Goal: Task Accomplishment & Management: Manage account settings

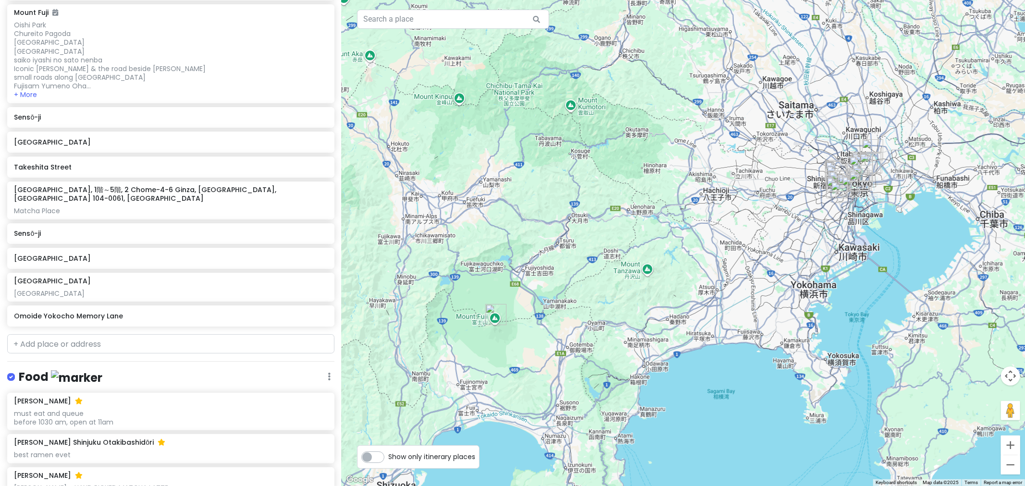
scroll to position [258, 0]
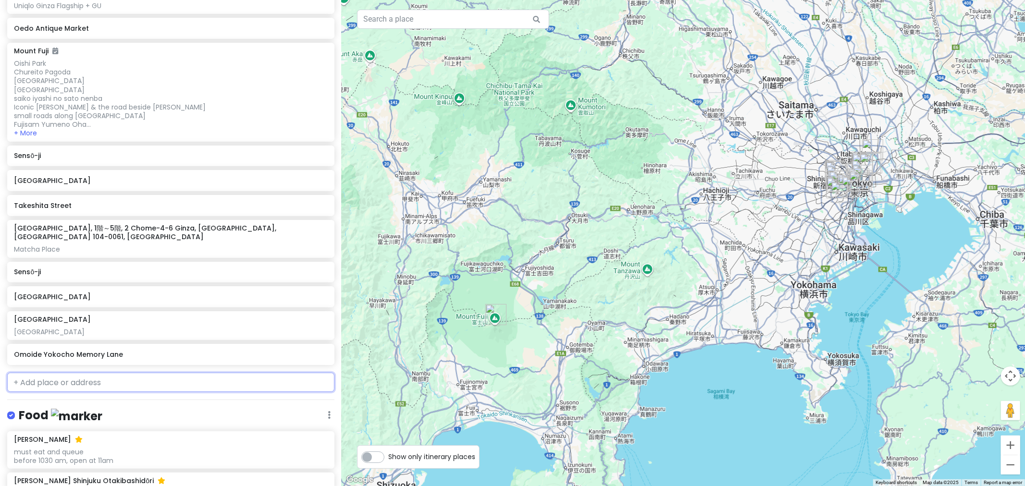
click at [135, 336] on input "text" at bounding box center [170, 382] width 327 height 19
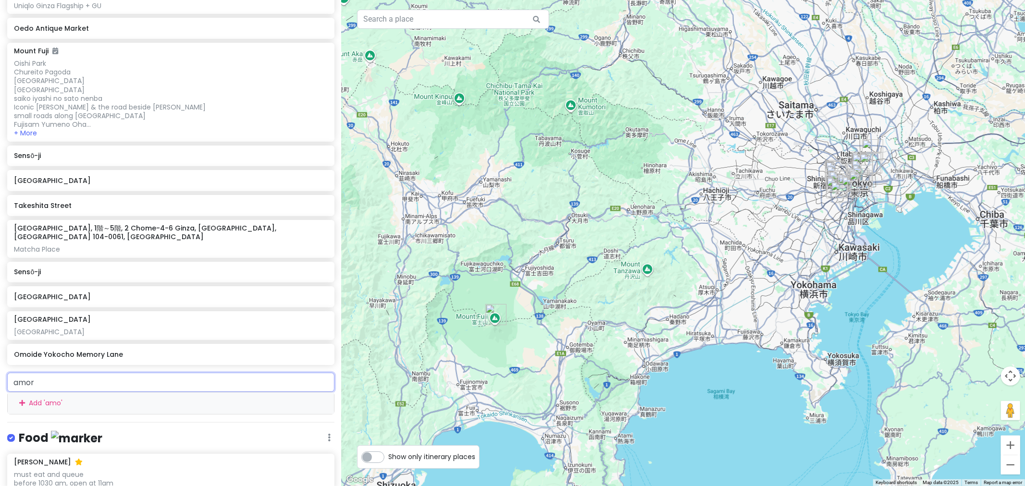
type input "amore"
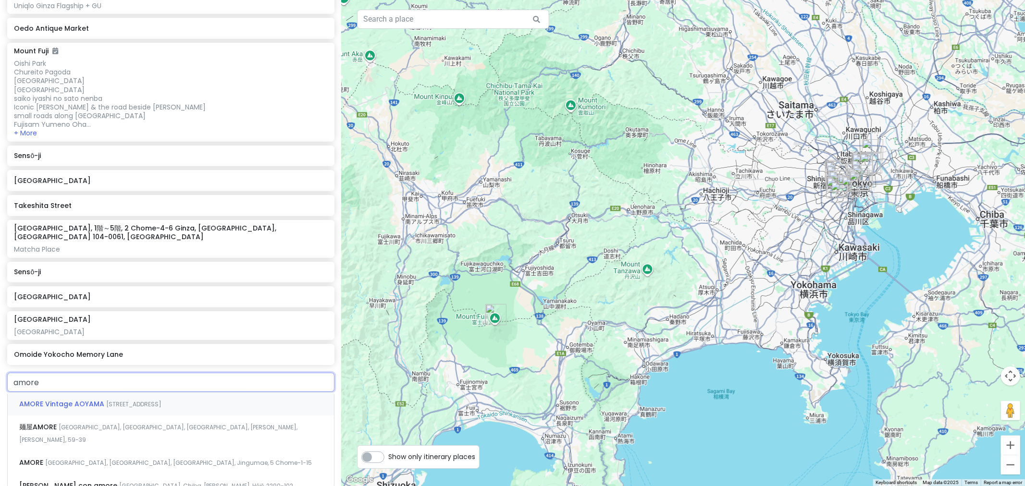
click at [137, 336] on span "[STREET_ADDRESS]" at bounding box center [133, 404] width 55 height 8
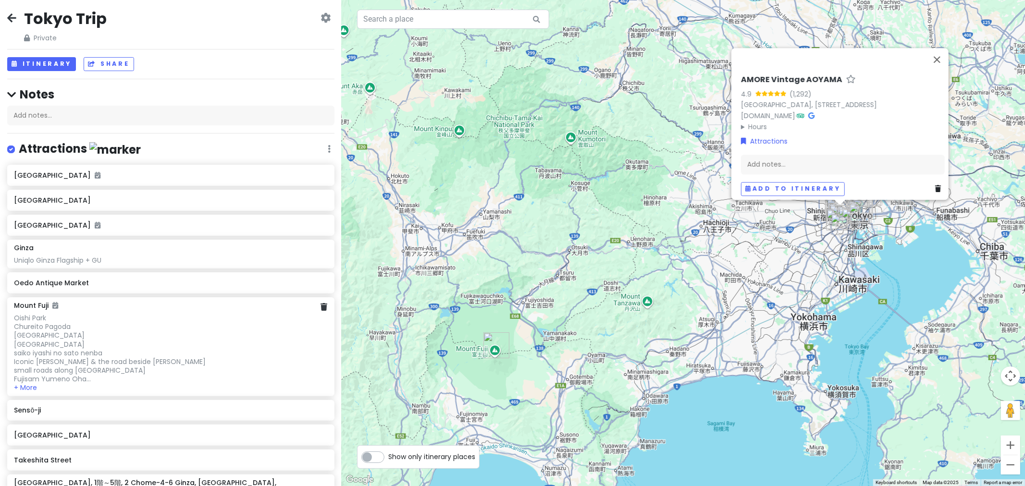
scroll to position [0, 0]
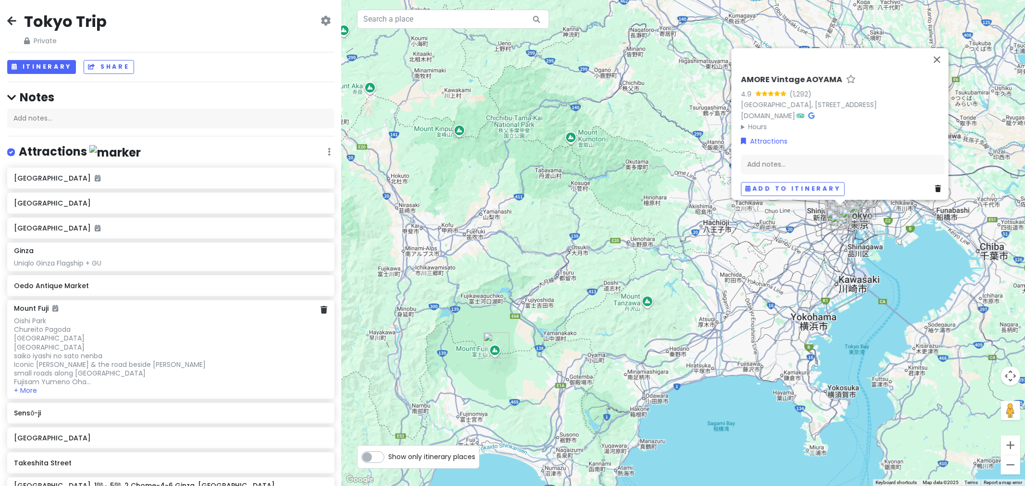
click at [202, 336] on div "Oishi Park Chureito Pagoda Mount Fuhi Dream Bridge Shirato Falls saiko iyashi n…" at bounding box center [170, 352] width 313 height 70
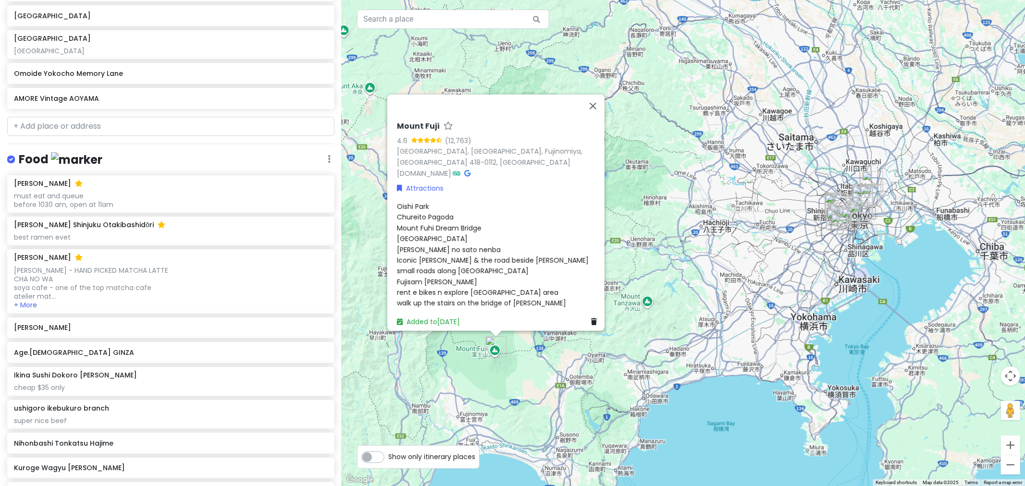
scroll to position [496, 0]
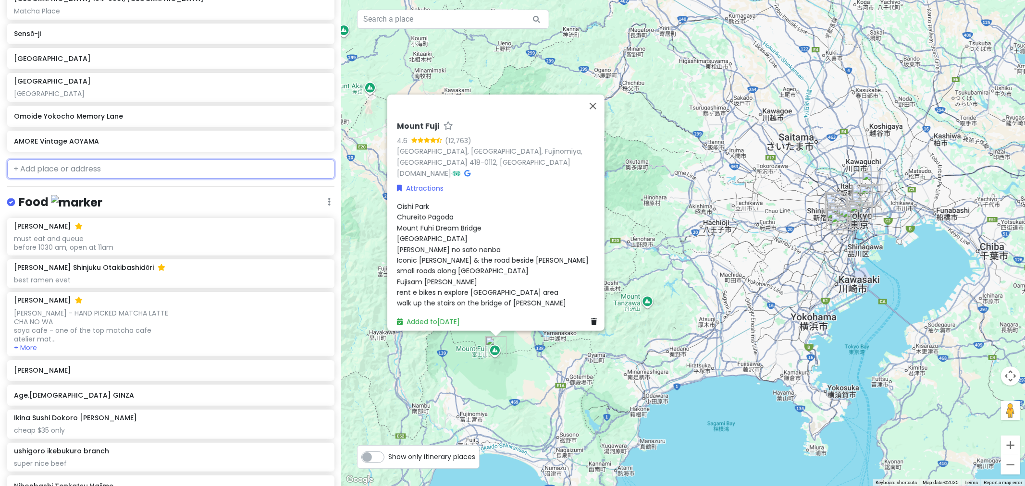
click at [140, 160] on input "text" at bounding box center [170, 169] width 327 height 19
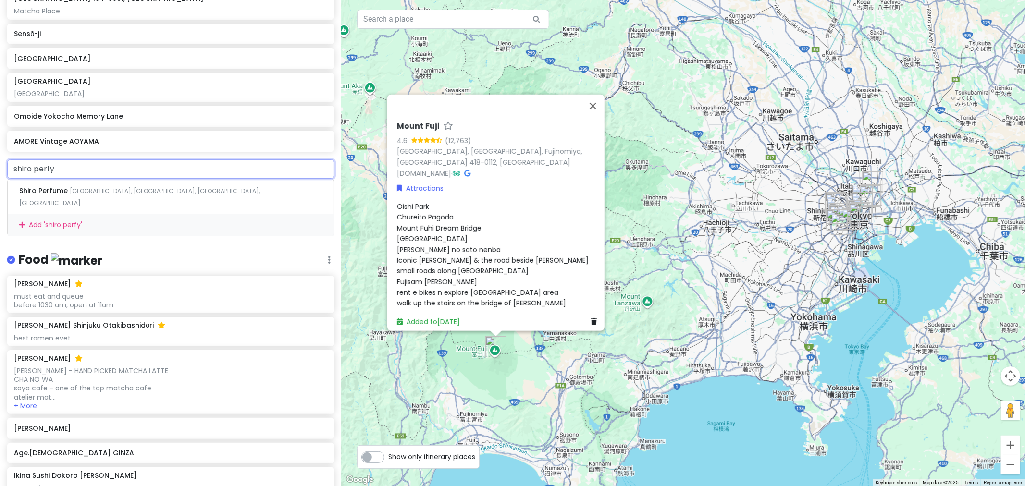
type input "shiro perf"
click at [174, 187] on span "Markazi Province, Delijan, خیابان رجایی, Iran" at bounding box center [139, 197] width 241 height 21
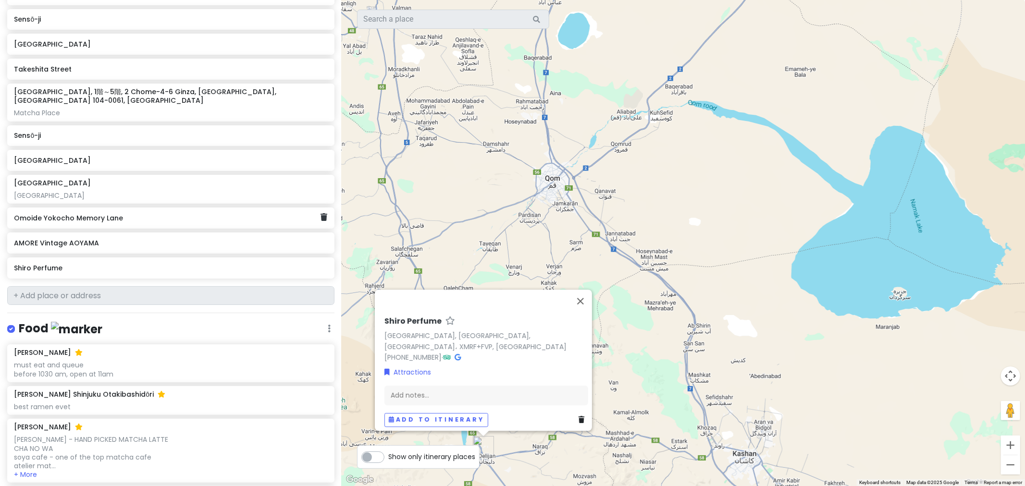
scroll to position [361, 0]
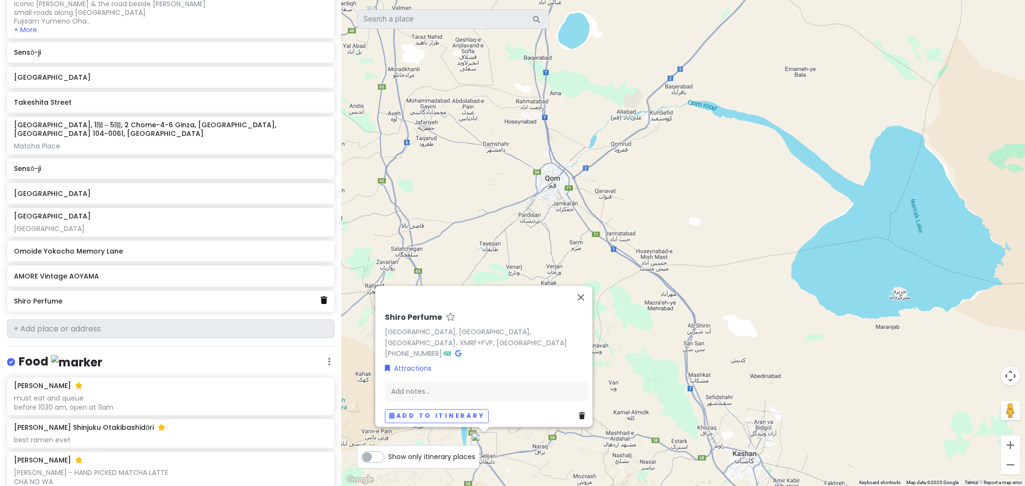
click at [321, 296] on link at bounding box center [324, 301] width 7 height 12
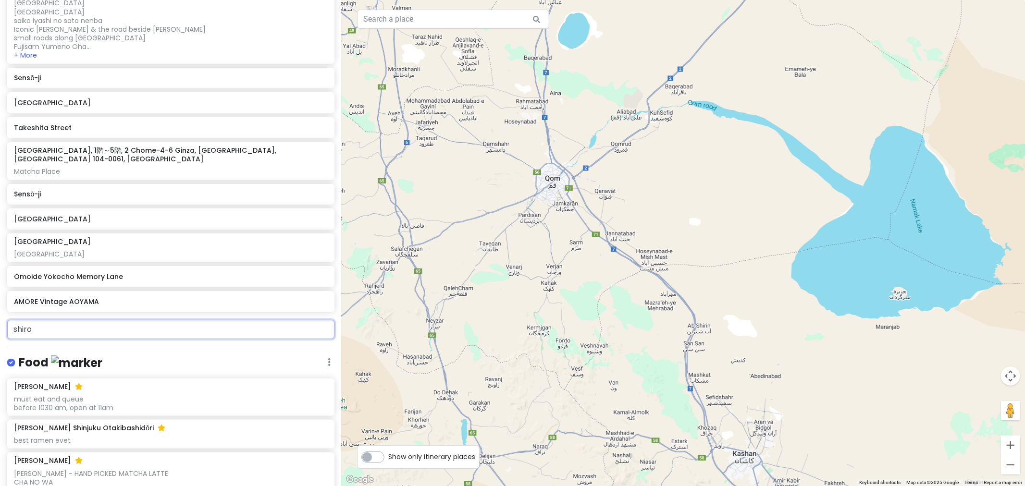
click at [178, 325] on input "shiro" at bounding box center [170, 329] width 327 height 19
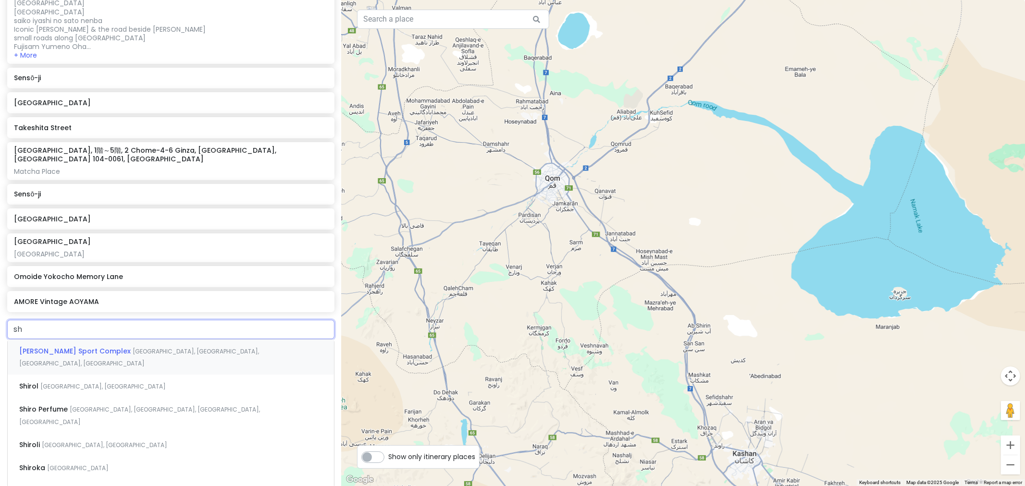
type input "s"
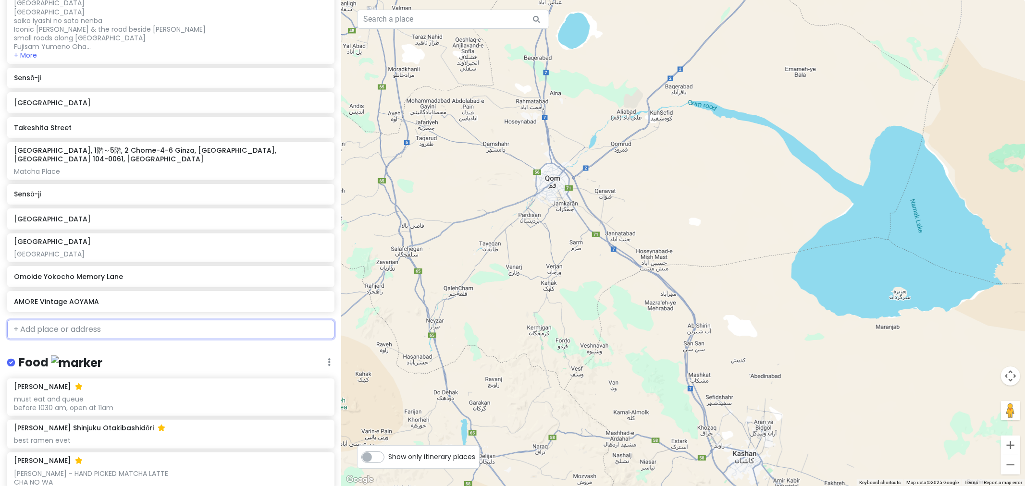
paste input "SHIRO表参道本店"
type input "SHIRO表参道本店"
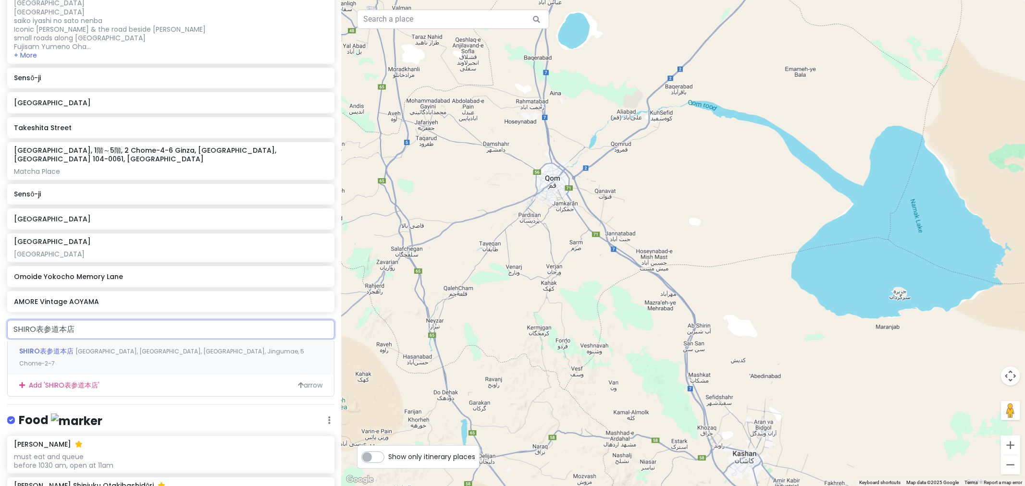
click at [191, 336] on span "Japan, Tokyo, Shibuya, Jingumae, 5 Chome−2−7" at bounding box center [161, 358] width 285 height 21
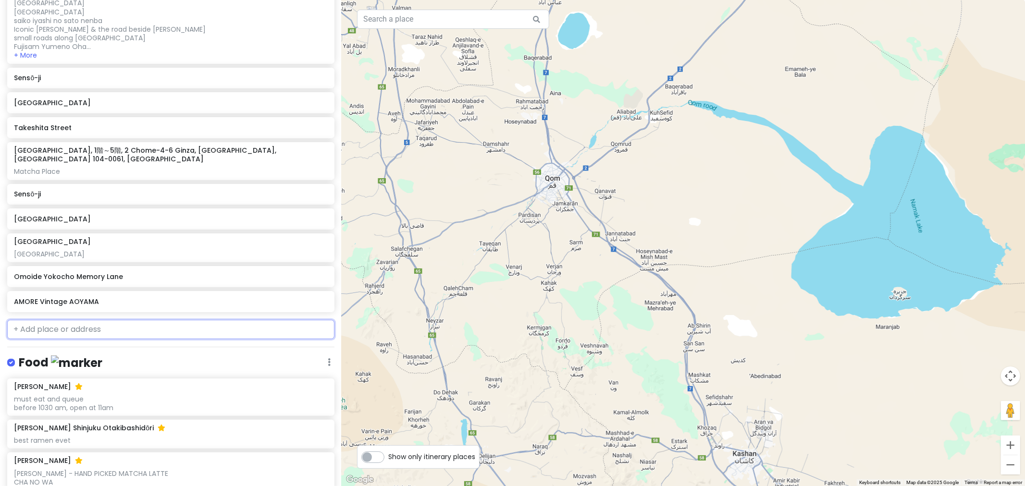
scroll to position [361, 0]
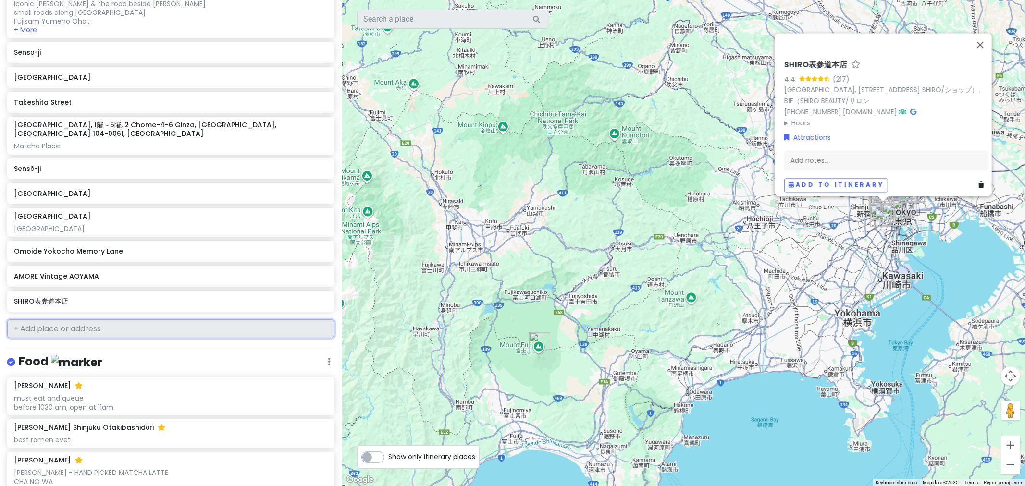
click at [74, 320] on input "text" at bounding box center [170, 329] width 327 height 19
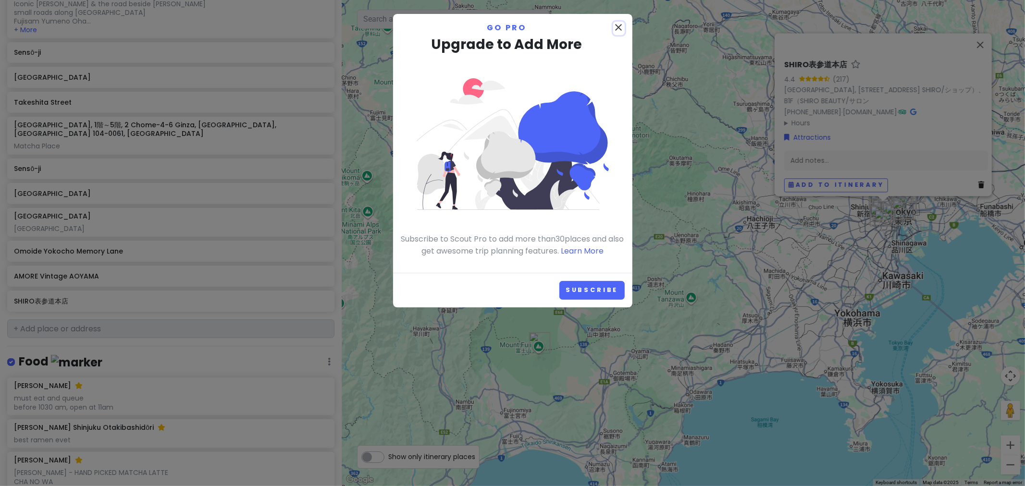
click at [616, 25] on icon "close" at bounding box center [619, 28] width 12 height 12
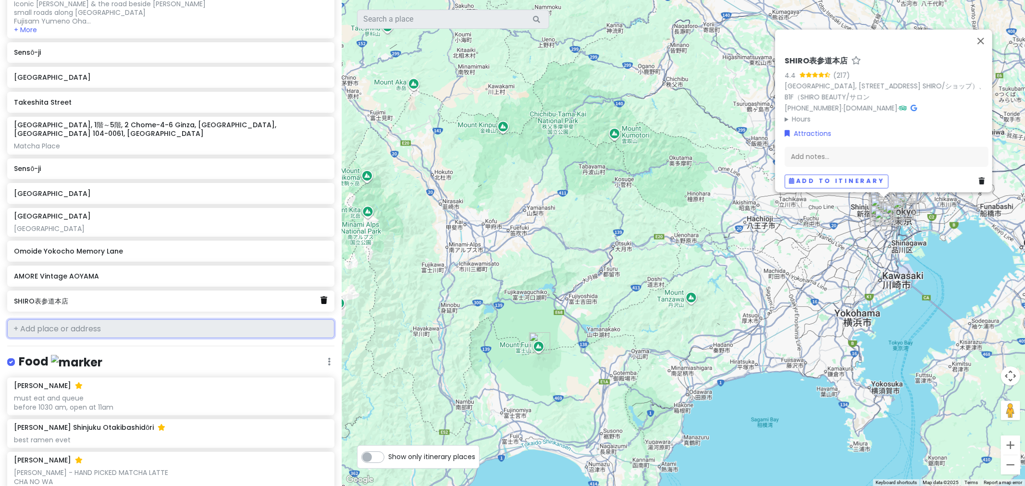
click at [321, 296] on link at bounding box center [324, 301] width 7 height 12
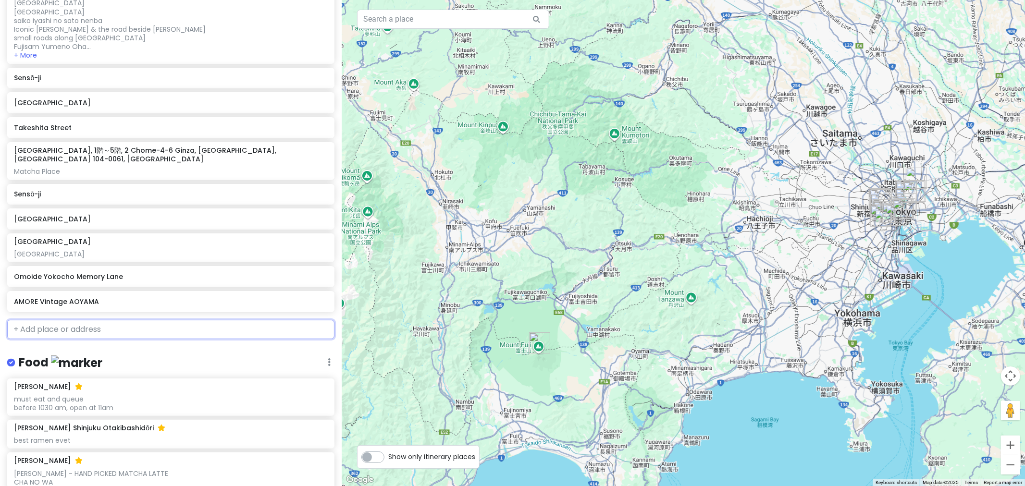
paste input "SHIRO ルミネエスト新宿店"
type input "SHIRO ルミネエスト新宿店"
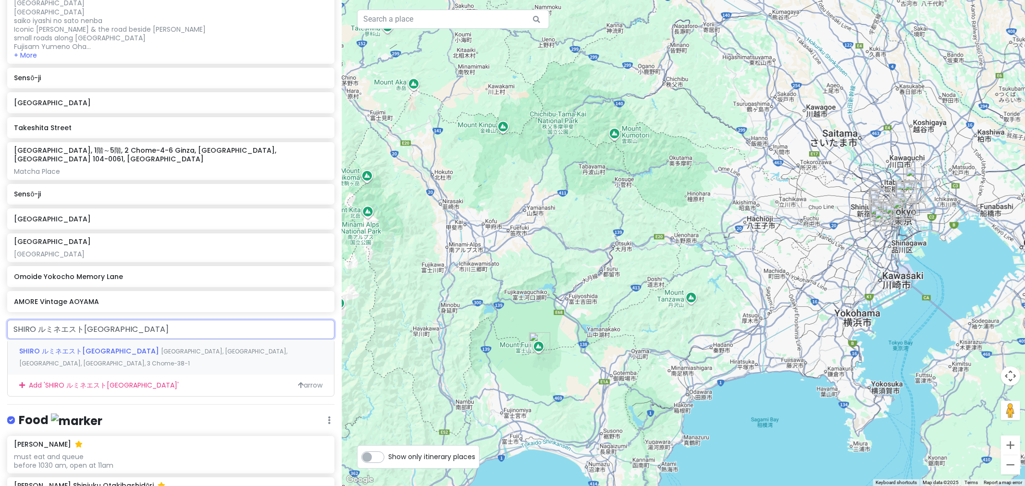
click at [232, 336] on span "Japan, Tokyo, Shinjuku City, Shinjuku, 3 Chome−38−1" at bounding box center [153, 358] width 268 height 21
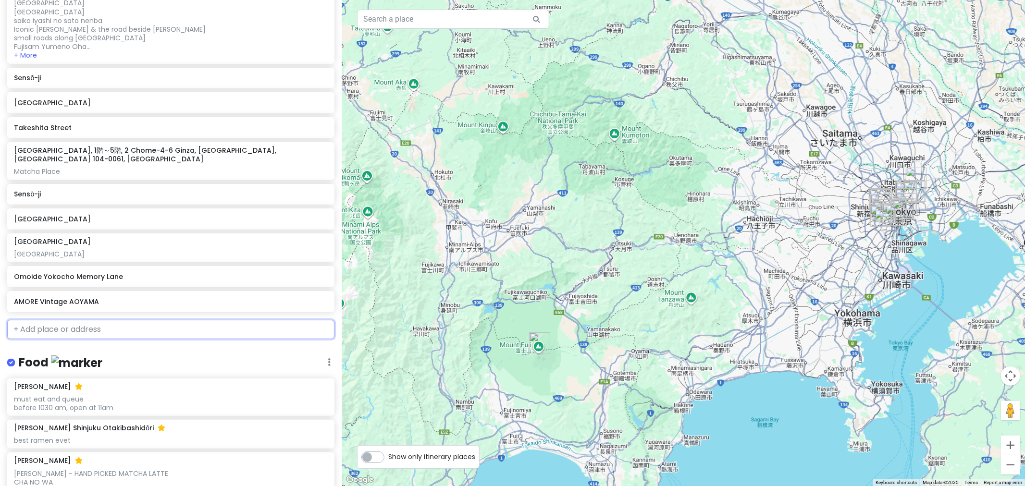
scroll to position [361, 0]
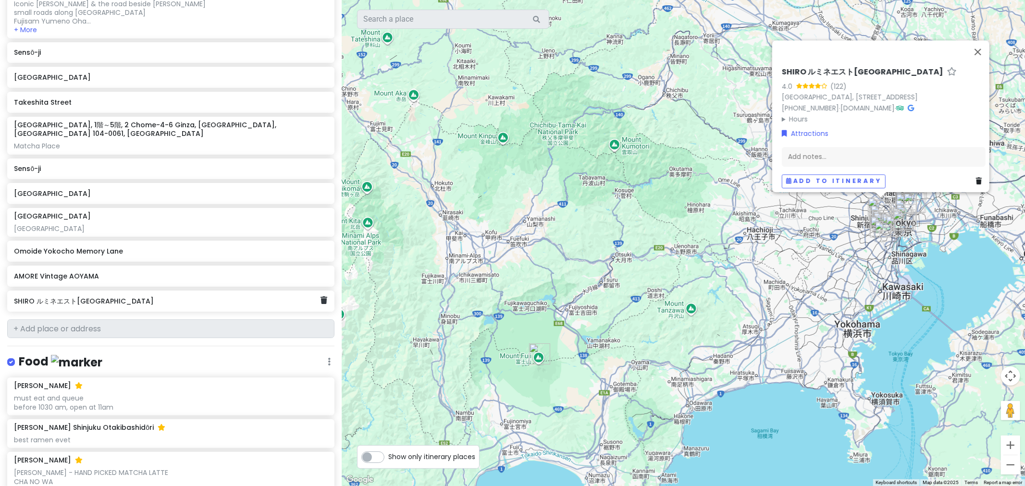
click at [256, 300] on div "SHIRO ルミネエスト新宿店" at bounding box center [170, 301] width 327 height 21
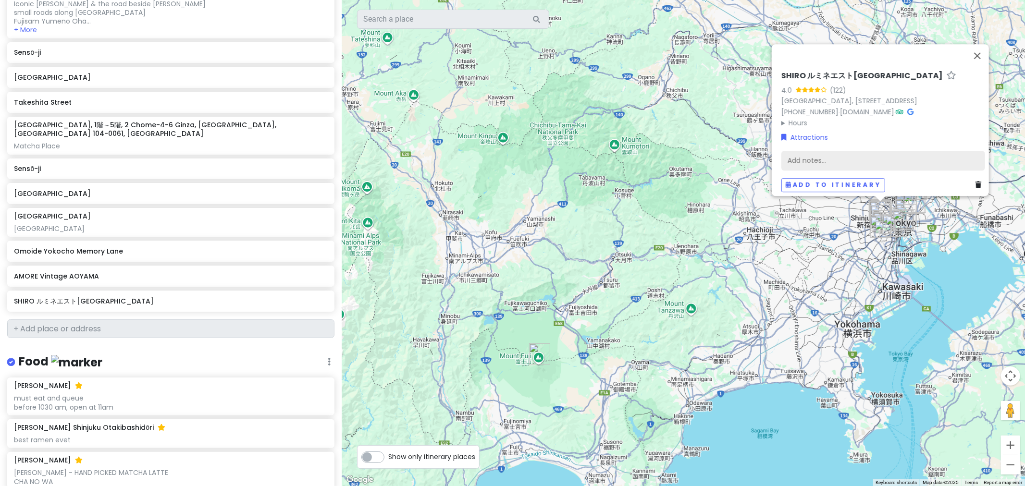
click at [683, 159] on div "Add notes..." at bounding box center [884, 161] width 204 height 20
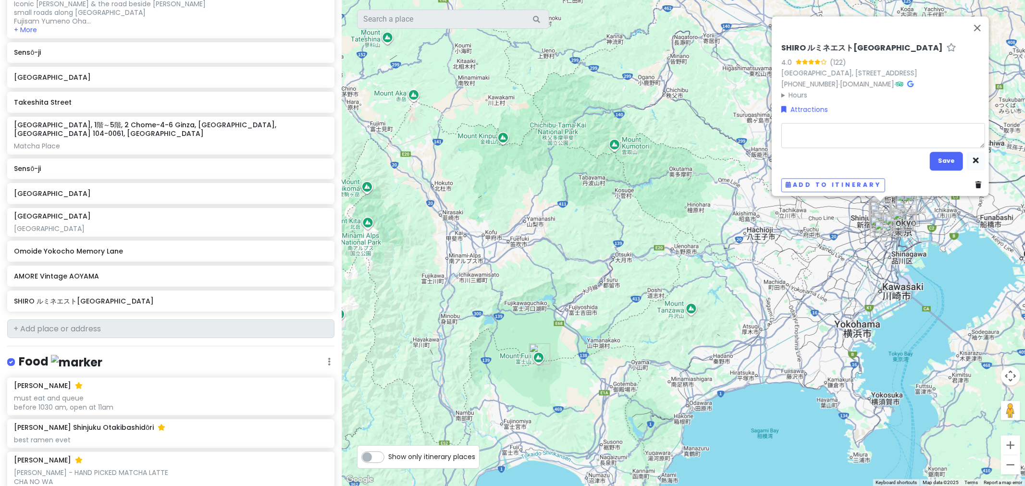
type textarea "x"
type textarea "j"
type textarea "x"
type textarea "ja"
type textarea "x"
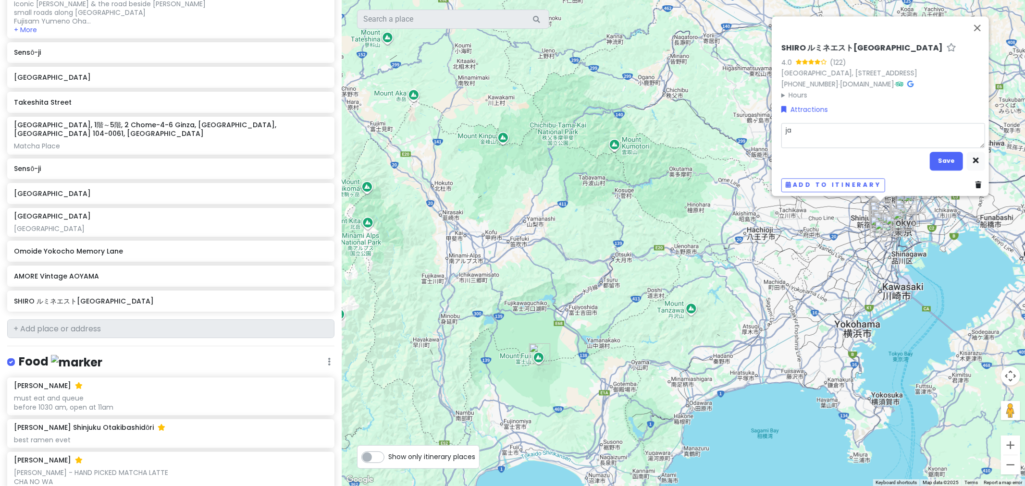
type textarea "jap"
type textarea "x"
type textarea "japa"
type textarea "x"
type textarea "japan"
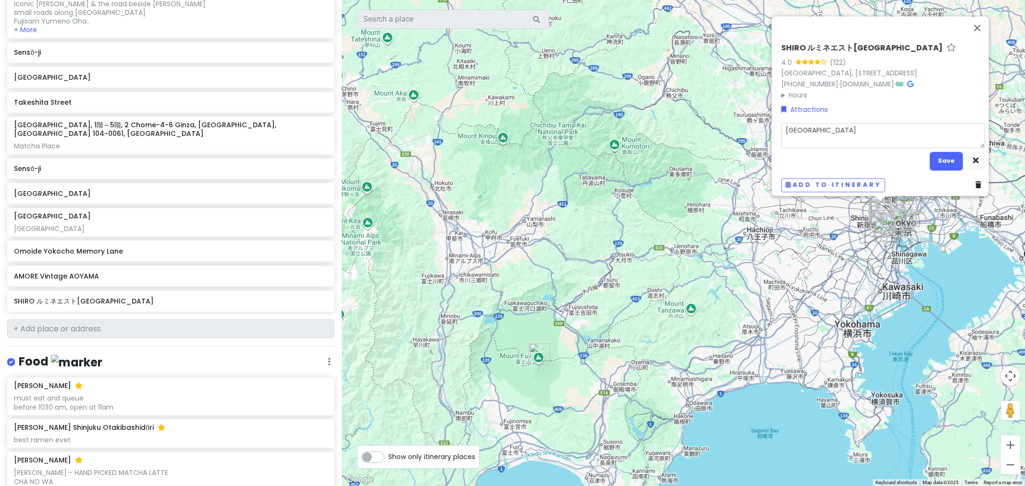
type textarea "x"
type textarea "japan"
type textarea "x"
type textarea "japan o"
type textarea "x"
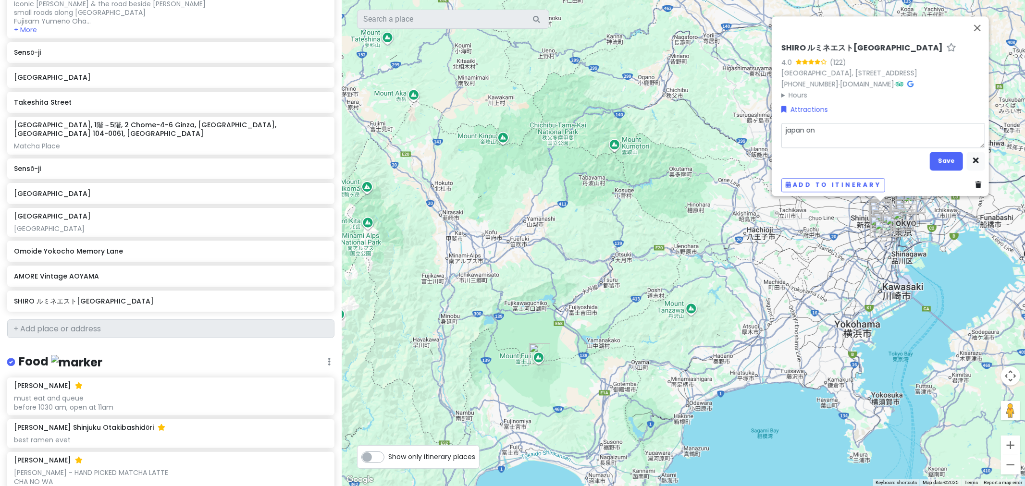
type textarea "japan oni"
type textarea "x"
type textarea "japan oniy"
type textarea "x"
type textarea "japan oniy"
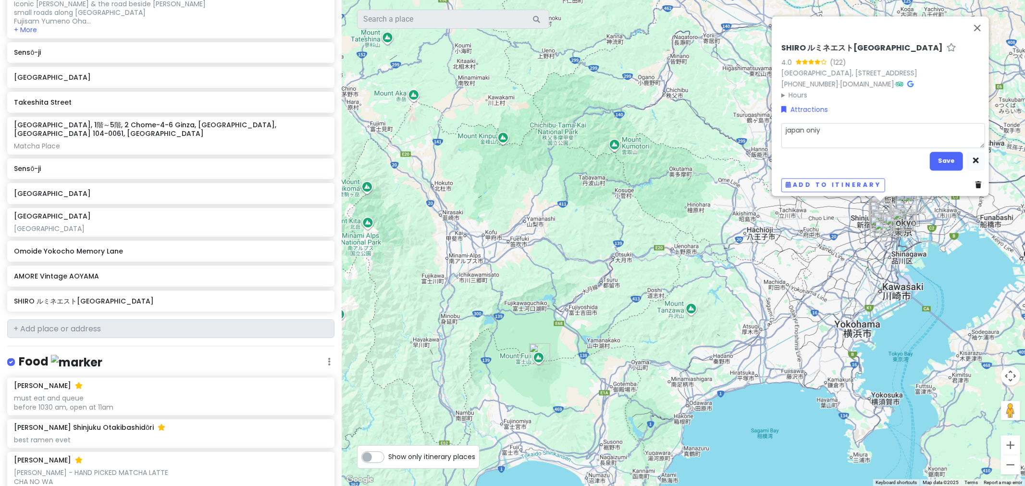
type textarea "x"
type textarea "japan oniy"
type textarea "x"
type textarea "japan oni"
type textarea "x"
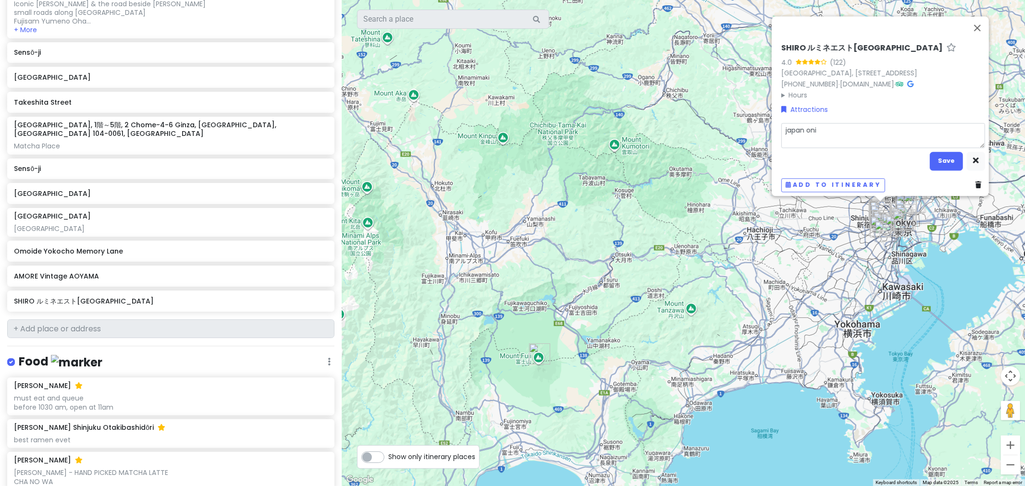
type textarea "japan on"
type textarea "x"
type textarea "japan o"
type textarea "x"
type textarea "japan"
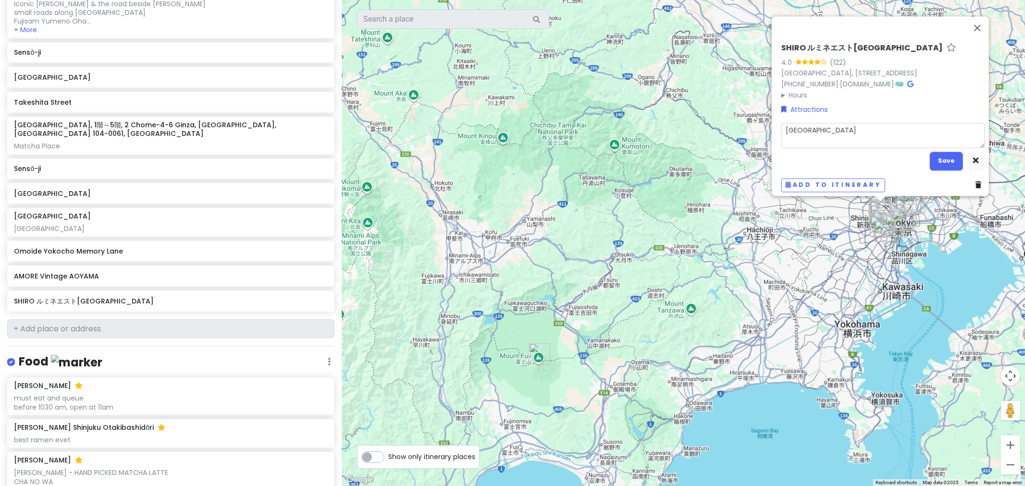
type textarea "x"
type textarea "japan o"
type textarea "x"
type textarea "japan on"
type textarea "x"
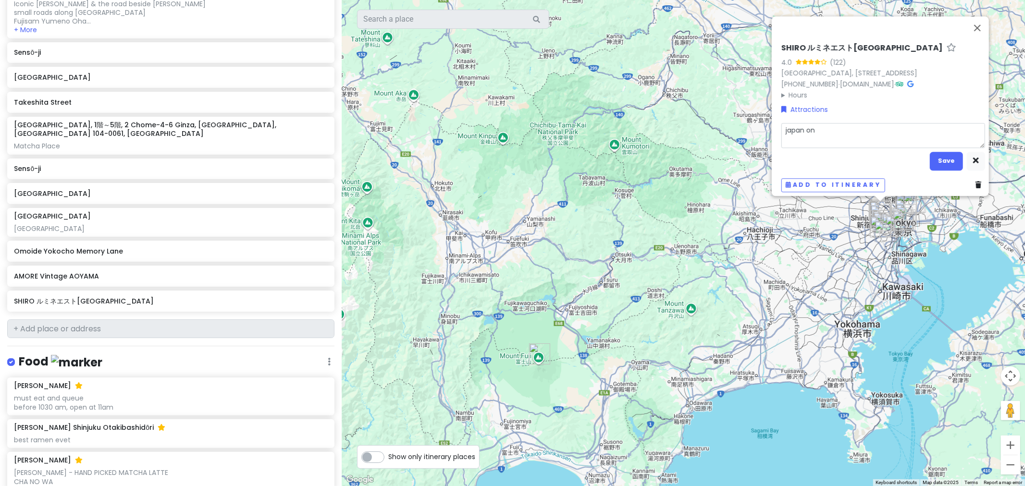
type textarea "japan onk"
type textarea "x"
type textarea "japan onkl"
type textarea "x"
type textarea "japan onkly"
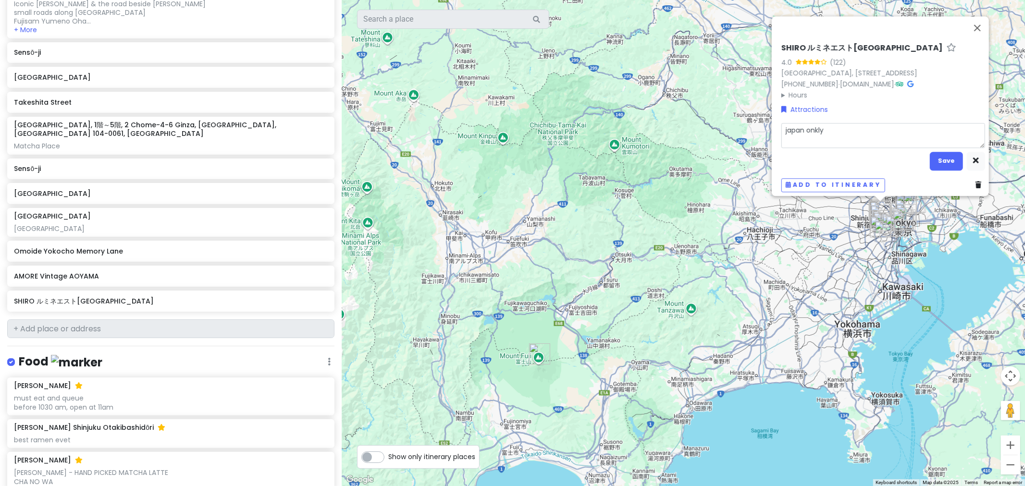
type textarea "x"
type textarea "japan onkly"
type textarea "x"
type textarea "japan onkly p"
type textarea "x"
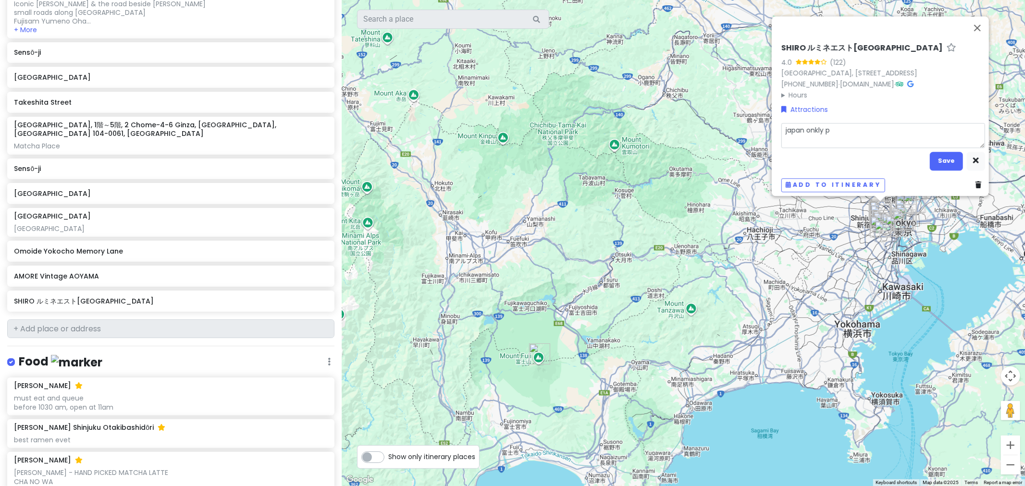
type textarea "japan onkly pe"
type textarea "x"
type textarea "japan onkly perd"
type textarea "x"
type textarea "japan onkly perdu"
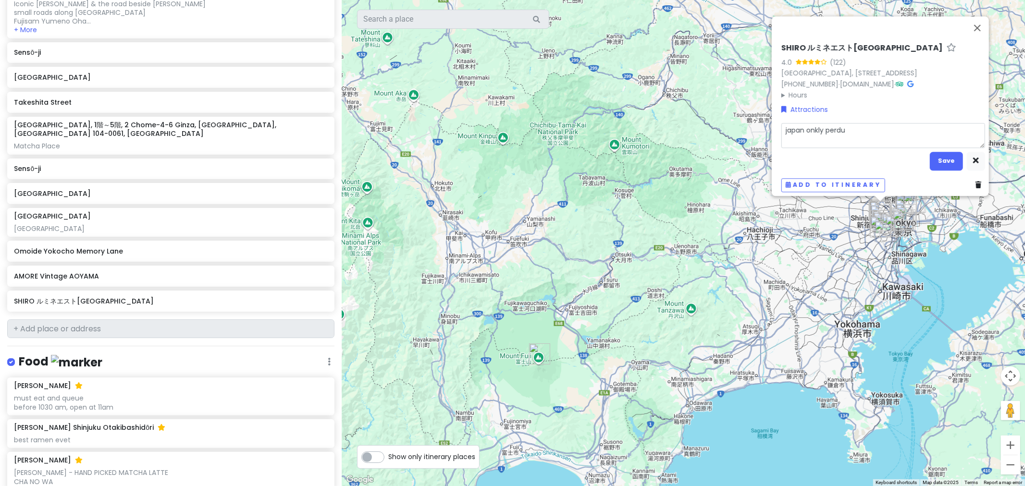
type textarea "x"
type textarea "japan onkly perdum"
type textarea "x"
type textarea "japan onkly perdume"
type textarea "x"
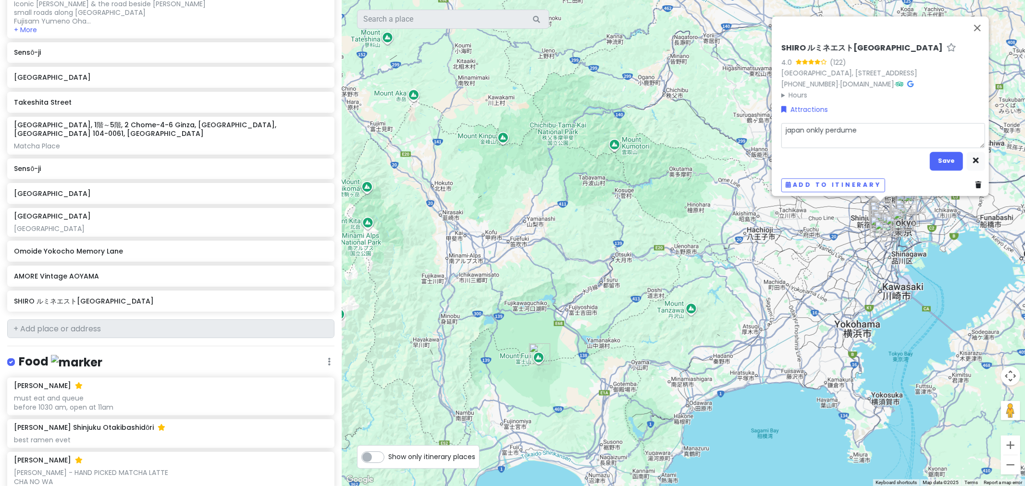
type textarea "japan onkly perdume"
type textarea "x"
type textarea "japan onkly perdume m"
type textarea "x"
type textarea "japan onkly perdume"
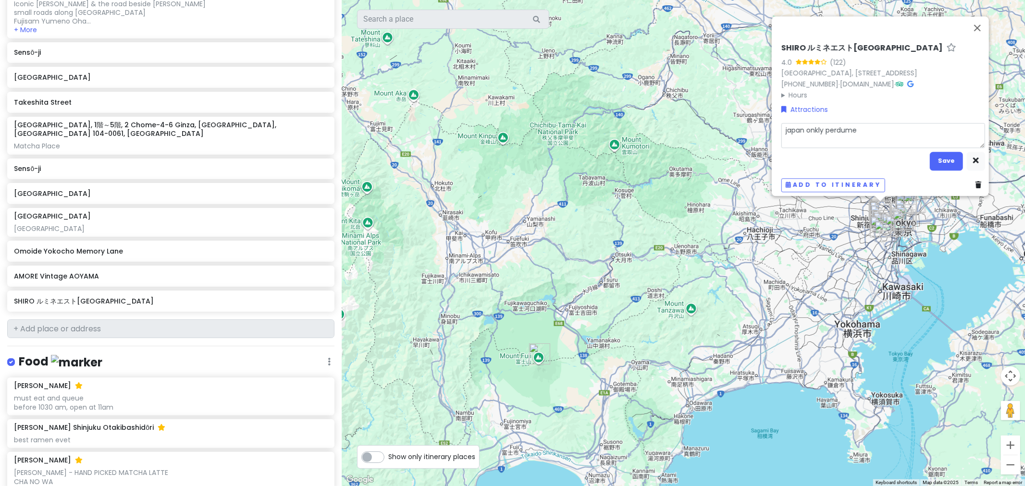
type textarea "x"
type textarea "japan onkly perdume"
type textarea "x"
type textarea "japan onkly perdum"
type textarea "x"
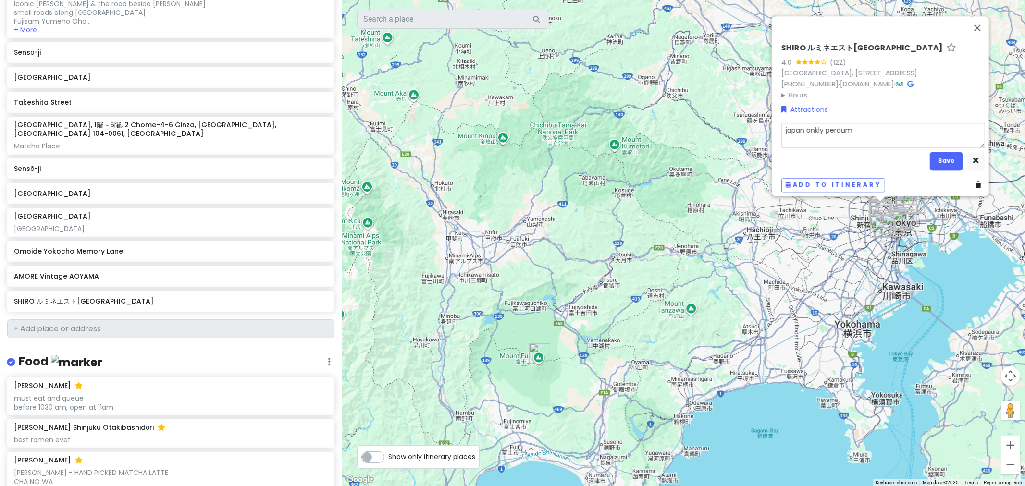
type textarea "japan onkly perdu"
type textarea "x"
type textarea "japan onkly perd"
type textarea "x"
type textarea "japan onkly per"
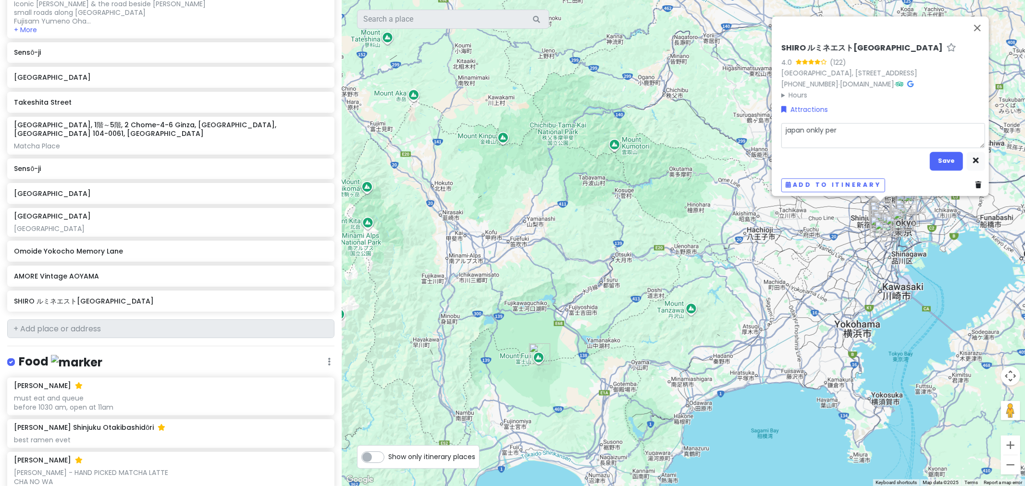
type textarea "x"
type textarea "japan onkly pe"
type textarea "x"
type textarea "japan onkly p"
type textarea "x"
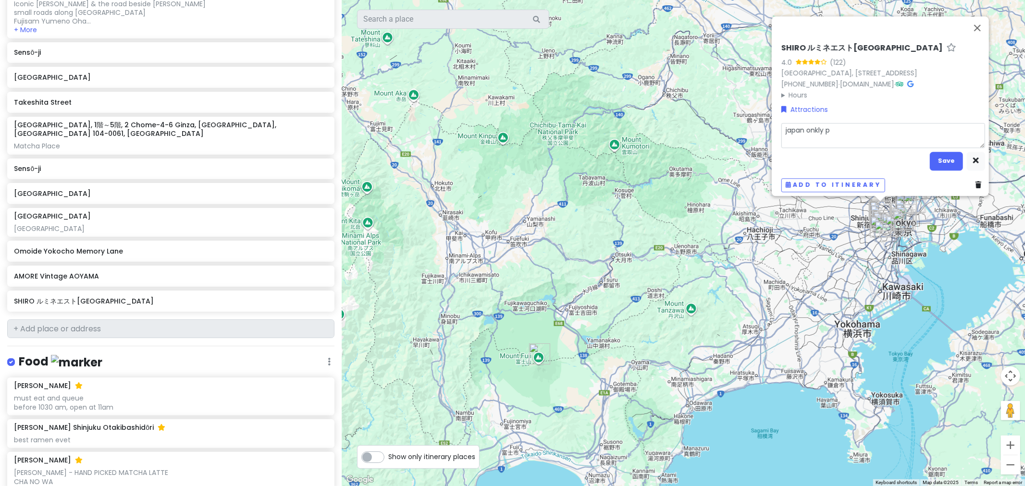
type textarea "japan onkly"
type textarea "x"
type textarea "japan onkl"
type textarea "x"
type textarea "japan onk"
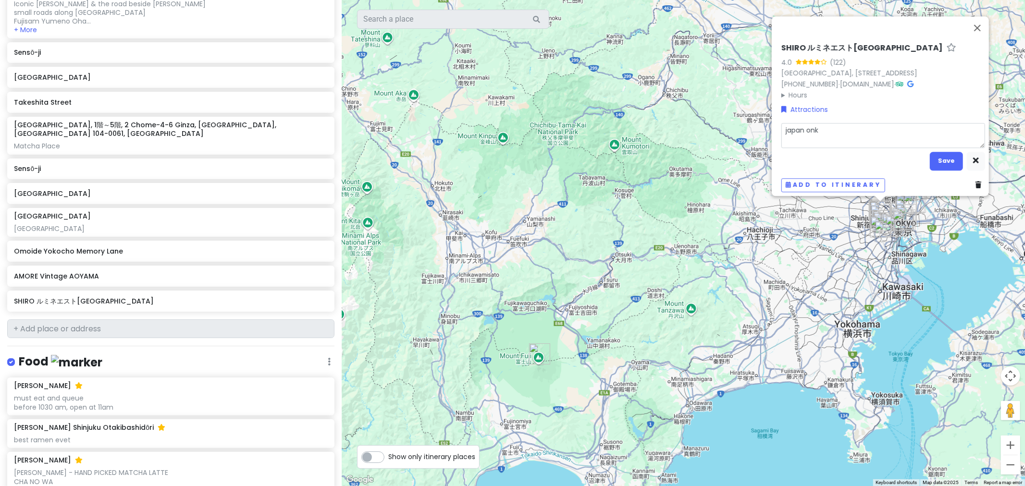
type textarea "x"
type textarea "japan on"
type textarea "x"
type textarea "japan onl"
type textarea "x"
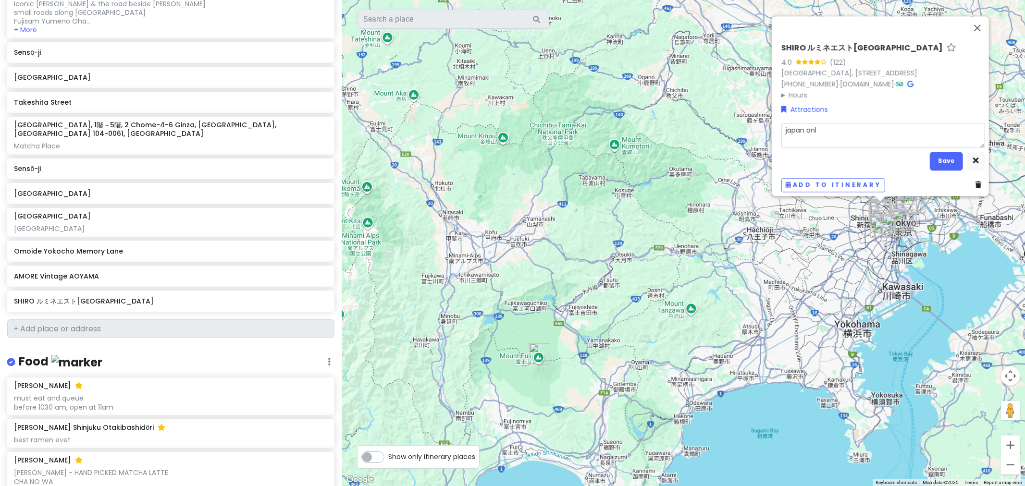
type textarea "japan only"
type textarea "x"
type textarea "japan only"
type textarea "x"
type textarea "japan only p"
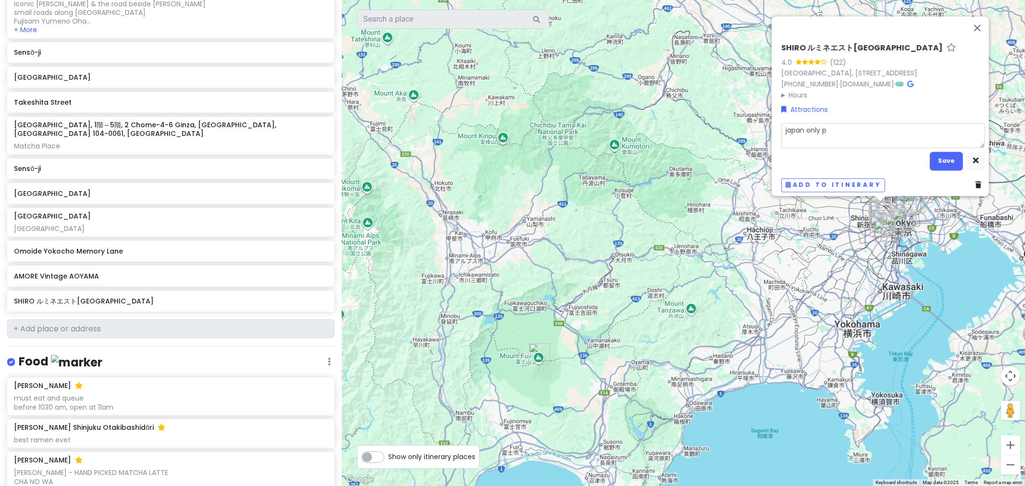
type textarea "x"
type textarea "japan only pe"
type textarea "x"
type textarea "japan only per"
type textarea "x"
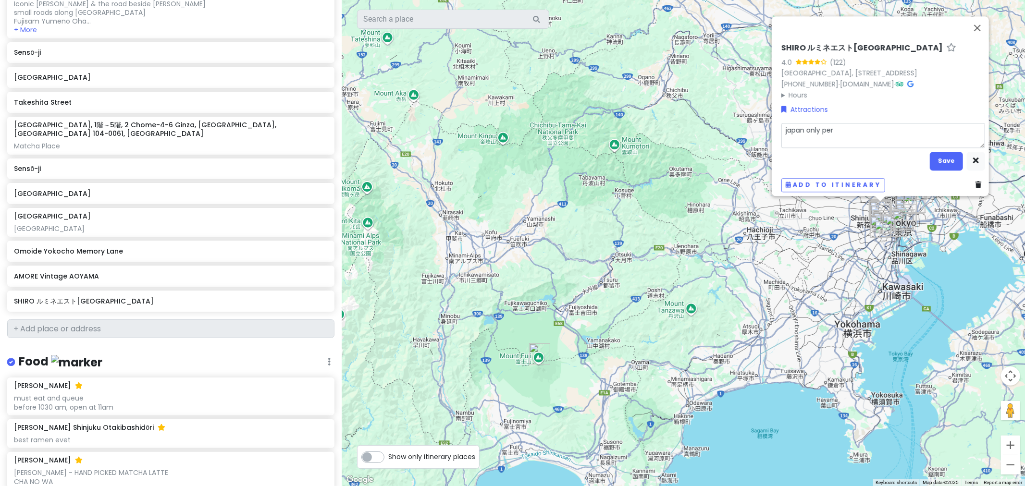
type textarea "japan only perd"
type textarea "x"
type textarea "japan only perdu"
type textarea "x"
type textarea "japan only perdum"
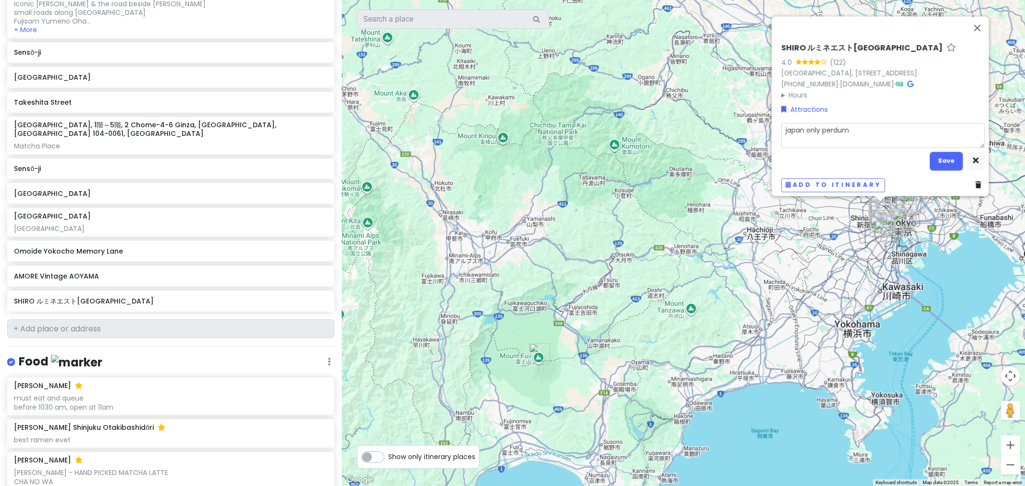
type textarea "x"
type textarea "japan only perdume"
type textarea "x"
type textarea "japan only perdume"
type textarea "x"
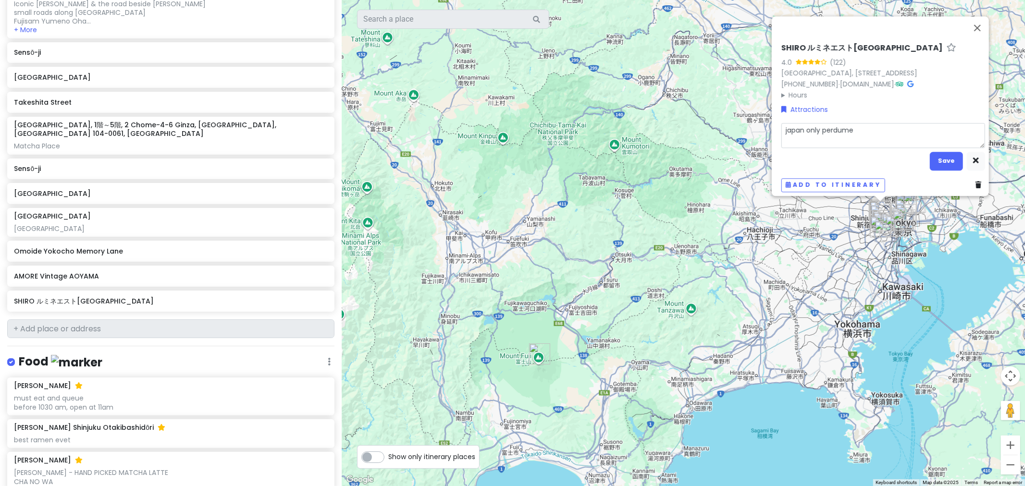
type textarea "japan only perdume m"
type textarea "x"
type textarea "japan only perdume mu"
type textarea "x"
type textarea "japan only perdume mus"
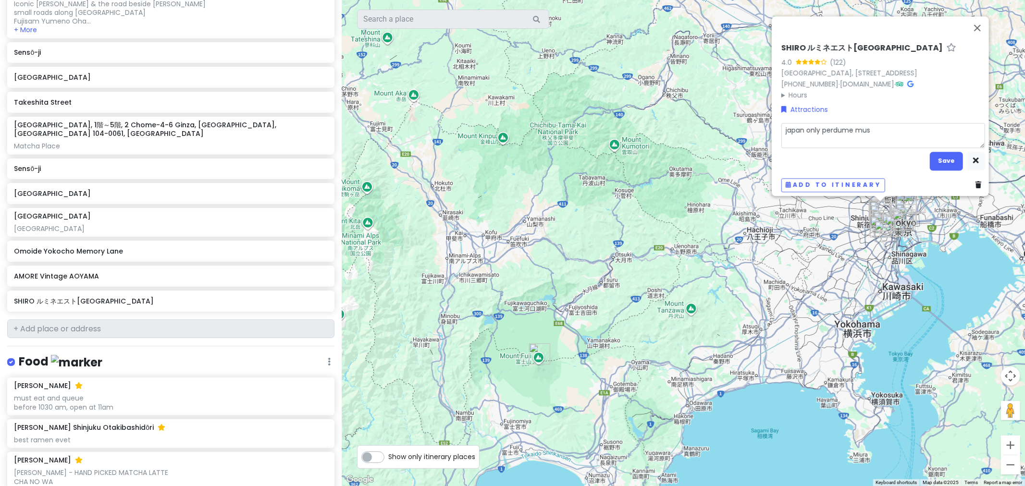
type textarea "x"
type textarea "japan only perdume mu"
type textarea "x"
type textarea "japan only perdume m"
type textarea "x"
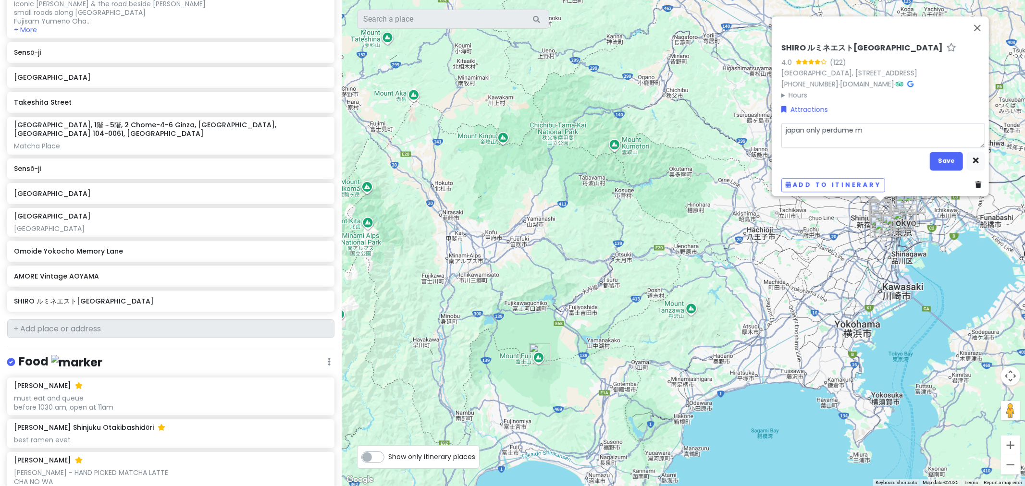
type textarea "japan only perdume"
type textarea "x"
type textarea "japan only perdume"
type textarea "x"
type textarea "japan only perdum"
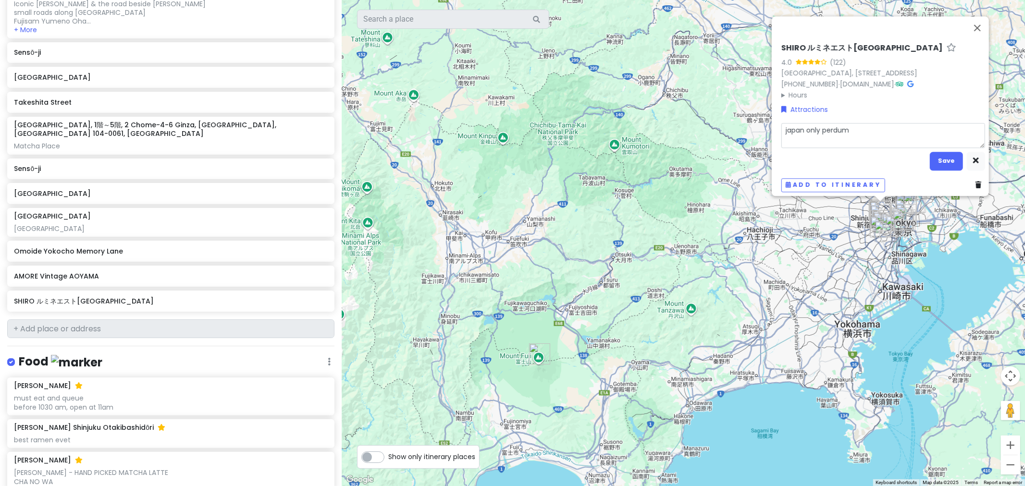
type textarea "x"
type textarea "japan only perdu"
type textarea "x"
type textarea "japan only perd"
type textarea "x"
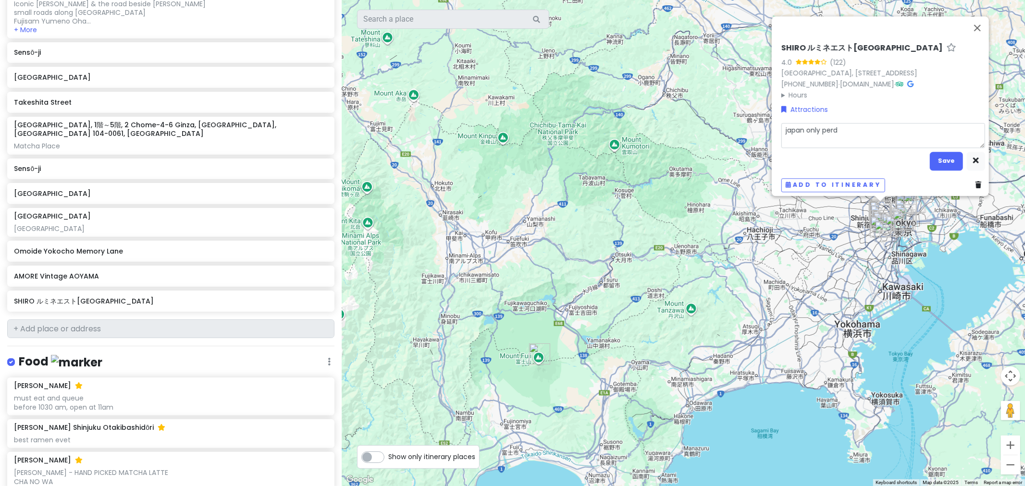
type textarea "japan only per"
type textarea "x"
type textarea "japan only perf"
type textarea "x"
type textarea "japan only perfu"
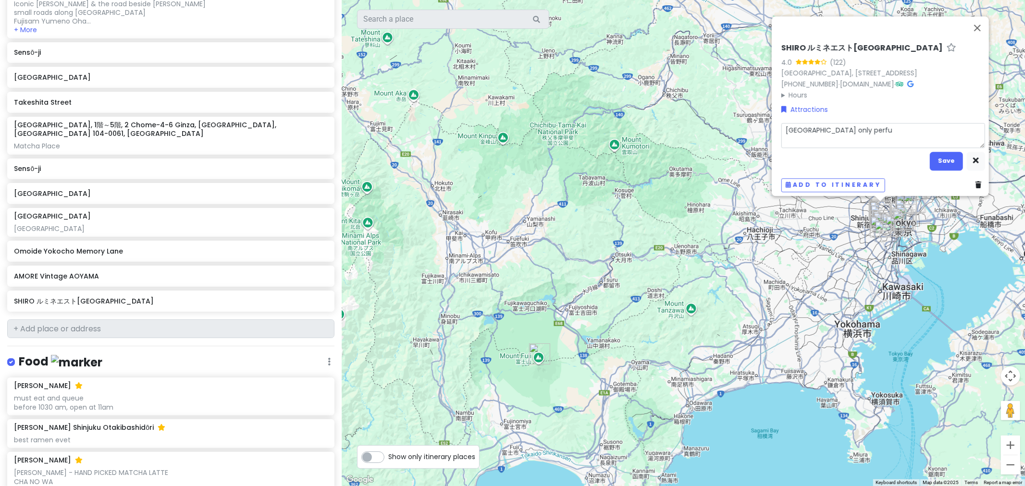
type textarea "x"
type textarea "japan only perfum"
type textarea "x"
type textarea "japan only perfume"
type textarea "x"
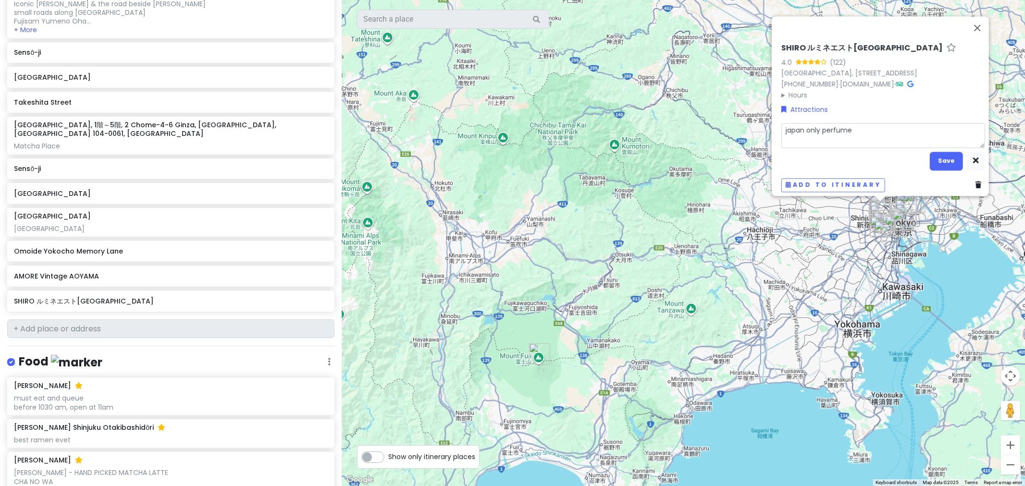
type textarea "japan only perfume"
type textarea "x"
type textarea "japan only perfume m"
type textarea "x"
type textarea "japan only perfume mu"
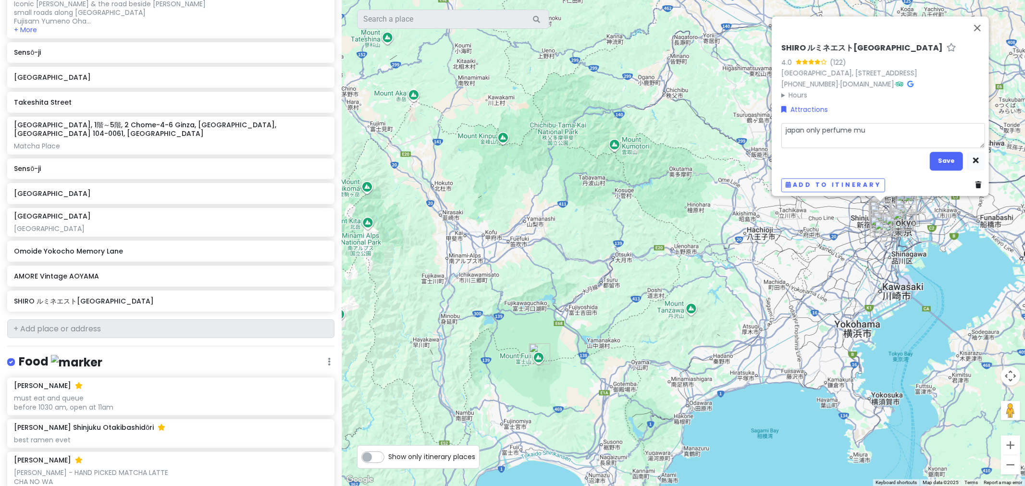
type textarea "x"
type textarea "japan only perfume mus"
type textarea "x"
type textarea "japan only perfume must"
type textarea "x"
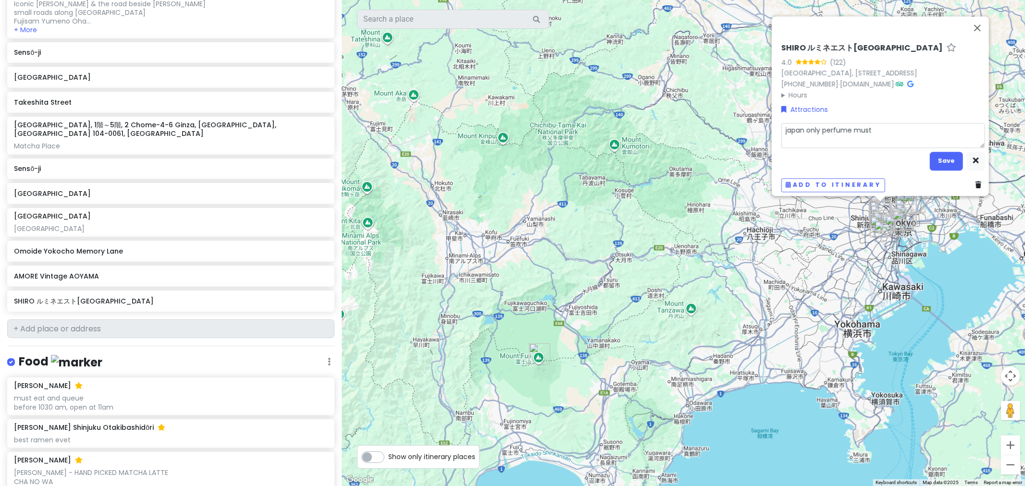
type textarea "japan only perfume must"
type textarea "x"
type textarea "japan only perfume must g"
type textarea "x"
type textarea "japan only perfume must ge"
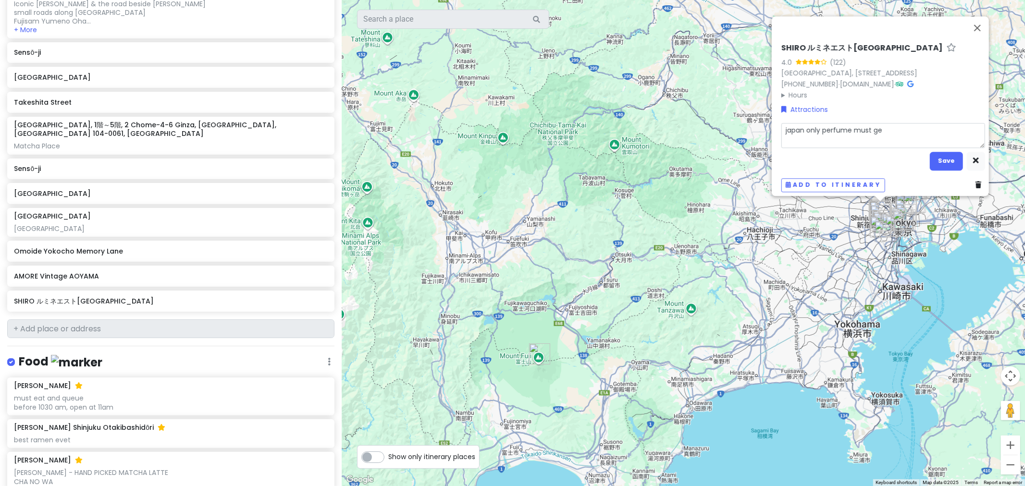
type textarea "x"
type textarea "japan only perfume must get"
type textarea "x"
type textarea "japan only perfume must get"
click at [683, 161] on button "Save" at bounding box center [946, 161] width 33 height 19
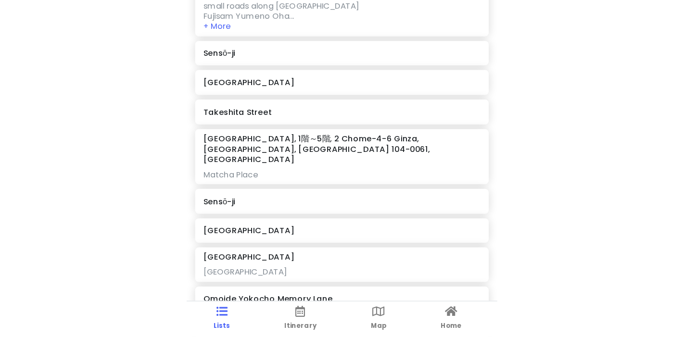
scroll to position [369, 0]
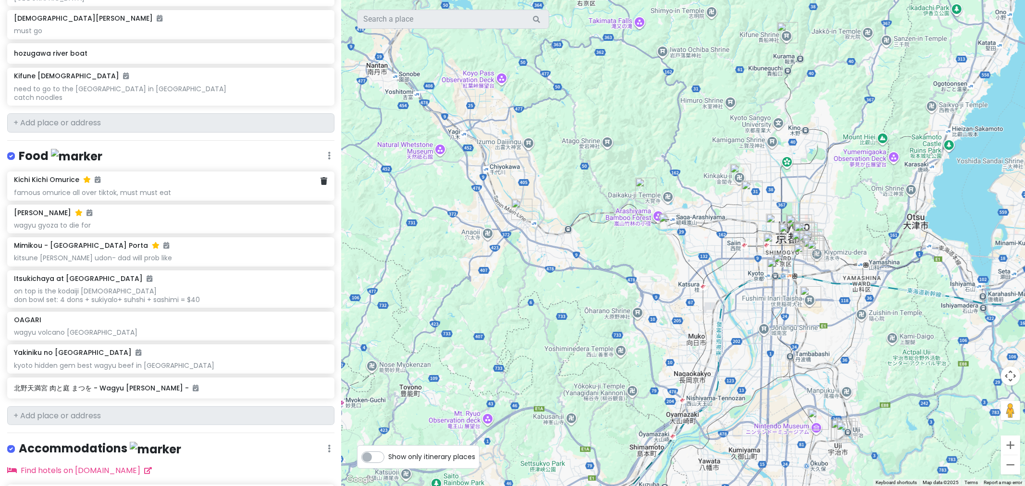
scroll to position [466, 0]
click at [151, 336] on input "text" at bounding box center [170, 415] width 327 height 19
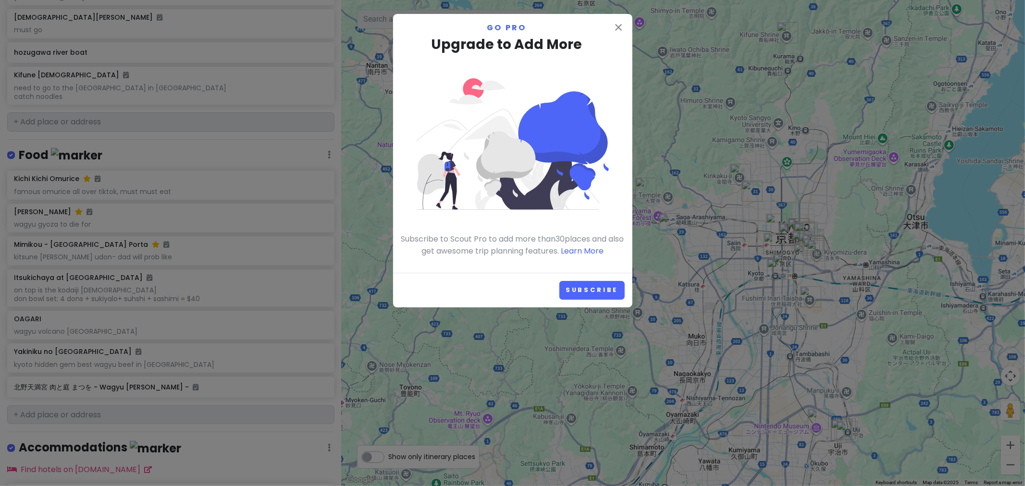
click at [609, 34] on h3 "Upgrade to Add More" at bounding box center [513, 45] width 224 height 22
click at [622, 24] on icon "close" at bounding box center [619, 28] width 12 height 12
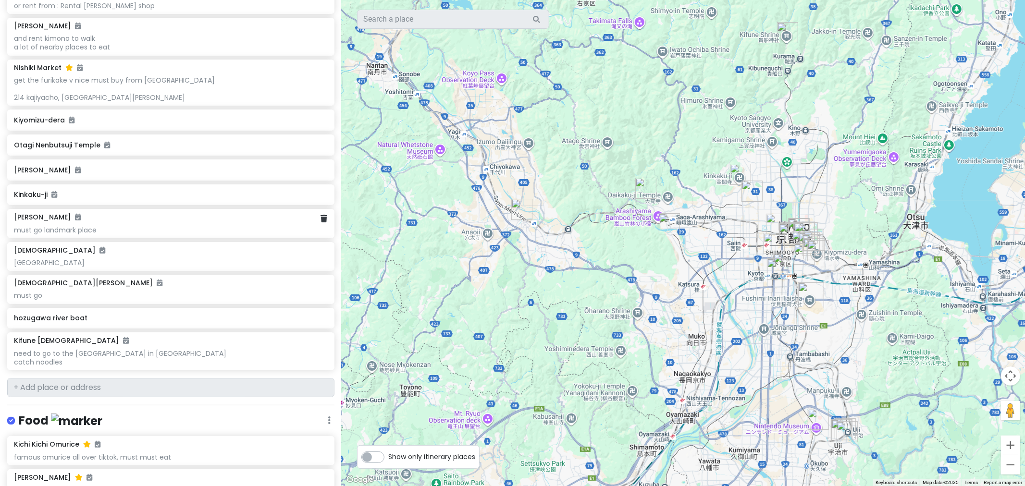
scroll to position [213, 0]
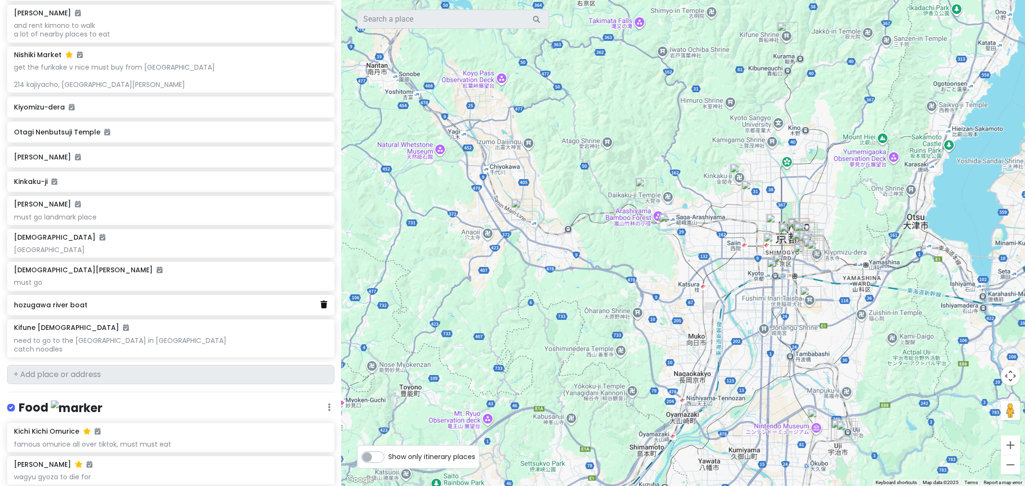
click at [321, 309] on link at bounding box center [324, 305] width 7 height 12
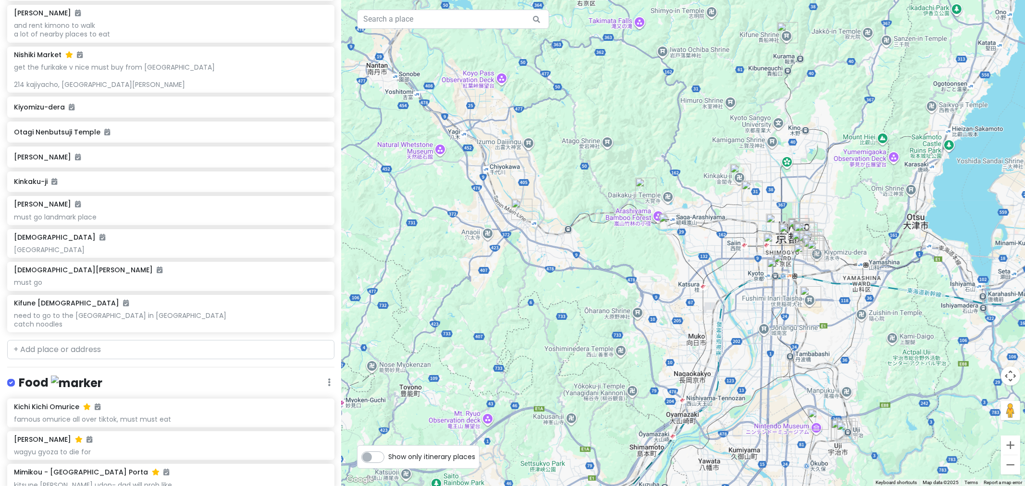
scroll to position [189, 0]
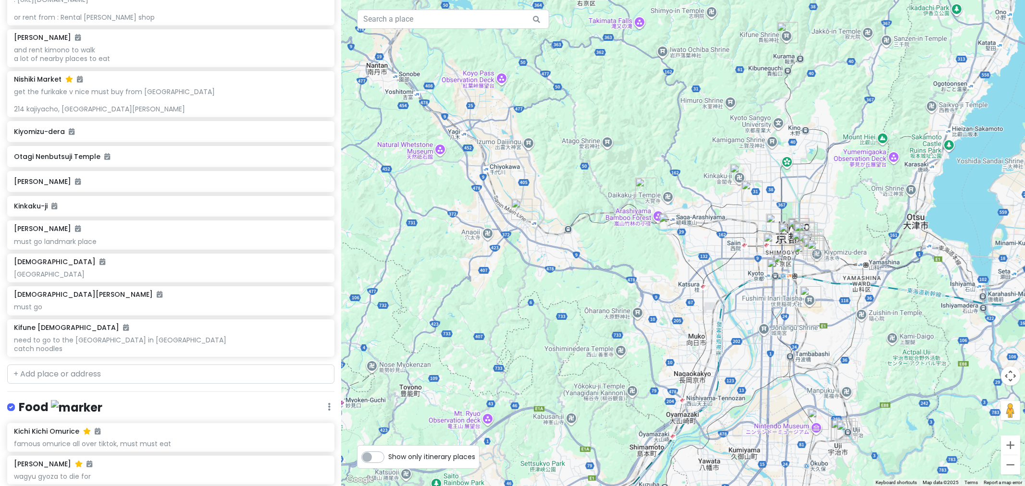
click at [318, 305] on div "must go" at bounding box center [170, 307] width 313 height 9
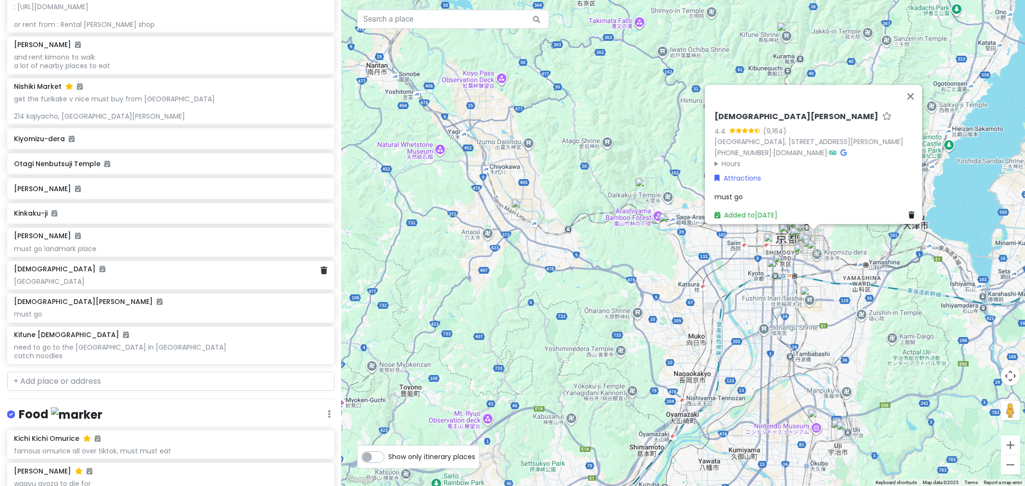
scroll to position [242, 0]
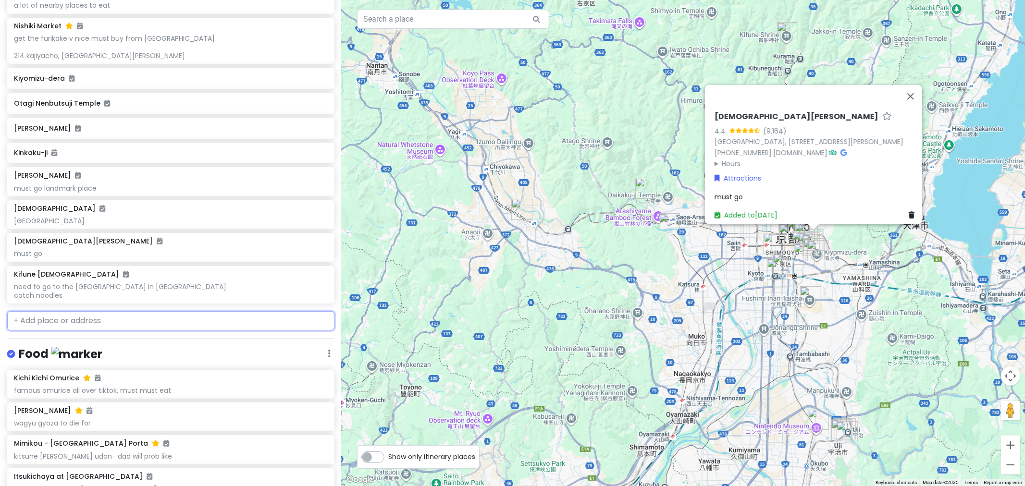
click at [141, 319] on input "text" at bounding box center [170, 320] width 327 height 19
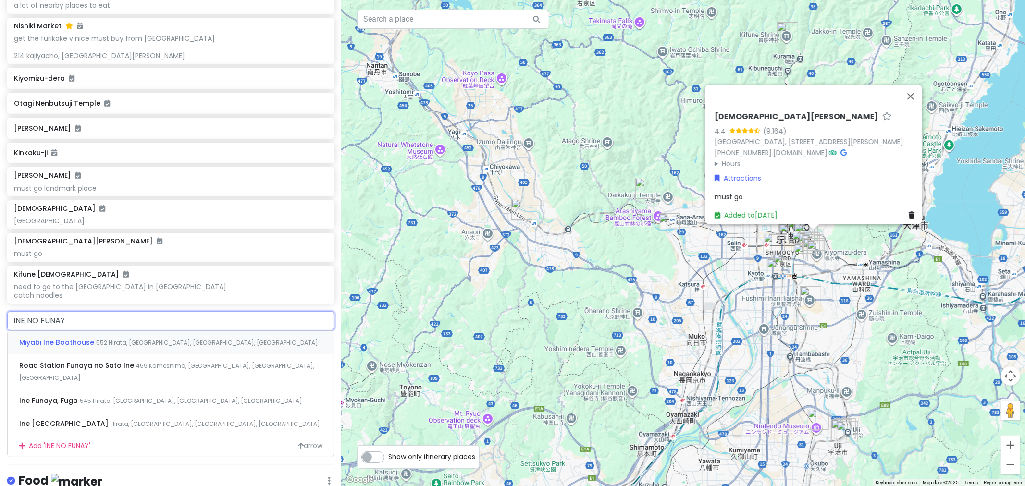
type input "INE NO FUNAYA"
click at [162, 336] on div "Ine Fishing Village Hirata, [GEOGRAPHIC_DATA], [GEOGRAPHIC_DATA], [GEOGRAPHIC_D…" at bounding box center [171, 423] width 326 height 23
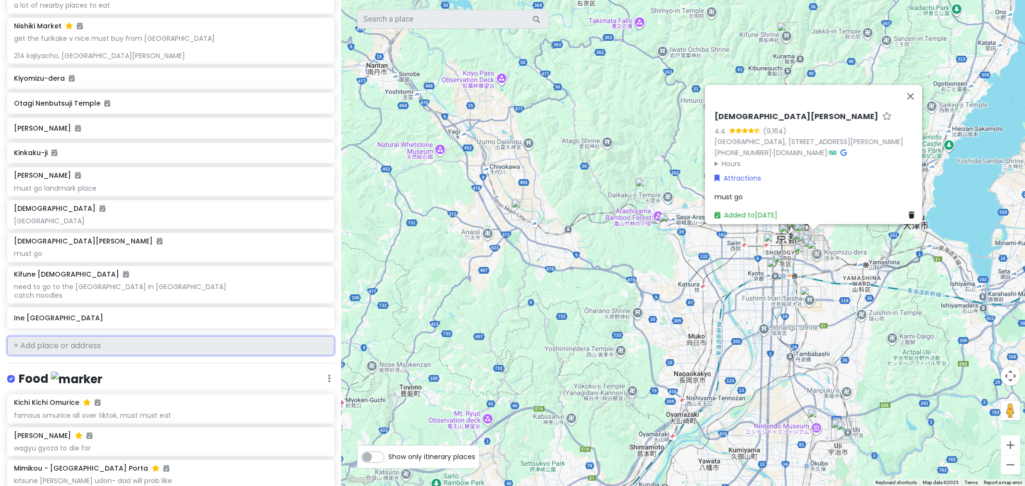
scroll to position [267, 0]
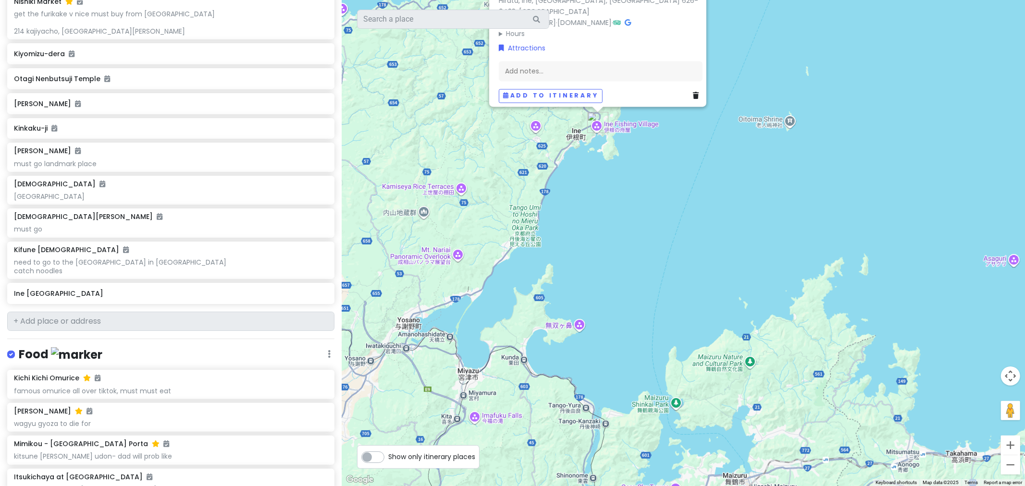
drag, startPoint x: 668, startPoint y: 329, endPoint x: 750, endPoint y: 285, distance: 92.9
click at [683, 284] on div "Ine [GEOGRAPHIC_DATA] 4.5 (6,752) Hirata, [GEOGRAPHIC_DATA], [GEOGRAPHIC_DATA],…" at bounding box center [684, 243] width 684 height 486
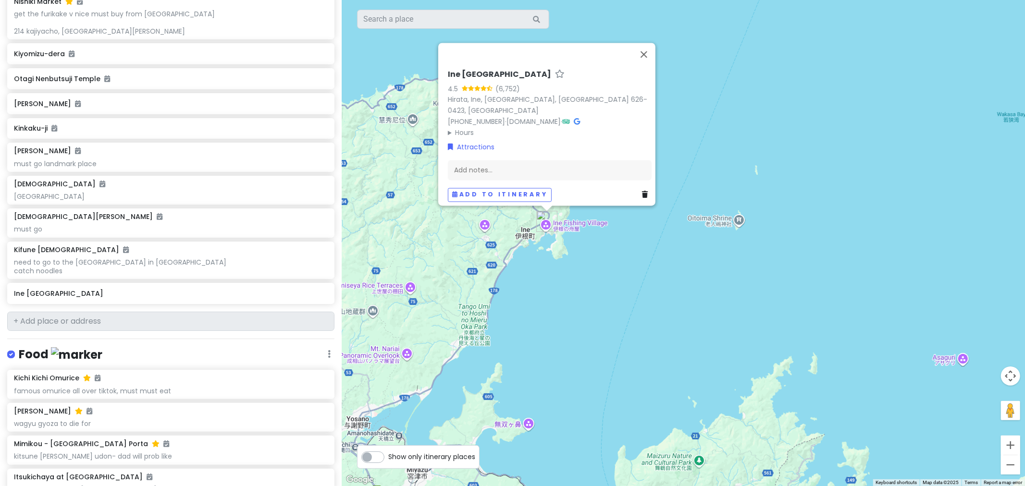
drag, startPoint x: 858, startPoint y: 301, endPoint x: 820, endPoint y: 382, distance: 89.4
click at [683, 336] on div "Ine [GEOGRAPHIC_DATA] 4.5 (6,752) Hirata, [GEOGRAPHIC_DATA], [GEOGRAPHIC_DATA],…" at bounding box center [684, 243] width 684 height 486
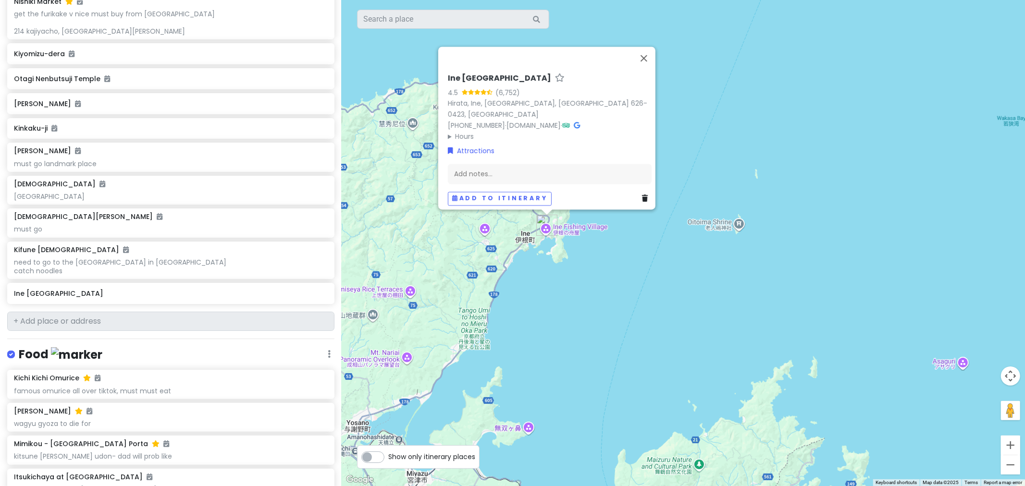
drag, startPoint x: 521, startPoint y: 87, endPoint x: 531, endPoint y: 89, distance: 9.9
click at [555, 81] on icon at bounding box center [560, 78] width 10 height 6
click at [683, 336] on button "Zoom out" at bounding box center [1010, 465] width 19 height 19
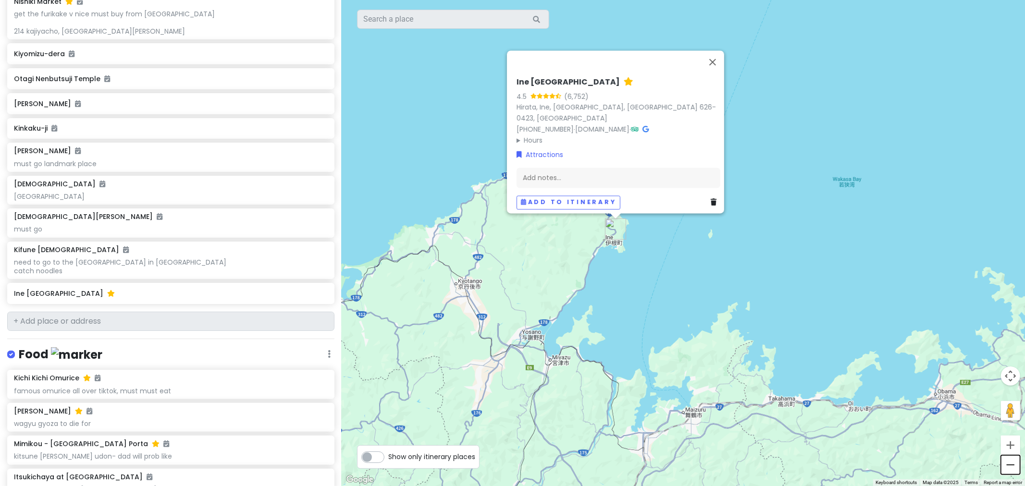
click at [683, 336] on button "Zoom out" at bounding box center [1010, 465] width 19 height 19
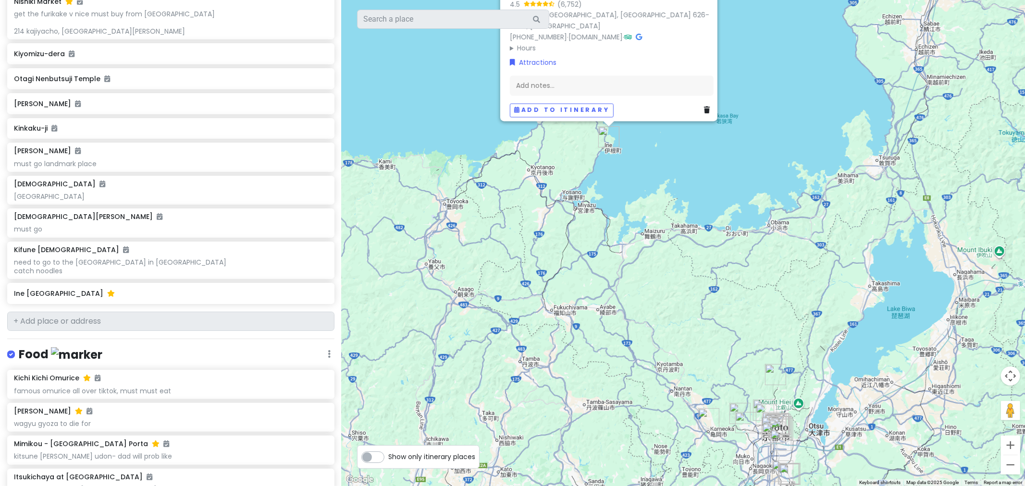
drag, startPoint x: 814, startPoint y: 409, endPoint x: 772, endPoint y: 313, distance: 104.0
click at [683, 313] on div "Ine [GEOGRAPHIC_DATA] 4.5 (6,752) Hirata, [GEOGRAPHIC_DATA], [GEOGRAPHIC_DATA],…" at bounding box center [684, 243] width 684 height 486
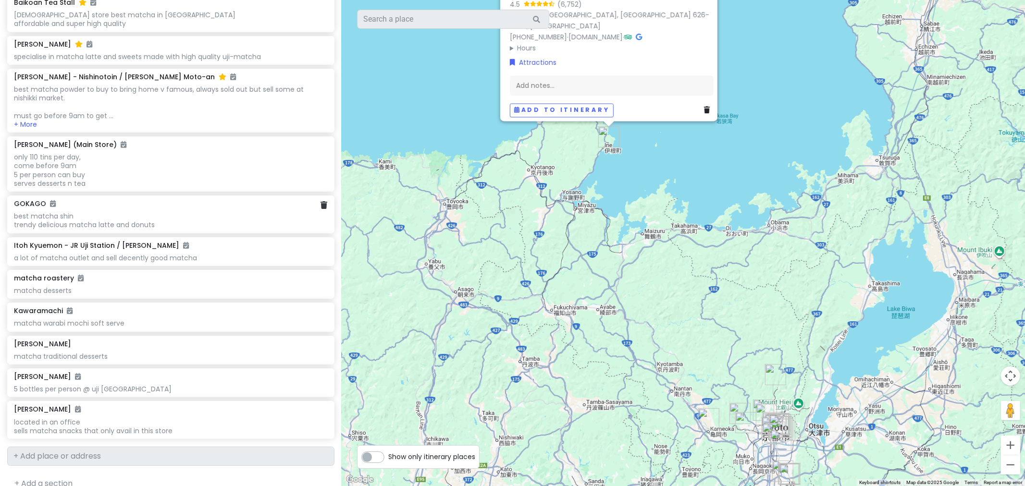
scroll to position [1054, 0]
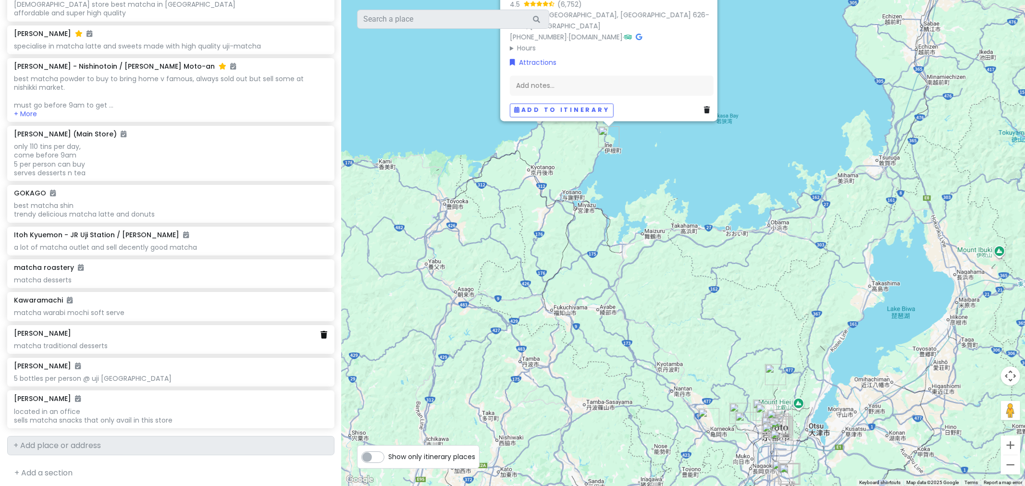
click at [321, 333] on icon at bounding box center [324, 335] width 7 height 8
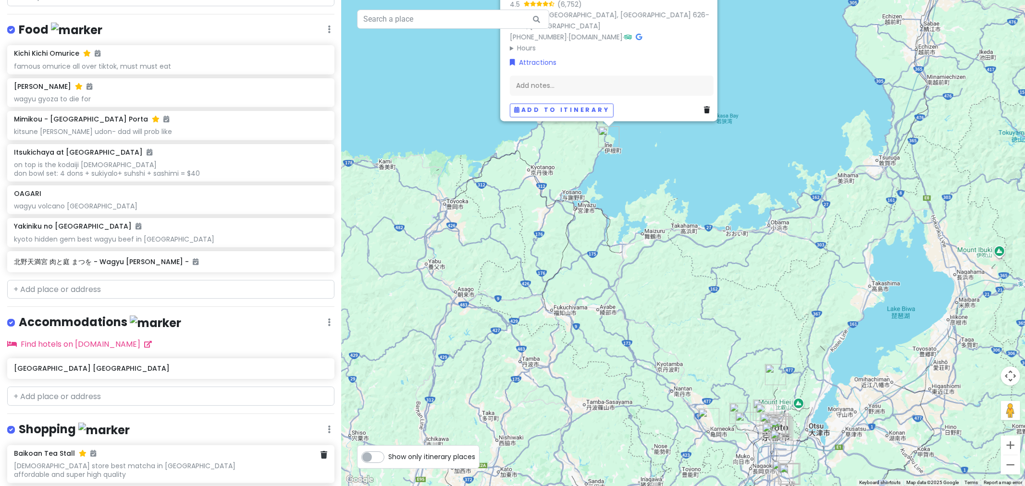
scroll to position [540, 0]
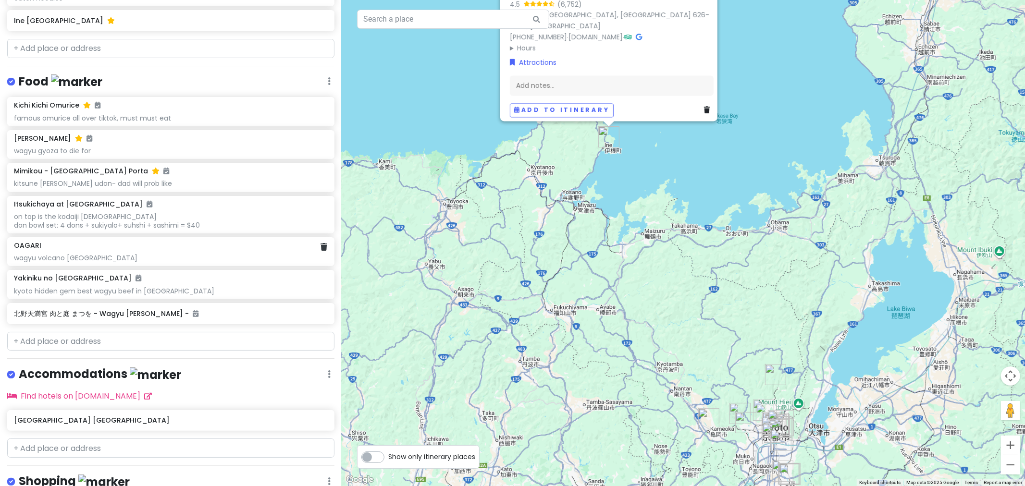
click at [315, 254] on div "wagyu volcano [GEOGRAPHIC_DATA]" at bounding box center [170, 258] width 313 height 9
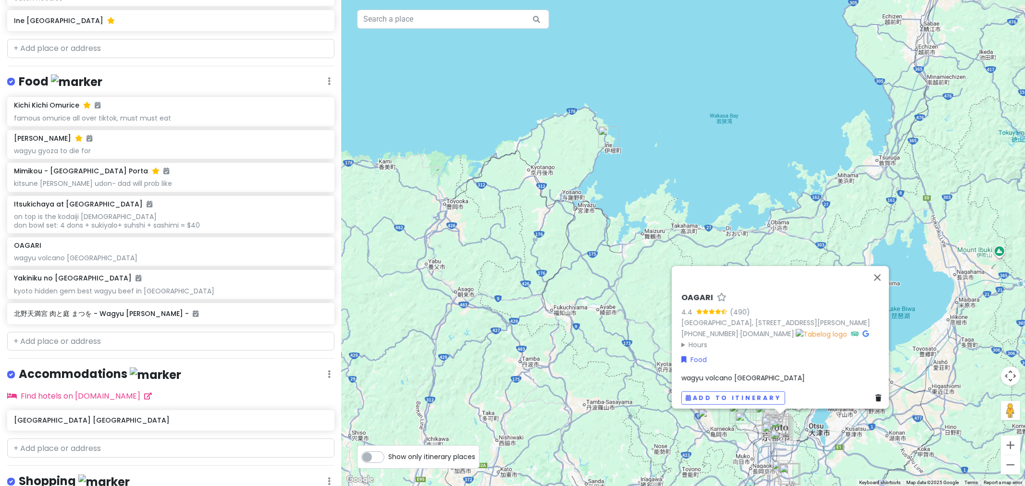
scroll to position [486, 0]
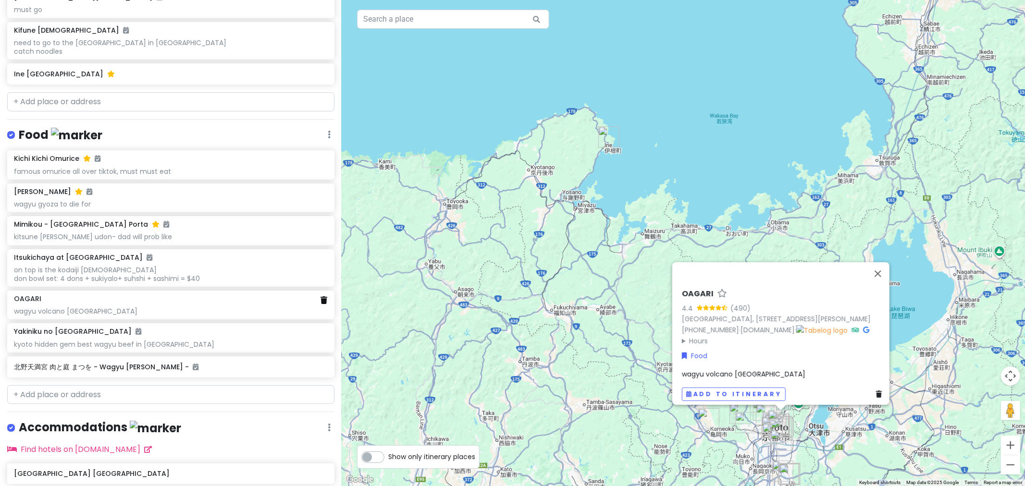
click at [321, 299] on icon at bounding box center [324, 301] width 7 height 8
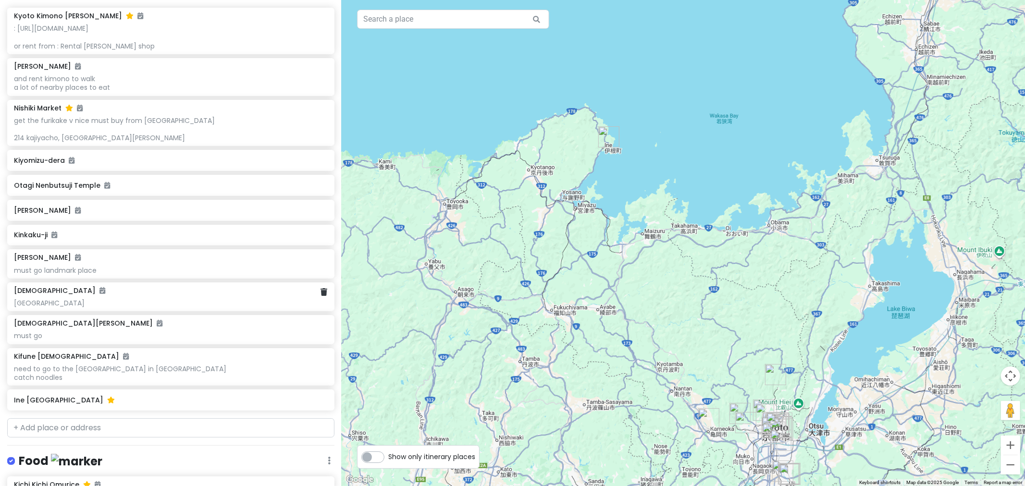
scroll to position [267, 0]
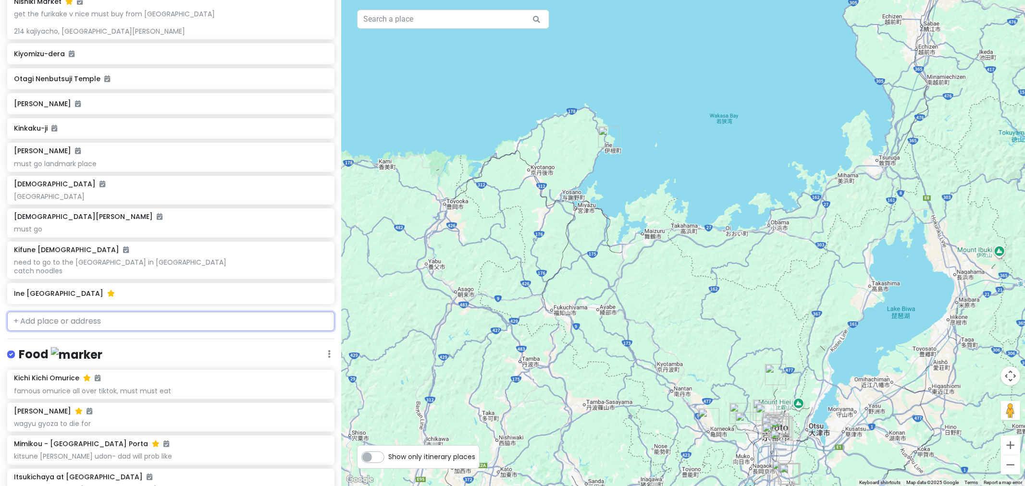
click at [196, 319] on input "text" at bounding box center [170, 321] width 327 height 19
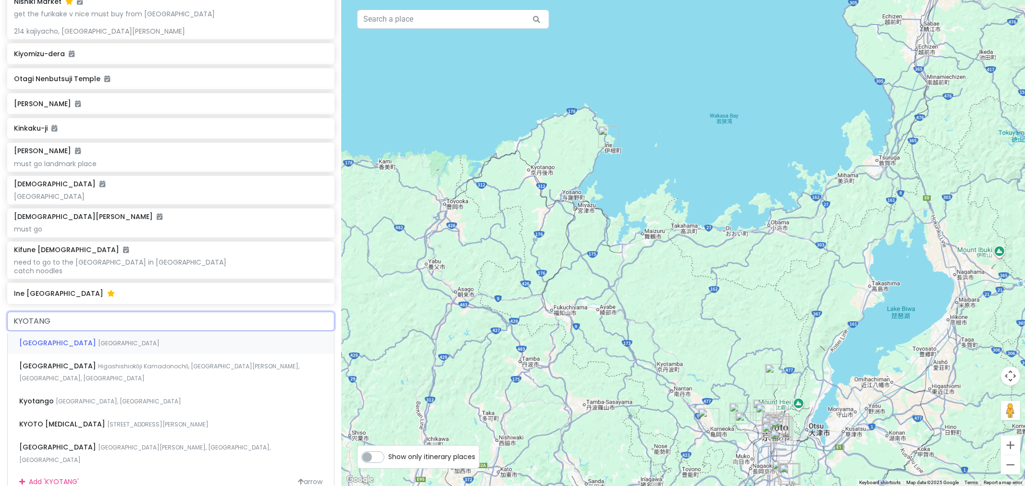
type input "KYOTANGO"
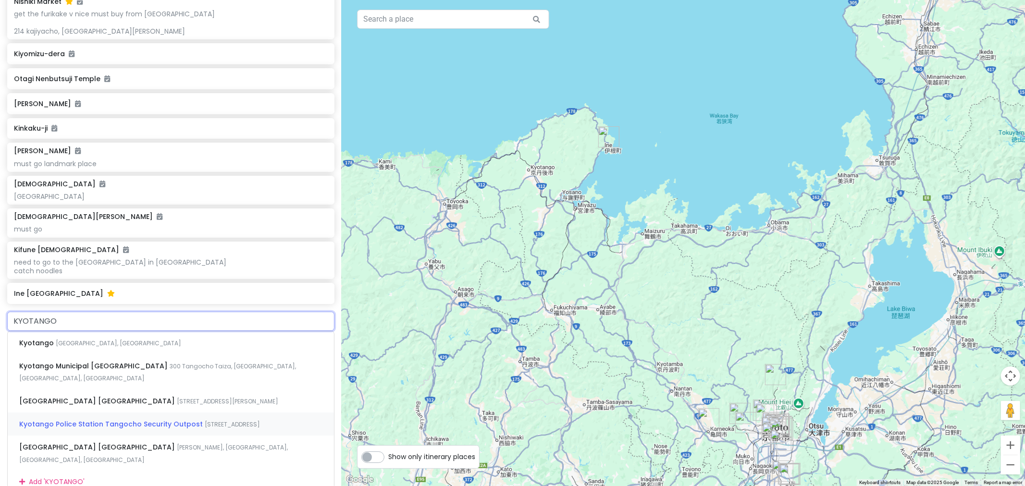
scroll to position [320, 0]
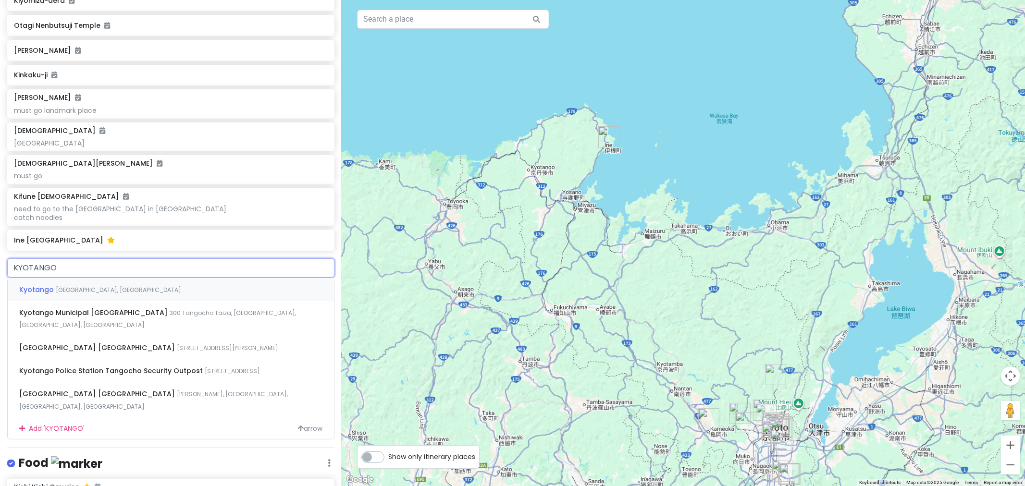
click at [162, 286] on div "Kyotango [GEOGRAPHIC_DATA], [GEOGRAPHIC_DATA]" at bounding box center [171, 289] width 326 height 23
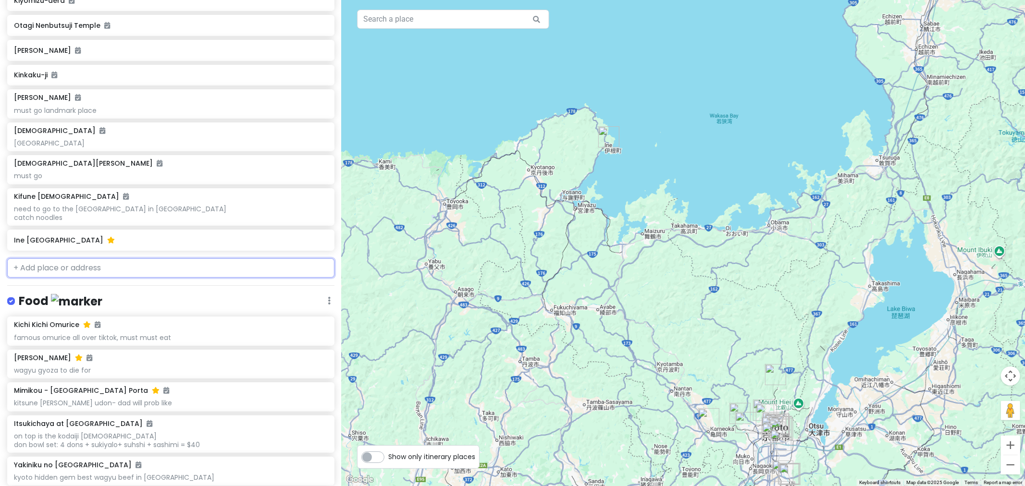
scroll to position [345, 0]
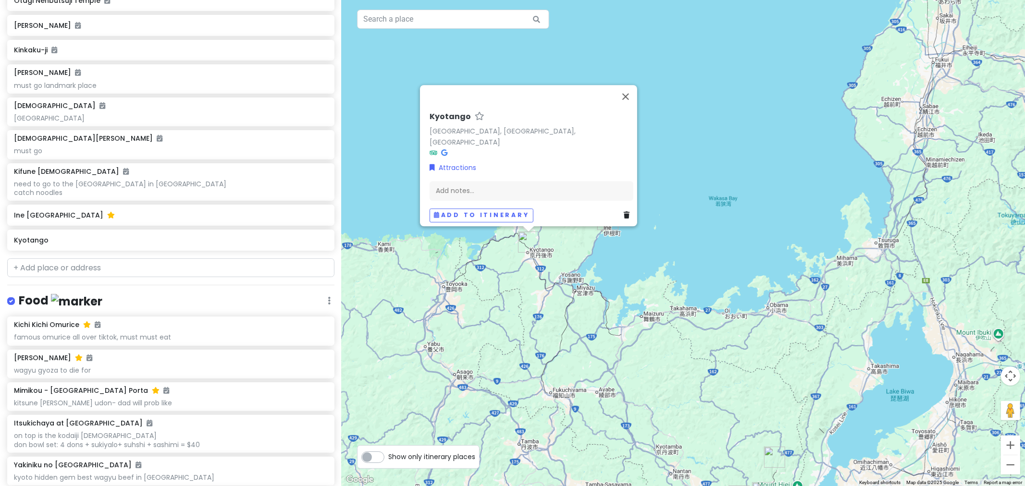
drag, startPoint x: 665, startPoint y: 255, endPoint x: 668, endPoint y: 314, distance: 59.2
click at [664, 318] on div "Kyotango Kyotango, [GEOGRAPHIC_DATA], [GEOGRAPHIC_DATA] Attractions Add notes..…" at bounding box center [684, 243] width 684 height 486
click at [633, 103] on button "Close" at bounding box center [625, 97] width 23 height 23
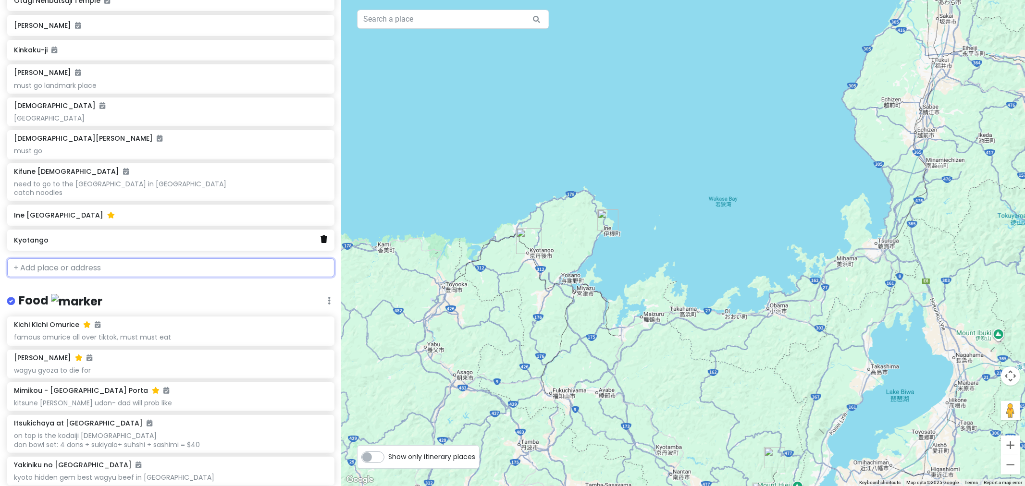
click at [321, 241] on icon at bounding box center [324, 240] width 7 height 8
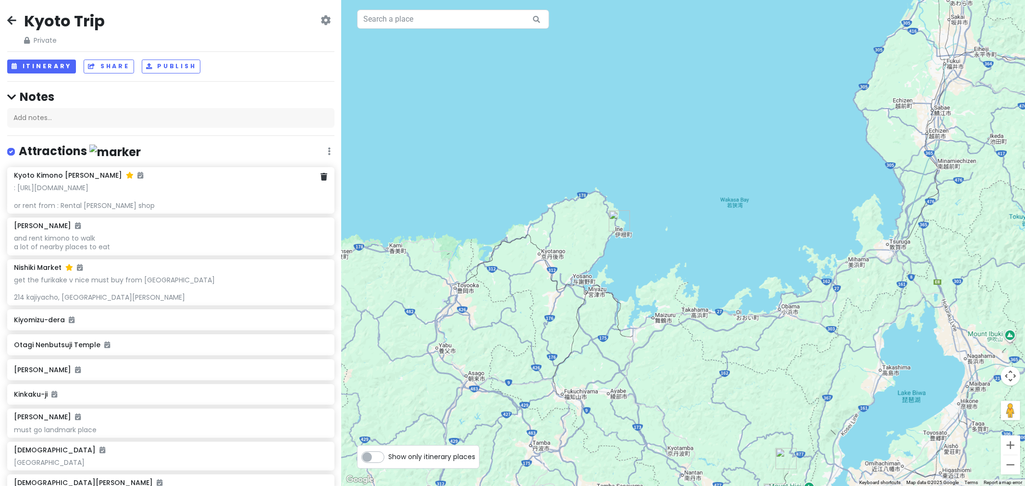
scroll to position [0, 0]
click at [18, 68] on button "Itinerary" at bounding box center [41, 67] width 69 height 14
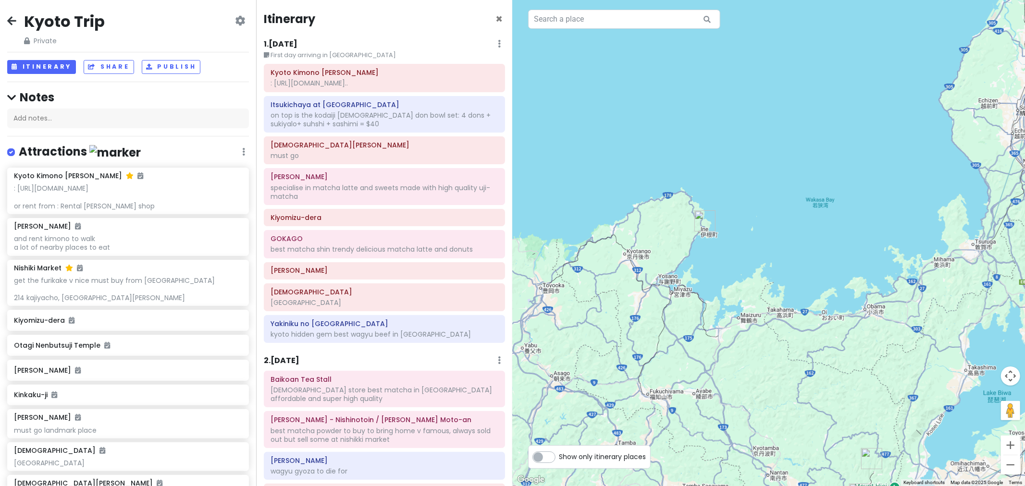
click at [347, 205] on div "Kyoto Kimono Rental HANAEMI : [URL][DOMAIN_NAME].. Itsukichaya at [GEOGRAPHIC_D…" at bounding box center [384, 205] width 255 height 283
click at [429, 265] on div "[PERSON_NAME]" at bounding box center [385, 270] width 228 height 13
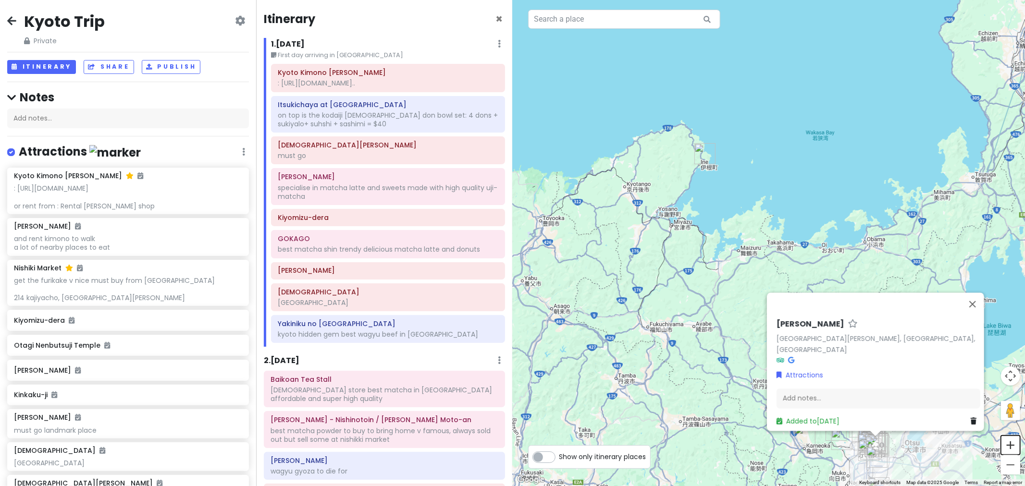
click at [683, 336] on button "Zoom in" at bounding box center [1010, 445] width 19 height 19
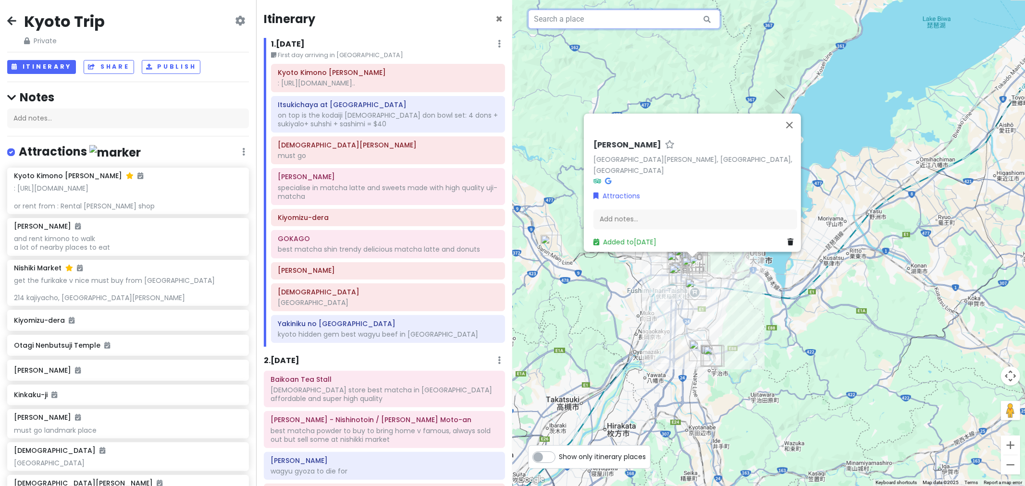
drag, startPoint x: 850, startPoint y: 345, endPoint x: 599, endPoint y: 2, distance: 424.1
click at [599, 2] on div "[GEOGRAPHIC_DATA][PERSON_NAME][PERSON_NAME], [GEOGRAPHIC_DATA], [GEOGRAPHIC_DAT…" at bounding box center [769, 243] width 513 height 486
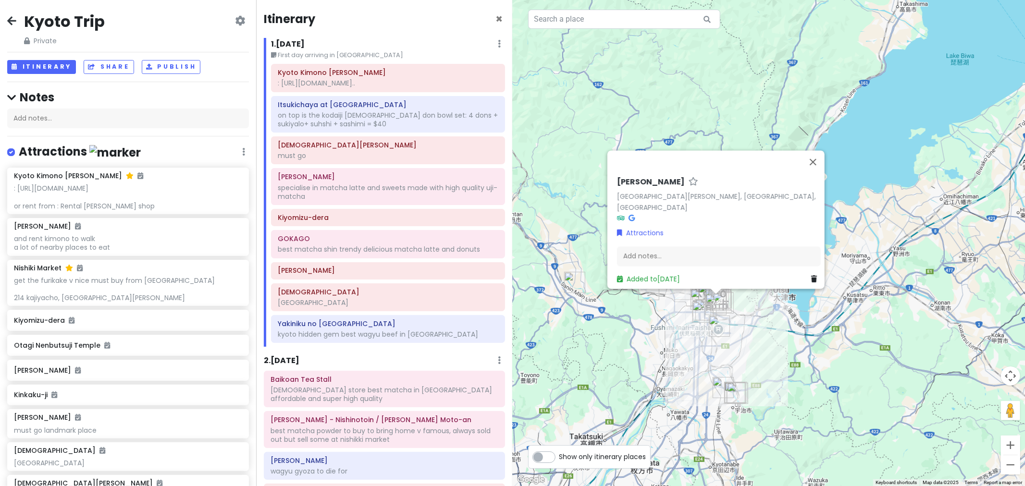
drag, startPoint x: 839, startPoint y: 169, endPoint x: 750, endPoint y: 32, distance: 163.5
click at [683, 32] on div "[GEOGRAPHIC_DATA][PERSON_NAME][PERSON_NAME], [GEOGRAPHIC_DATA], [GEOGRAPHIC_DAT…" at bounding box center [769, 243] width 513 height 486
click at [683, 336] on button "Zoom in" at bounding box center [1010, 445] width 19 height 19
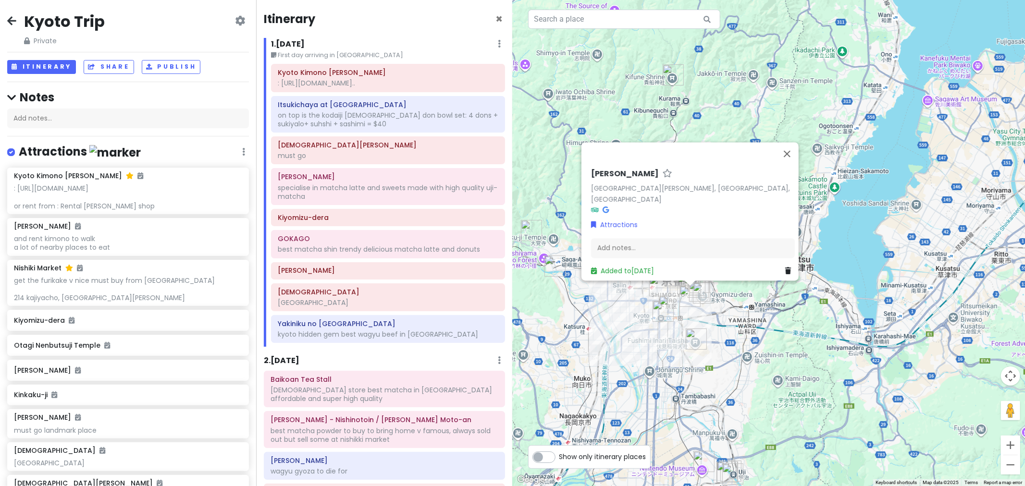
drag, startPoint x: 805, startPoint y: 439, endPoint x: 833, endPoint y: 352, distance: 91.2
click at [683, 336] on div "[GEOGRAPHIC_DATA][PERSON_NAME][PERSON_NAME], [GEOGRAPHIC_DATA], [GEOGRAPHIC_DAT…" at bounding box center [769, 243] width 513 height 486
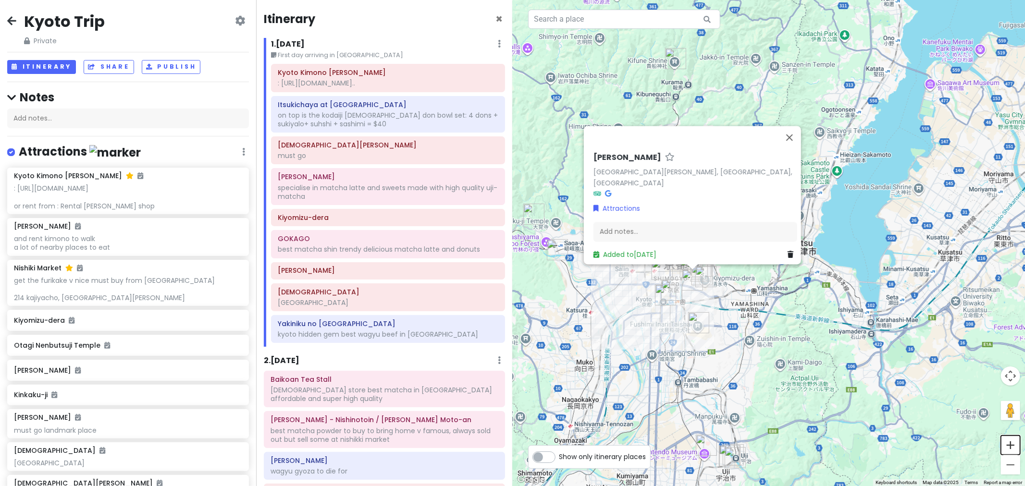
click at [683, 336] on button "Zoom in" at bounding box center [1010, 445] width 19 height 19
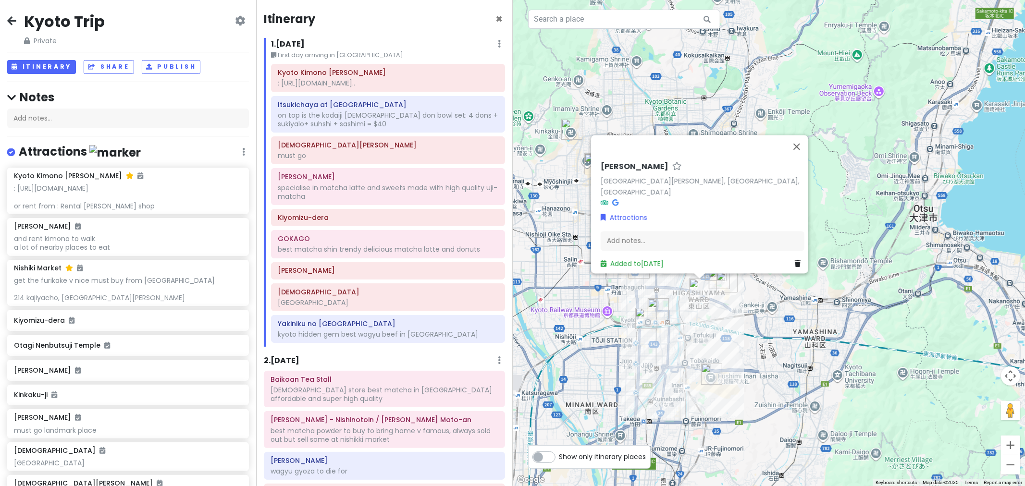
drag, startPoint x: 681, startPoint y: 397, endPoint x: 775, endPoint y: 375, distance: 96.6
click at [683, 336] on div "[GEOGRAPHIC_DATA][PERSON_NAME][PERSON_NAME], [GEOGRAPHIC_DATA], [GEOGRAPHIC_DAT…" at bounding box center [769, 243] width 513 height 486
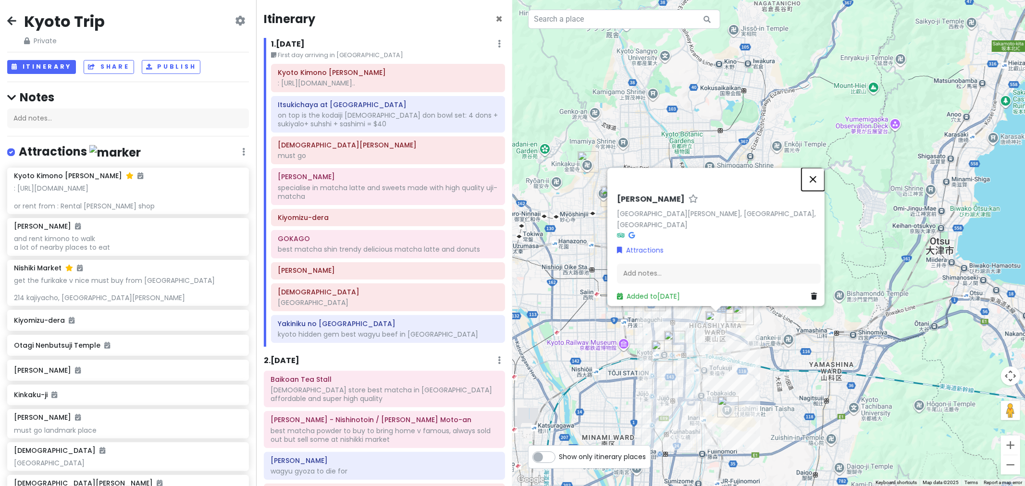
click at [683, 186] on button "Close" at bounding box center [813, 179] width 23 height 23
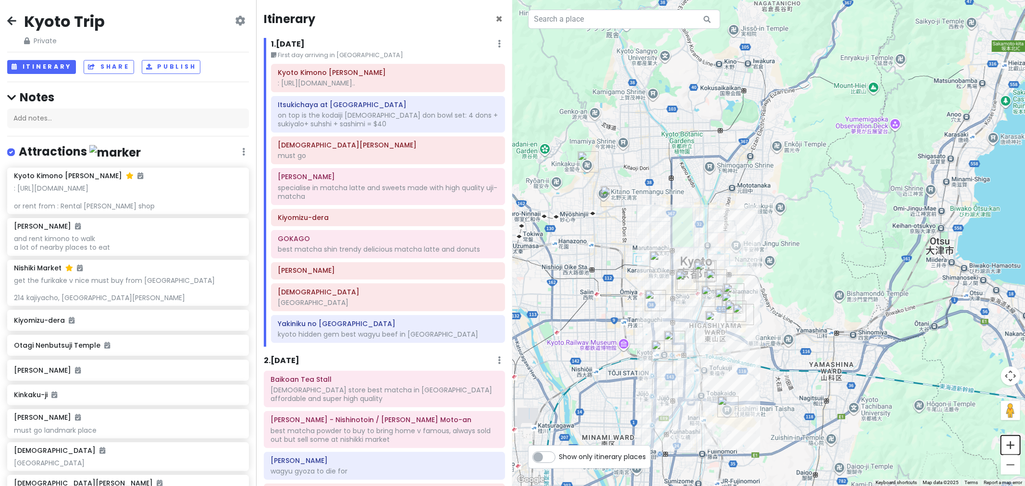
click at [683, 336] on button "Zoom in" at bounding box center [1010, 445] width 19 height 19
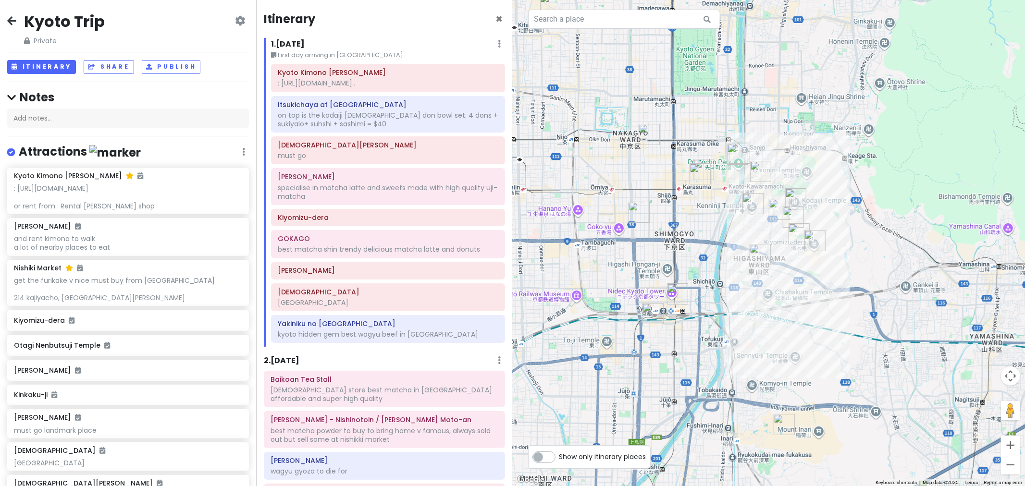
drag, startPoint x: 752, startPoint y: 405, endPoint x: 850, endPoint y: 249, distance: 184.6
click at [683, 249] on div at bounding box center [769, 243] width 513 height 486
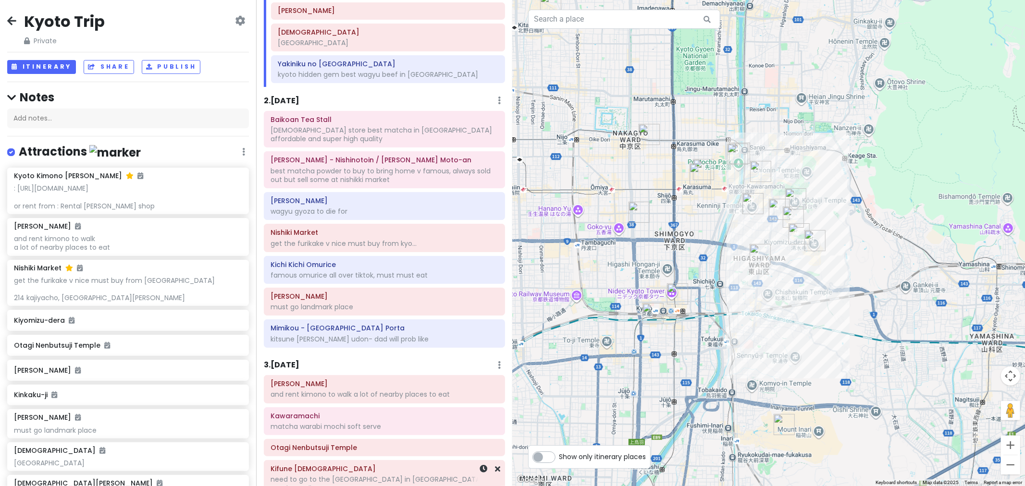
scroll to position [213, 0]
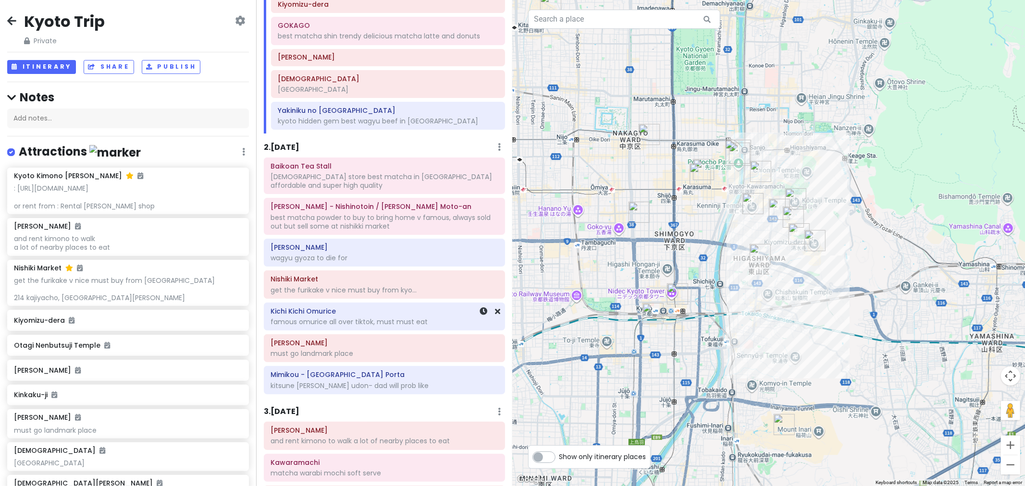
click at [388, 318] on div "[PERSON_NAME] famous omurice all over tiktok, must must eat" at bounding box center [385, 317] width 228 height 24
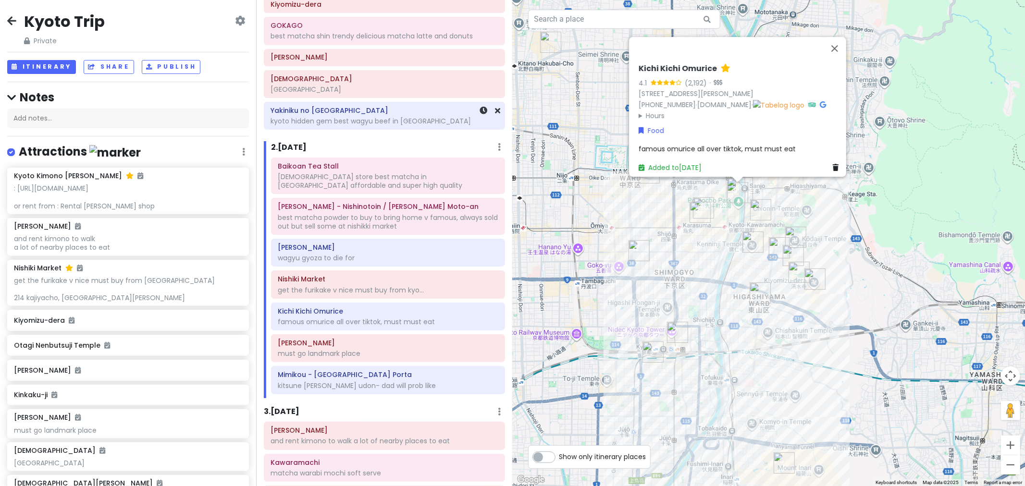
click at [373, 114] on h6 "Yakiniku no [GEOGRAPHIC_DATA]" at bounding box center [385, 110] width 228 height 9
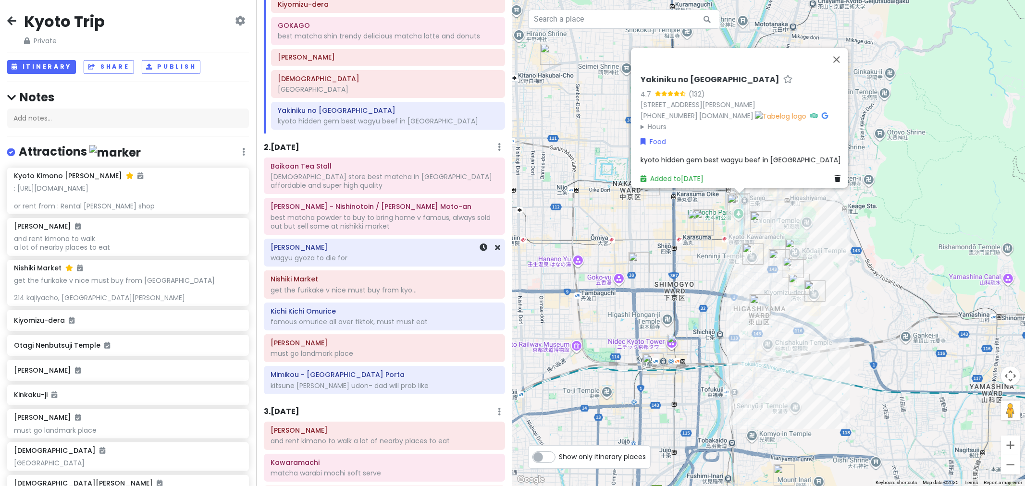
click at [367, 261] on div "wagyu gyoza to die for" at bounding box center [385, 258] width 228 height 9
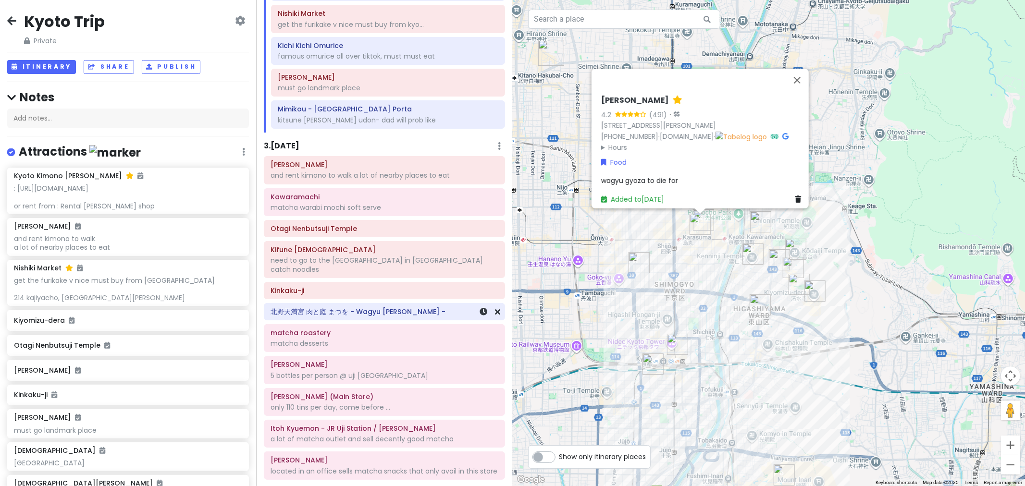
scroll to position [481, 0]
click at [374, 314] on div "[PERSON_NAME] and rent kimono to walk a lot of nearby places to eat Kawaramachi…" at bounding box center [384, 318] width 255 height 327
click at [398, 336] on div "[PERSON_NAME] 5 bottles per person @ uji [GEOGRAPHIC_DATA]" at bounding box center [385, 369] width 228 height 24
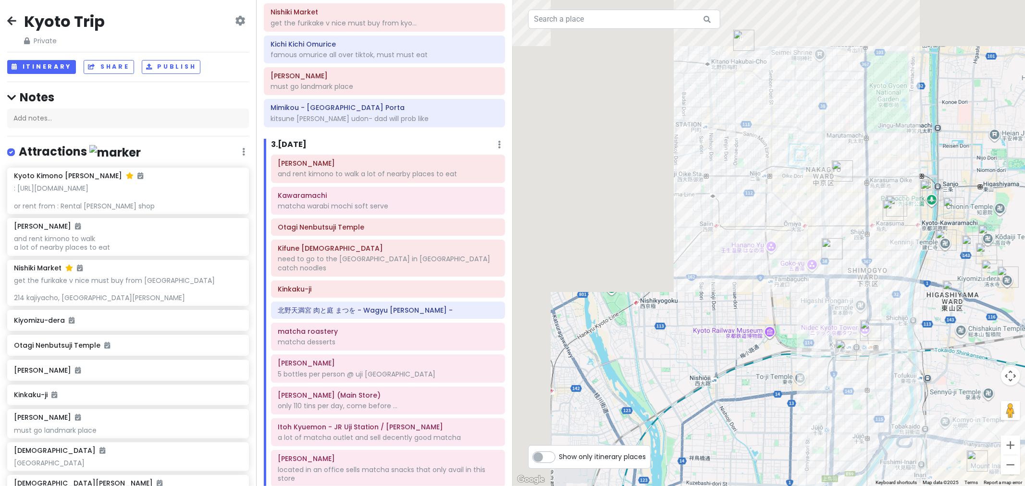
drag, startPoint x: 655, startPoint y: 176, endPoint x: 906, endPoint y: 753, distance: 629.0
click at [683, 336] on html "Kyoto Trip Private Change Dates Make a Copy Delete Trip Go Pro ⚡️ Give Feedback…" at bounding box center [512, 243] width 1025 height 486
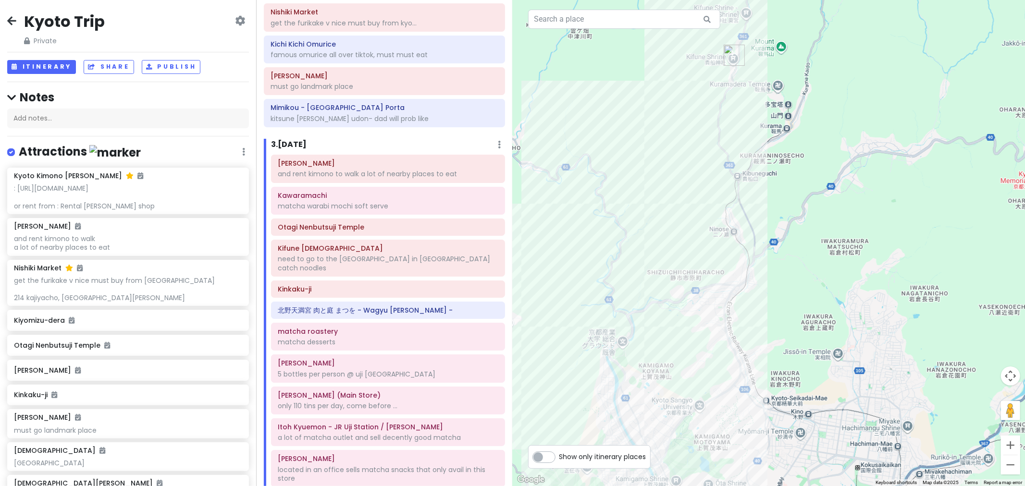
drag, startPoint x: 749, startPoint y: 263, endPoint x: 560, endPoint y: 828, distance: 595.4
click at [560, 336] on html "Kyoto Trip Private Change Dates Make a Copy Delete Trip Go Pro ⚡️ Give Feedback…" at bounding box center [512, 243] width 1025 height 486
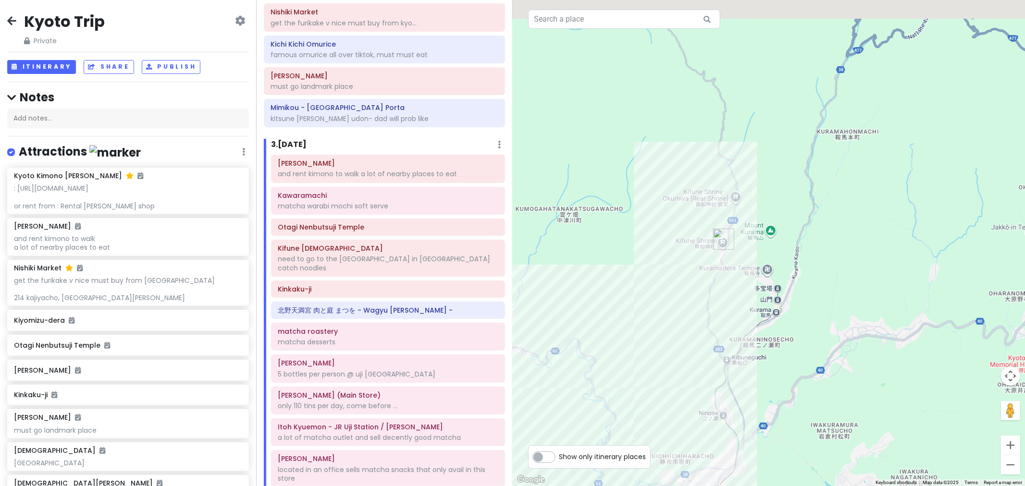
drag, startPoint x: 735, startPoint y: 351, endPoint x: 785, endPoint y: 463, distance: 122.0
click at [683, 336] on html "Kyoto Trip Private Change Dates Make a Copy Delete Trip Go Pro ⚡️ Give Feedback…" at bounding box center [512, 243] width 1025 height 486
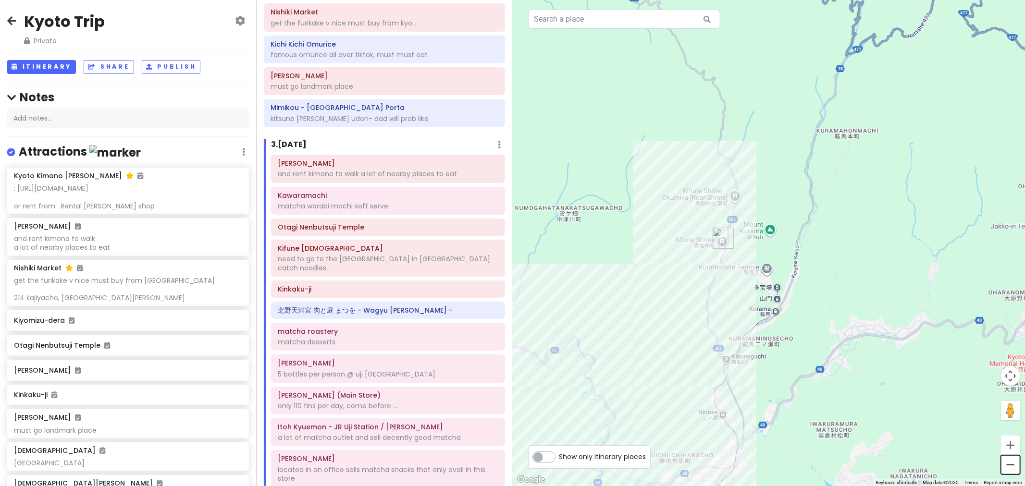
click at [683, 336] on button "Zoom out" at bounding box center [1010, 465] width 19 height 19
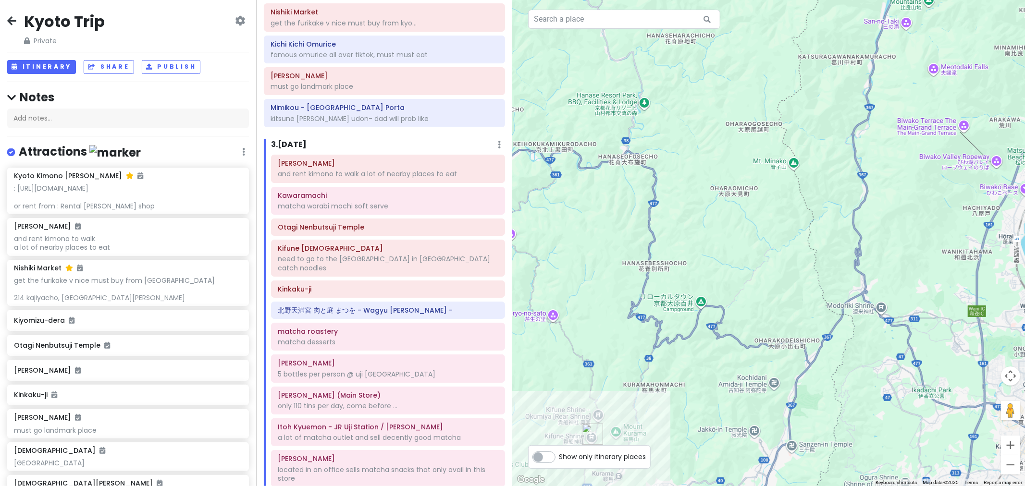
drag, startPoint x: 929, startPoint y: 276, endPoint x: 772, endPoint y: 473, distance: 251.4
click at [683, 336] on div "[PERSON_NAME] 4.5 (145) [GEOGRAPHIC_DATA]-84 [GEOGRAPHIC_DATA], [GEOGRAPHIC_DAT…" at bounding box center [769, 243] width 513 height 486
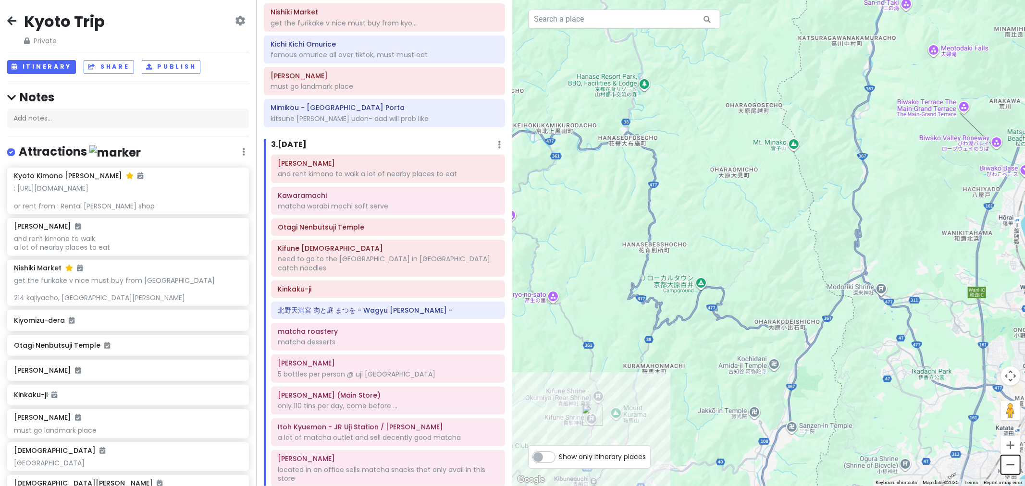
click at [683, 336] on button "Zoom out" at bounding box center [1010, 465] width 19 height 19
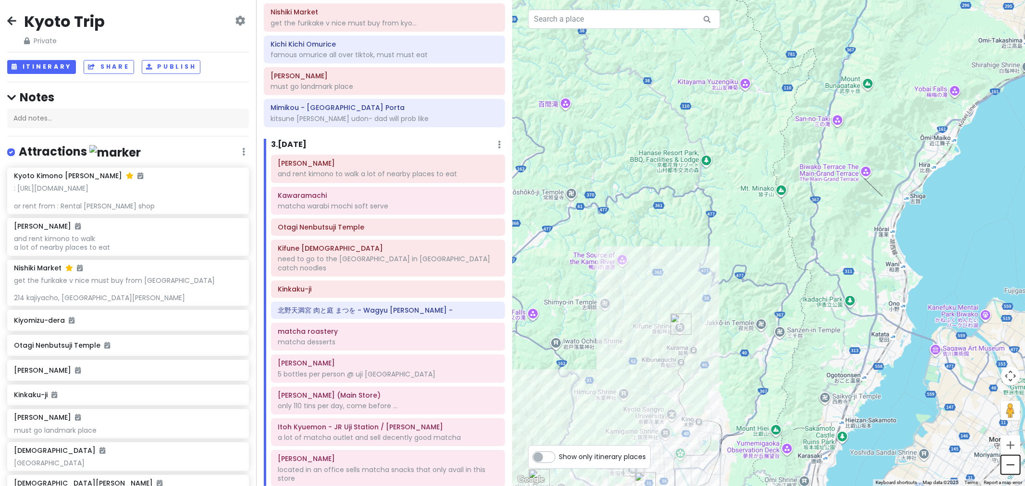
click at [683, 336] on button "Zoom out" at bounding box center [1010, 465] width 19 height 19
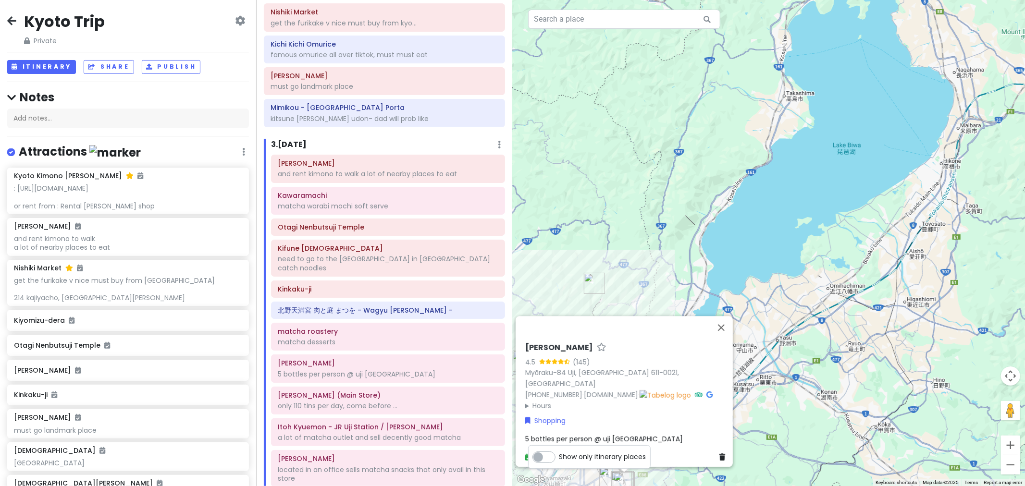
drag, startPoint x: 962, startPoint y: 294, endPoint x: 849, endPoint y: 304, distance: 113.4
click at [683, 305] on div "[PERSON_NAME] 4.5 (145) [GEOGRAPHIC_DATA]-84 [GEOGRAPHIC_DATA], [GEOGRAPHIC_DAT…" at bounding box center [769, 243] width 513 height 486
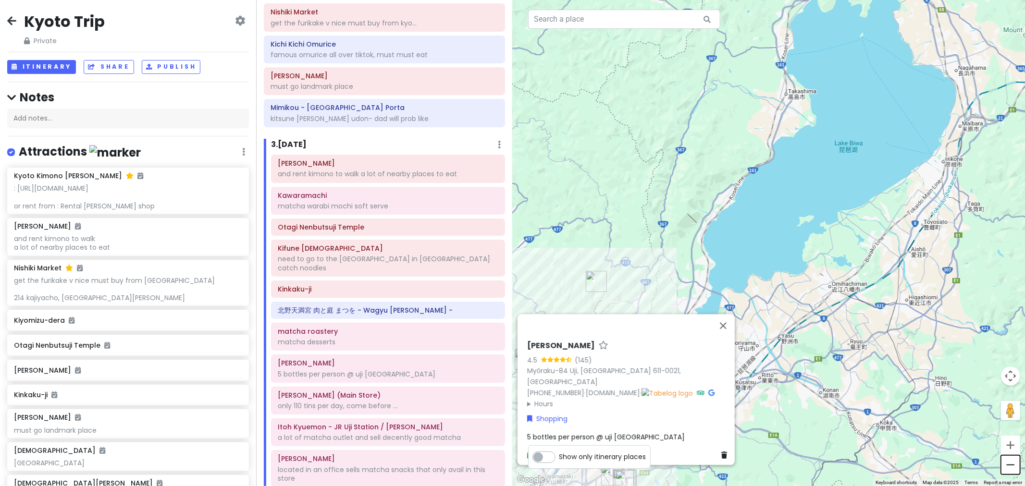
click at [683, 336] on button "Zoom out" at bounding box center [1010, 465] width 19 height 19
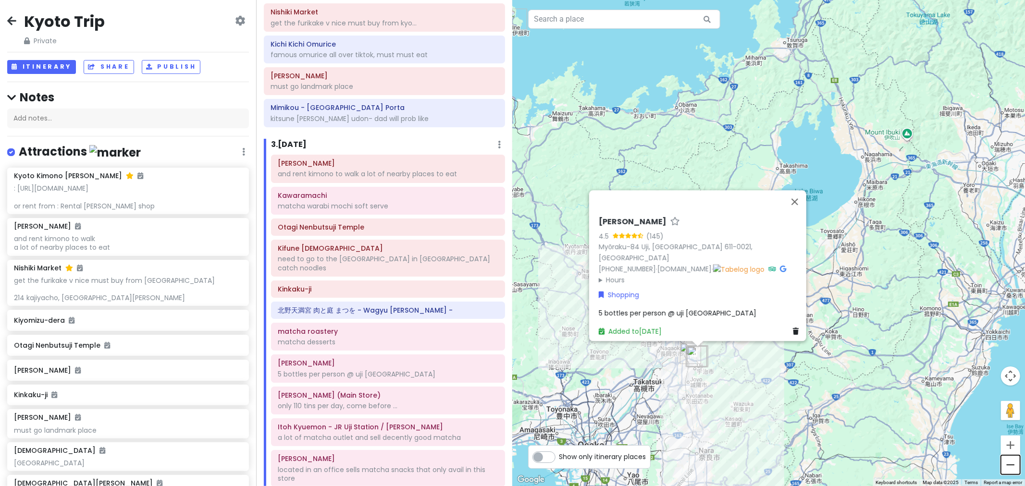
click at [683, 336] on button "Zoom out" at bounding box center [1010, 465] width 19 height 19
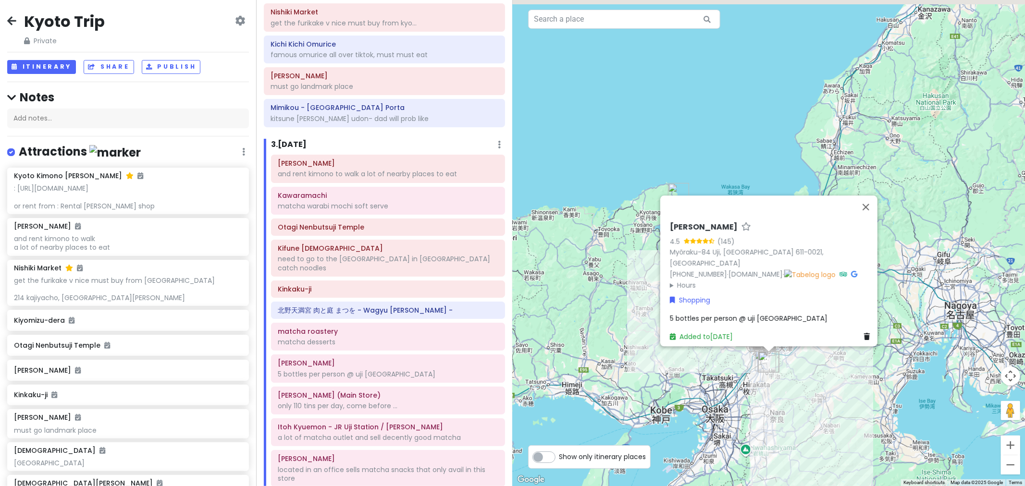
drag, startPoint x: 818, startPoint y: 357, endPoint x: 916, endPoint y: 414, distance: 113.1
click at [683, 336] on div "[PERSON_NAME] 4.5 (145) [GEOGRAPHIC_DATA]-84 [GEOGRAPHIC_DATA], [GEOGRAPHIC_DAT…" at bounding box center [769, 243] width 513 height 486
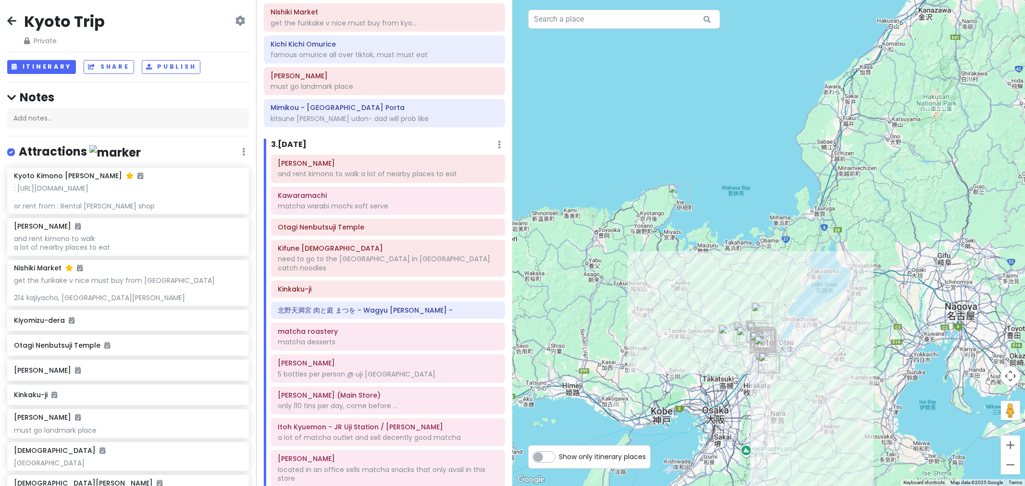
click at [683, 336] on div at bounding box center [769, 243] width 513 height 486
click at [683, 336] on button "Zoom in" at bounding box center [1010, 445] width 19 height 19
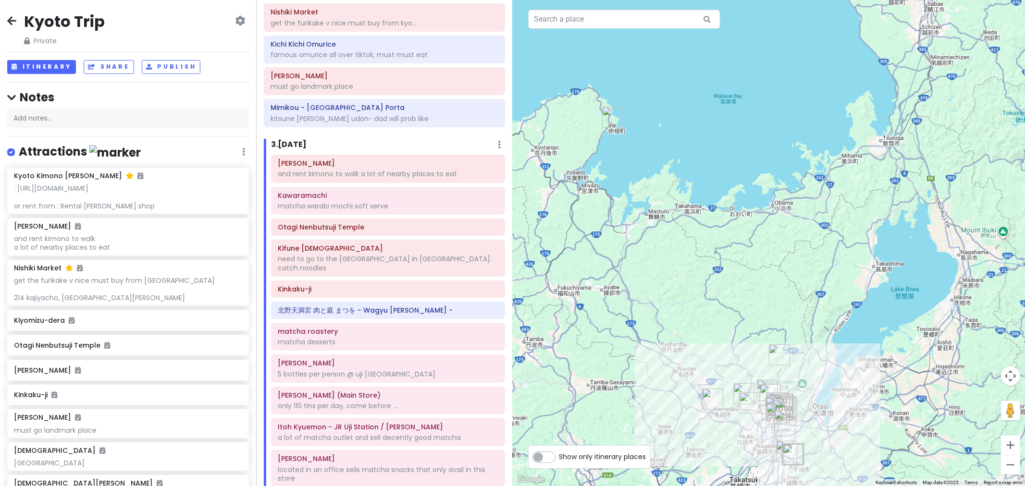
drag, startPoint x: 796, startPoint y: 383, endPoint x: 819, endPoint y: 345, distance: 43.9
click at [683, 336] on div at bounding box center [769, 243] width 513 height 486
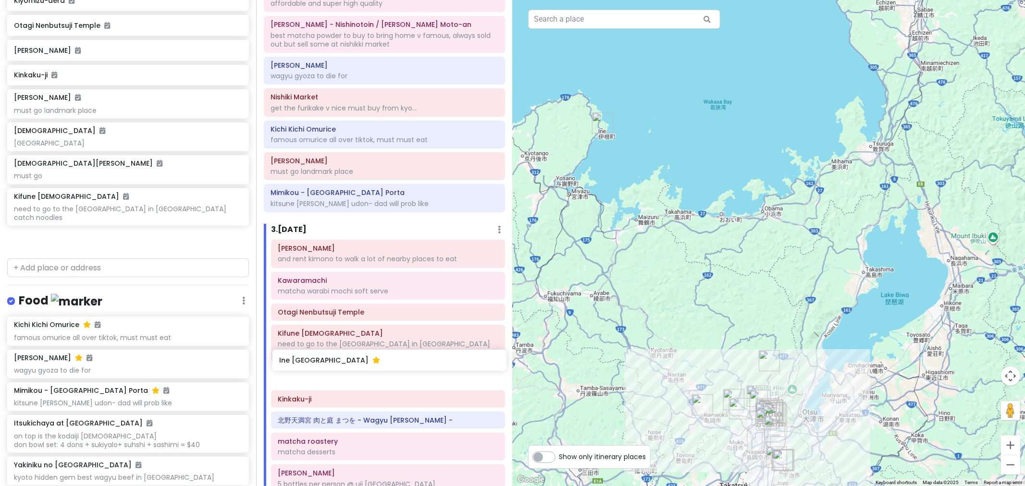
scroll to position [396, 0]
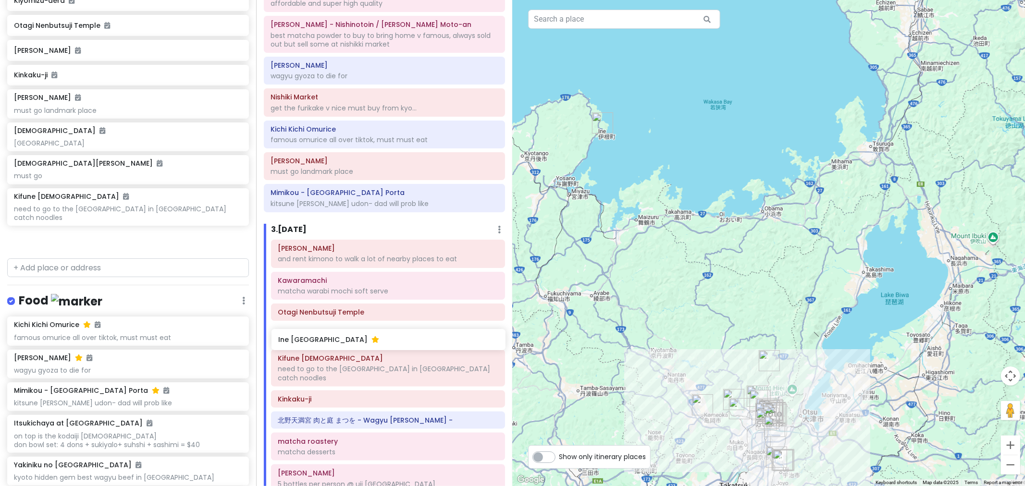
drag, startPoint x: 112, startPoint y: 242, endPoint x: 376, endPoint y: 343, distance: 283.0
click at [376, 336] on div "Kyoto Trip Private Change Dates Make a Copy Delete Trip Go Pro ⚡️ Give Feedback…" at bounding box center [512, 243] width 1025 height 486
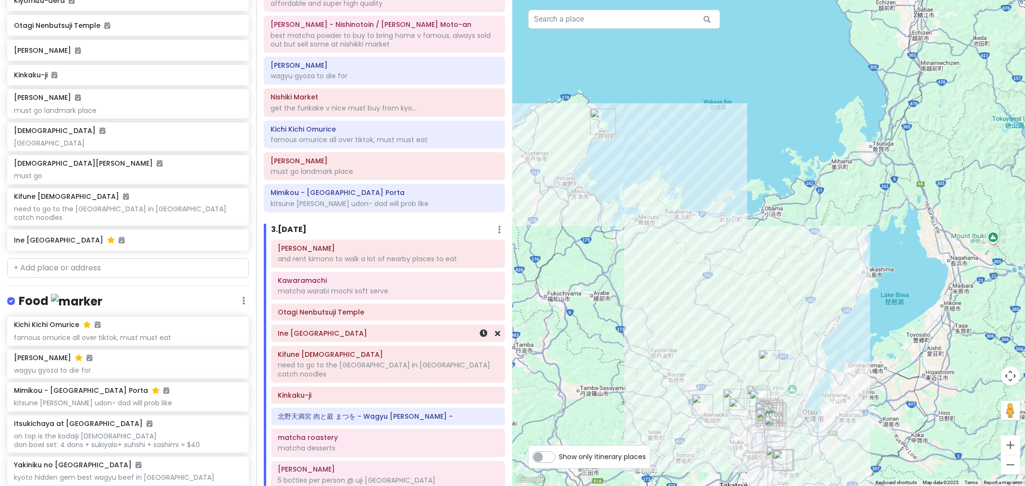
scroll to position [295, 0]
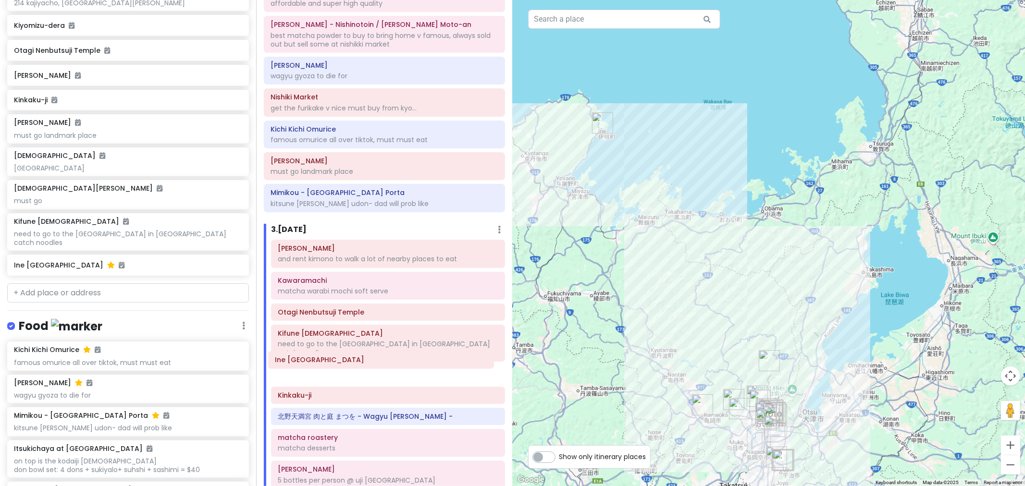
drag, startPoint x: 376, startPoint y: 338, endPoint x: 373, endPoint y: 363, distance: 25.2
click at [373, 336] on div "[PERSON_NAME] and rent kimono to walk a lot of nearby places to eat Kawaramachi…" at bounding box center [388, 419] width 248 height 358
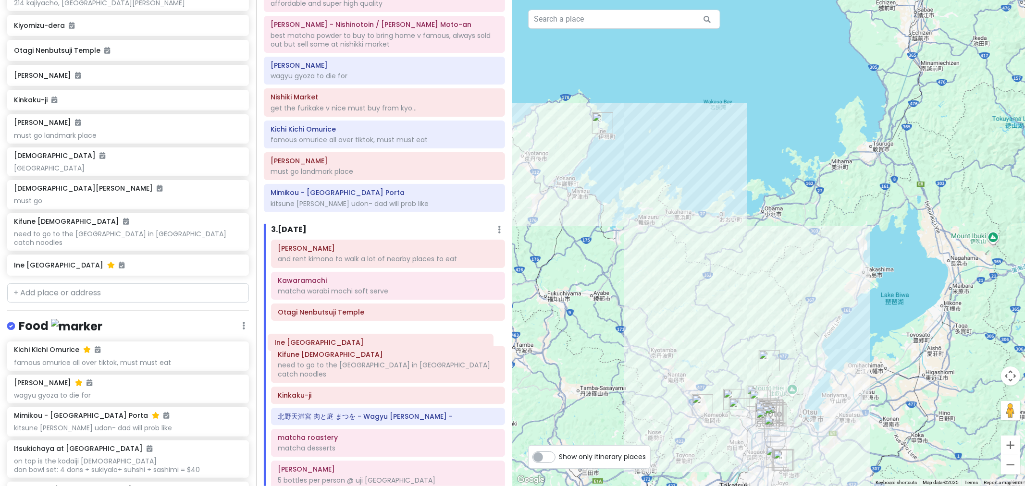
scroll to position [397, 0]
drag, startPoint x: 372, startPoint y: 368, endPoint x: 370, endPoint y: 338, distance: 29.9
click at [370, 336] on div "[PERSON_NAME] and rent kimono to walk a lot of nearby places to eat Kawaramachi…" at bounding box center [388, 418] width 248 height 358
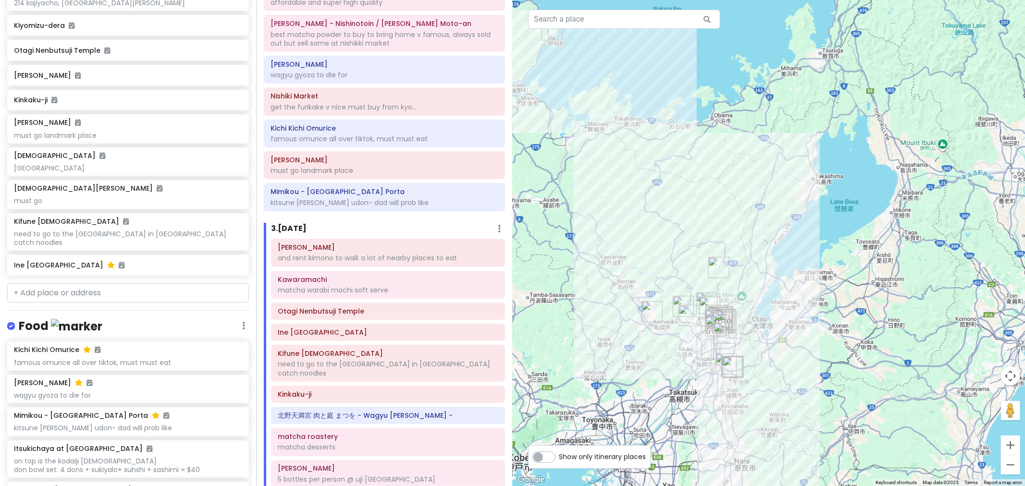
drag, startPoint x: 866, startPoint y: 341, endPoint x: 818, endPoint y: 270, distance: 86.3
click at [683, 270] on div at bounding box center [769, 243] width 513 height 486
click at [683, 336] on button "Zoom in" at bounding box center [1010, 445] width 19 height 19
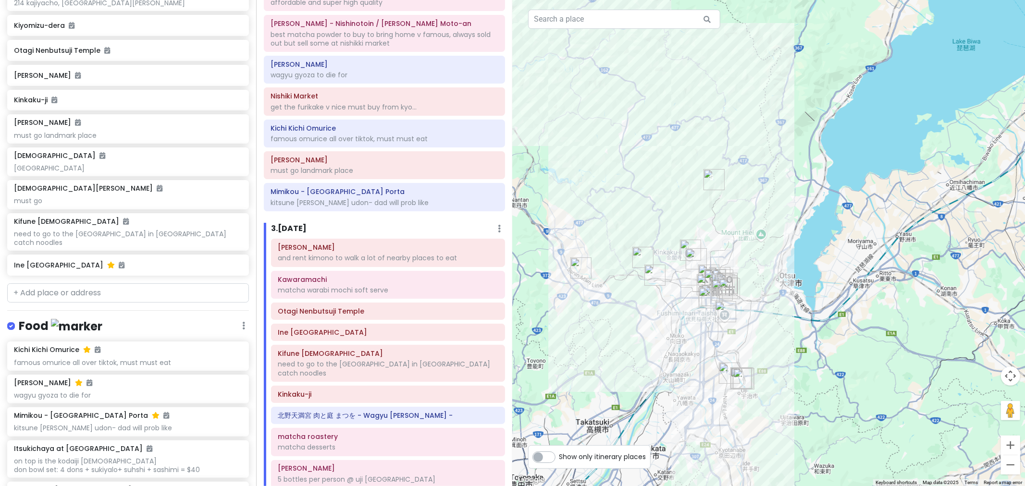
drag, startPoint x: 775, startPoint y: 377, endPoint x: 821, endPoint y: 252, distance: 132.6
click at [683, 252] on div at bounding box center [769, 243] width 513 height 486
click at [683, 336] on button "Zoom in" at bounding box center [1010, 445] width 19 height 19
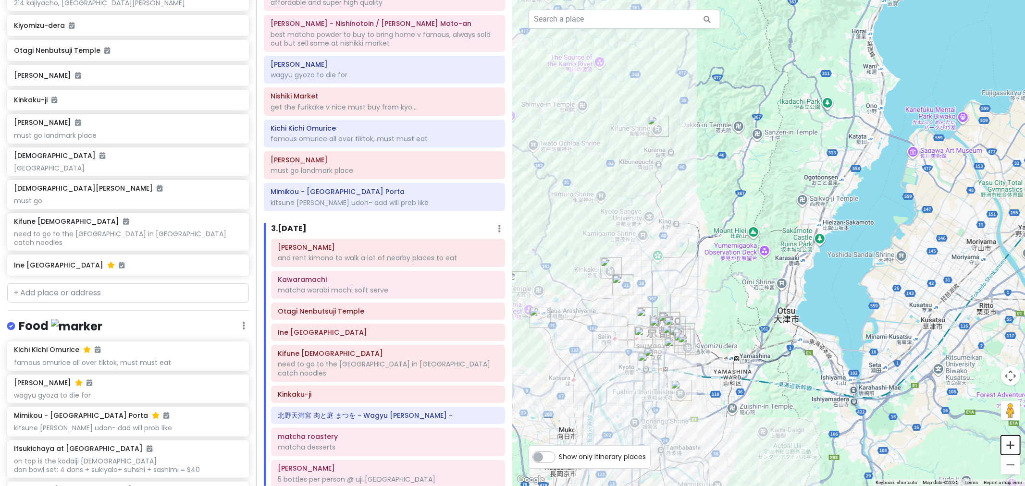
click at [683, 336] on button "Zoom in" at bounding box center [1010, 445] width 19 height 19
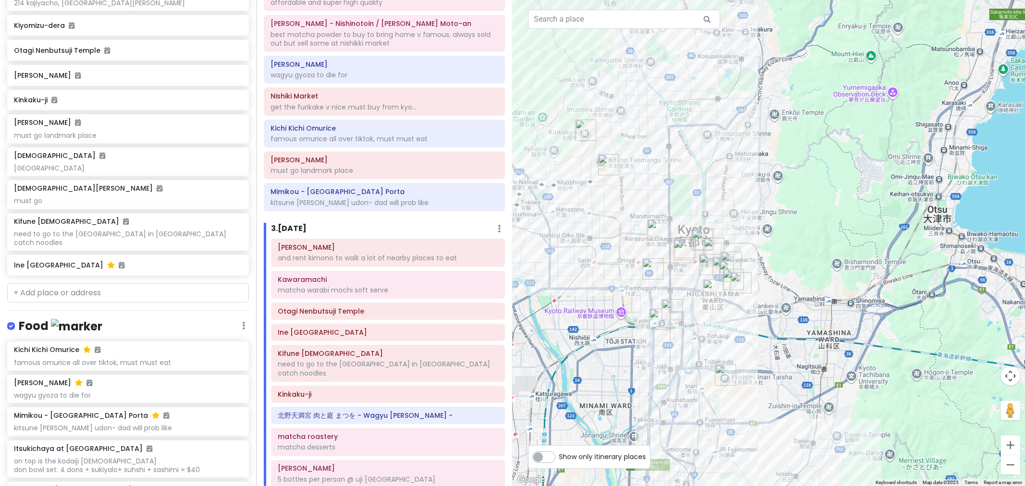
drag, startPoint x: 714, startPoint y: 305, endPoint x: 848, endPoint y: 132, distance: 219.0
click at [683, 132] on div at bounding box center [769, 243] width 513 height 486
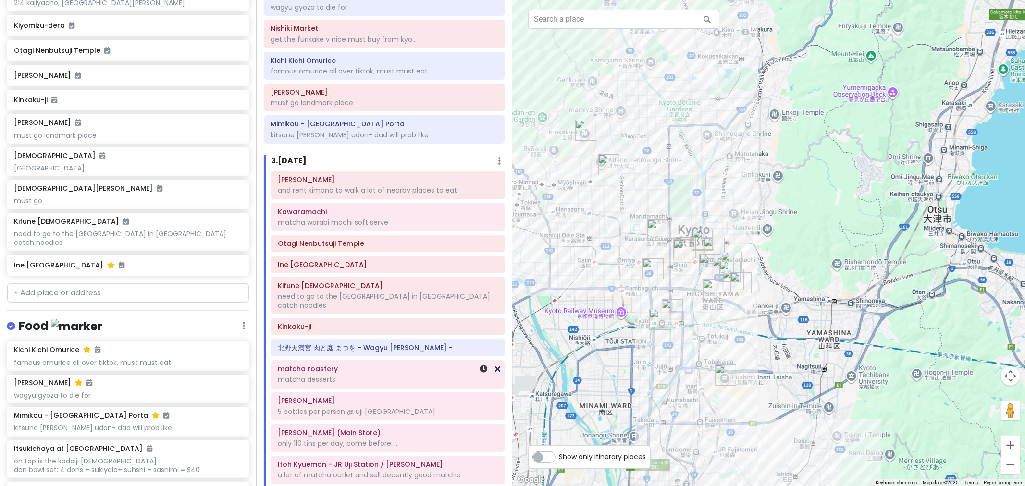
scroll to position [411, 0]
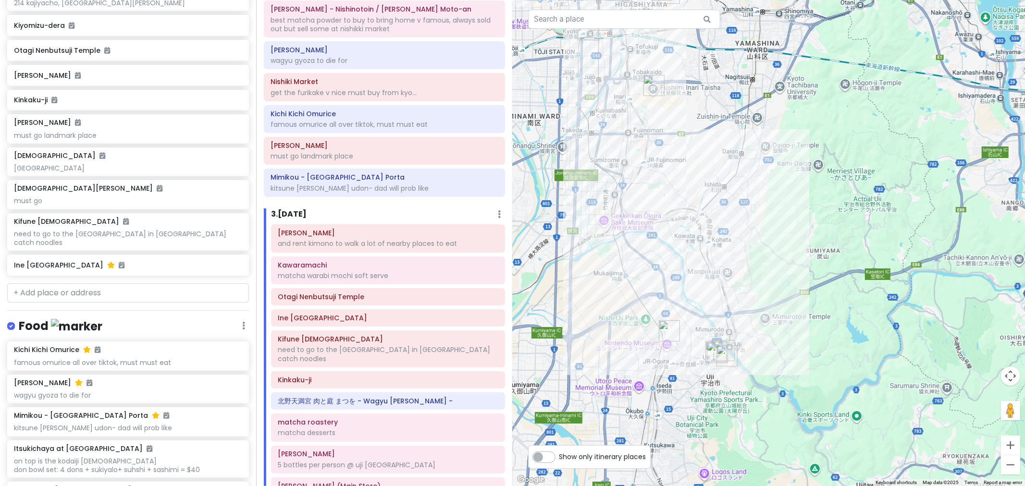
drag, startPoint x: 887, startPoint y: 303, endPoint x: 821, endPoint y: 18, distance: 292.7
click at [683, 18] on div at bounding box center [769, 243] width 513 height 486
click at [683, 336] on button "Zoom in" at bounding box center [1010, 445] width 19 height 19
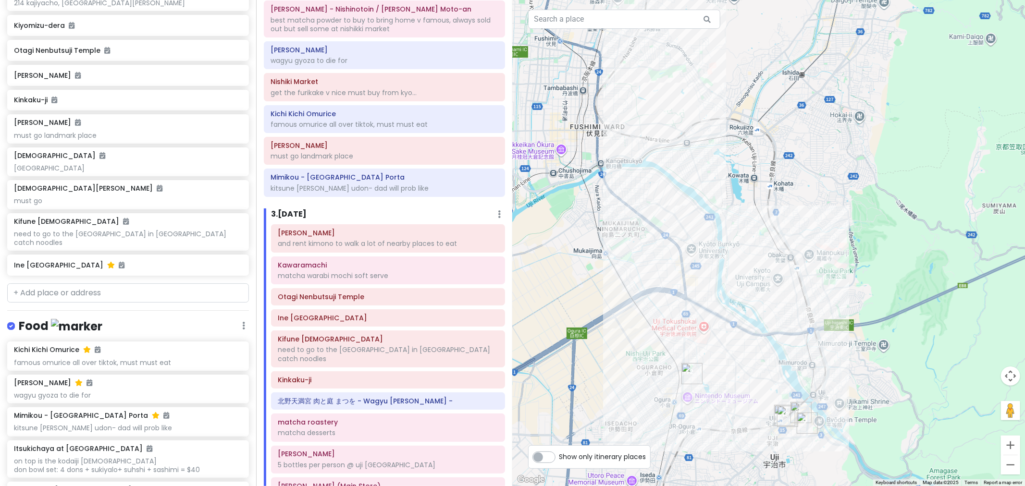
drag, startPoint x: 832, startPoint y: 412, endPoint x: 956, endPoint y: 358, distance: 134.9
click at [683, 336] on div at bounding box center [769, 243] width 513 height 486
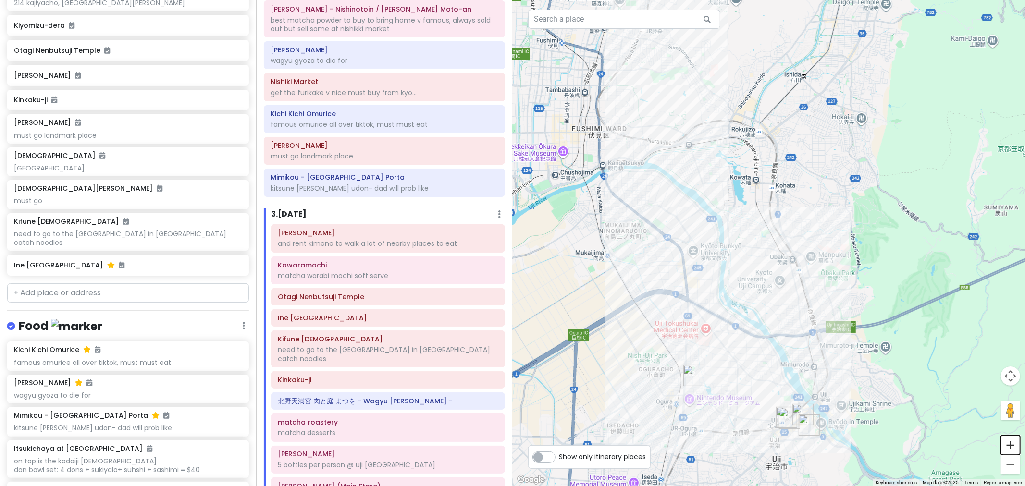
drag, startPoint x: 1013, startPoint y: 436, endPoint x: 1011, endPoint y: 431, distance: 6.2
click at [683, 336] on div "2 11 8 10 7 1 12 9 5 6 3 4 Keyboard shortcuts Map Data Map data ©2025 Map data …" at bounding box center [769, 243] width 513 height 486
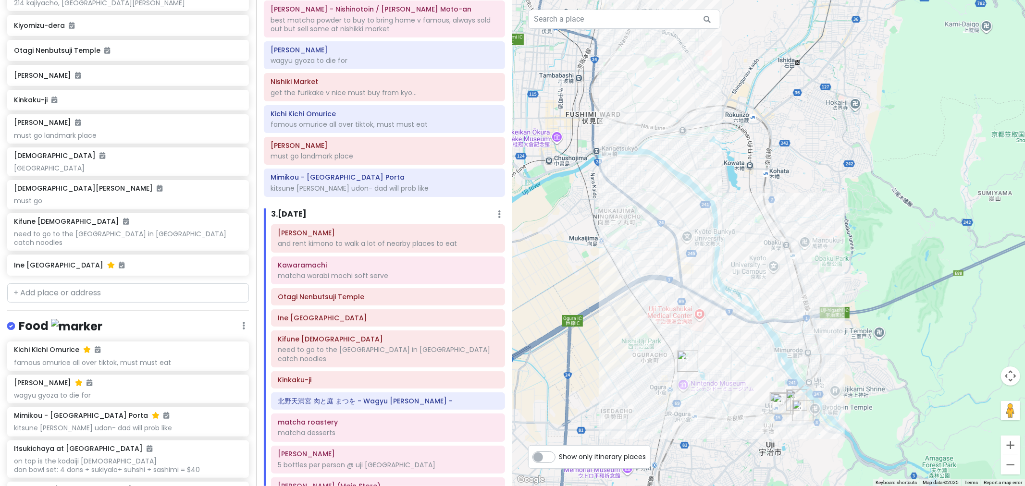
drag, startPoint x: 927, startPoint y: 445, endPoint x: 912, endPoint y: 414, distance: 33.8
click at [683, 336] on div at bounding box center [769, 243] width 513 height 486
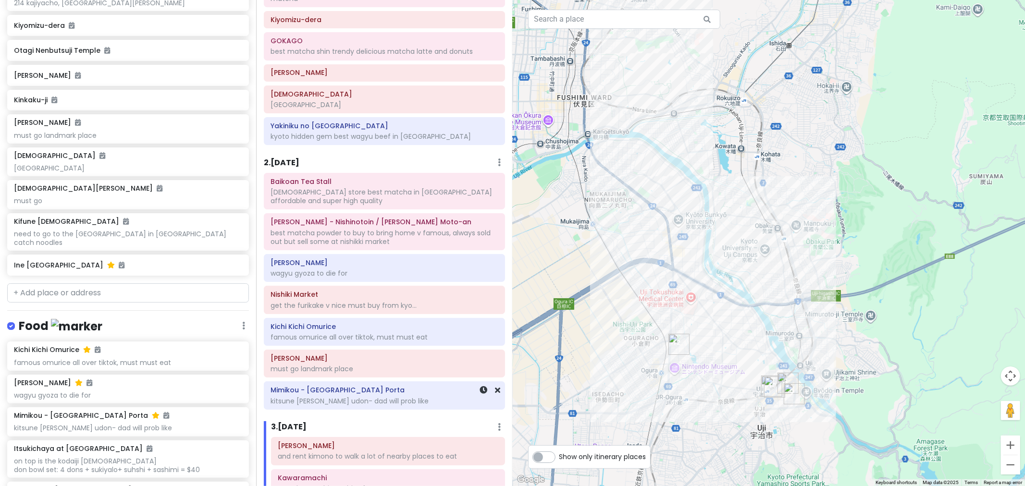
scroll to position [198, 0]
click at [683, 336] on button "Zoom in" at bounding box center [1010, 445] width 19 height 19
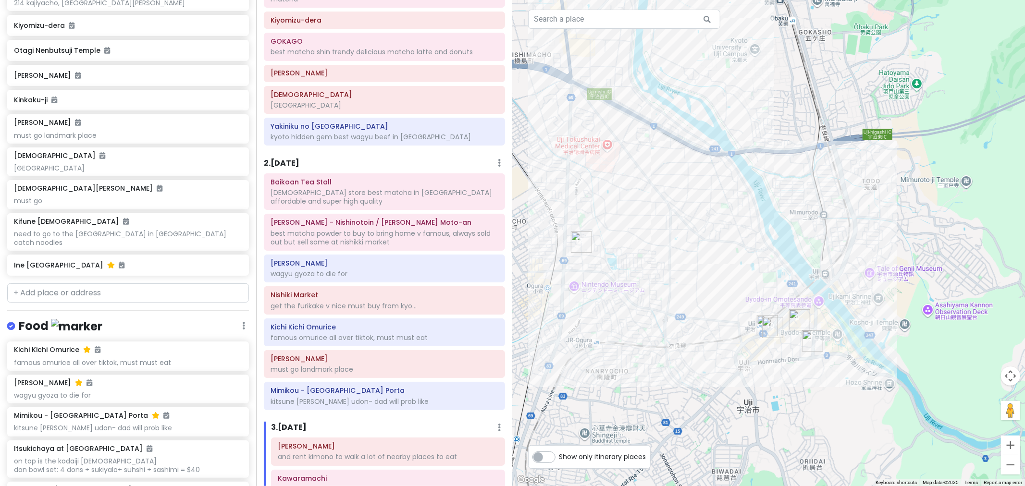
drag, startPoint x: 888, startPoint y: 383, endPoint x: 882, endPoint y: 169, distance: 214.0
click at [683, 169] on div at bounding box center [769, 243] width 513 height 486
click at [683, 318] on img "matcha roastery" at bounding box center [799, 320] width 21 height 21
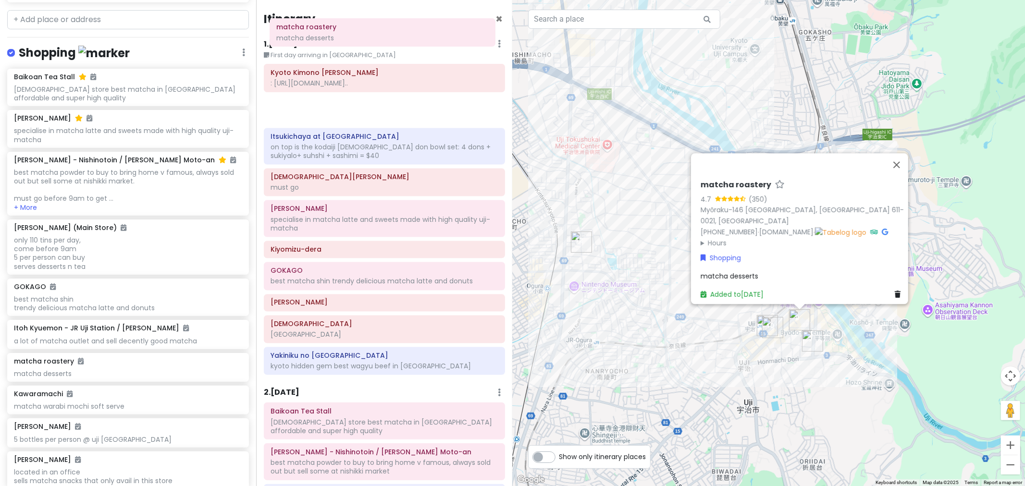
scroll to position [0, 0]
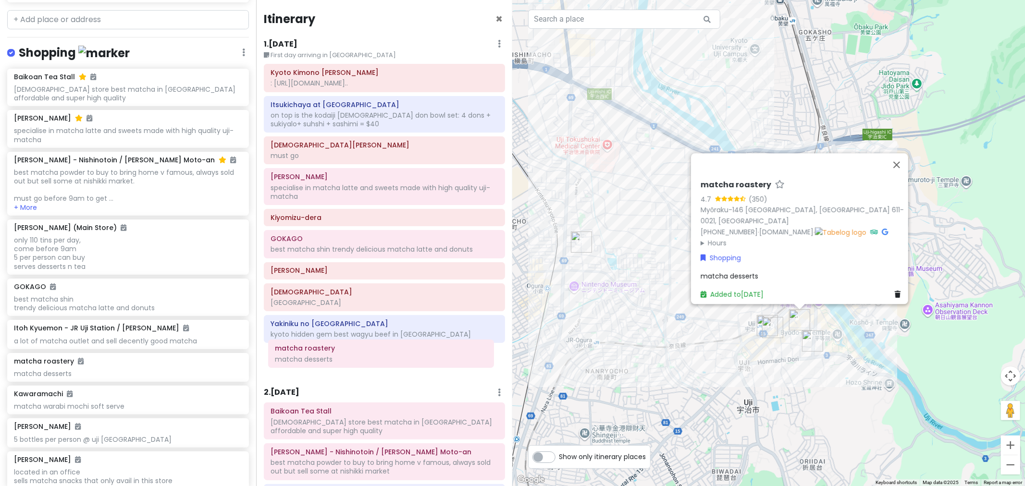
drag, startPoint x: 413, startPoint y: 327, endPoint x: 410, endPoint y: 367, distance: 40.0
click at [410, 336] on div "Itinerary × 1 . [DATE] Edit Day Notes Delete Day First day arriving in [GEOGRAP…" at bounding box center [384, 243] width 256 height 486
click at [683, 336] on img "HORII SHICHIMEIEN" at bounding box center [812, 341] width 21 height 21
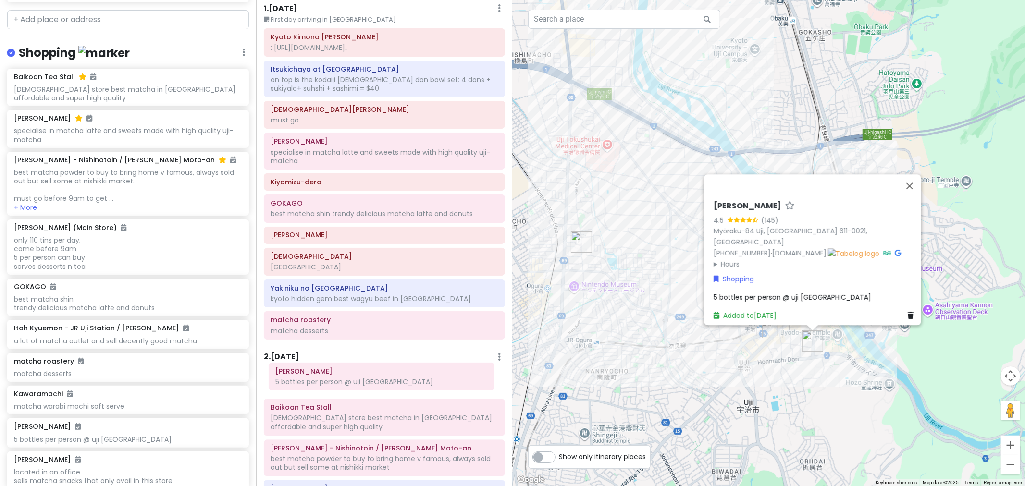
scroll to position [37, 0]
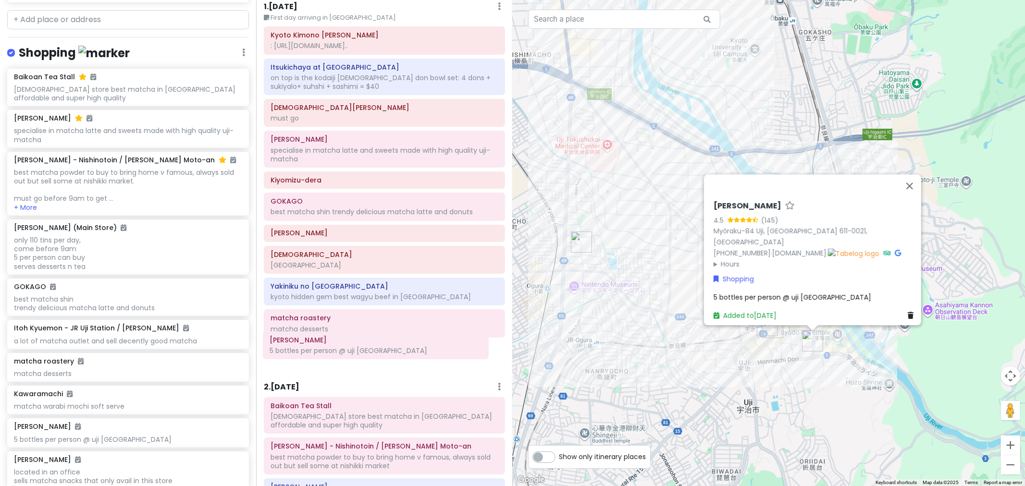
drag, startPoint x: 376, startPoint y: 249, endPoint x: 368, endPoint y: 355, distance: 106.5
click at [368, 336] on div "Itinerary × 1 . [DATE] Edit Day Notes Delete Day First day arriving in [GEOGRAP…" at bounding box center [384, 243] width 256 height 486
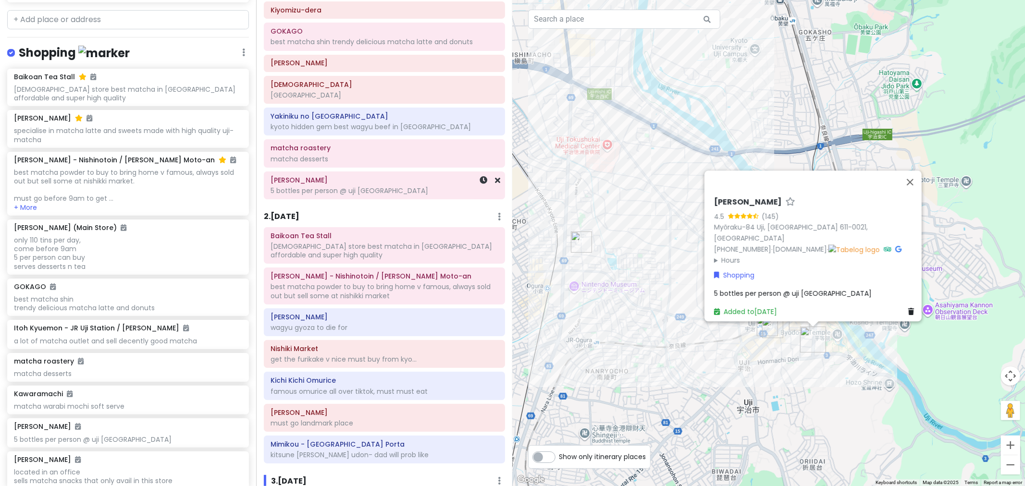
scroll to position [251, 0]
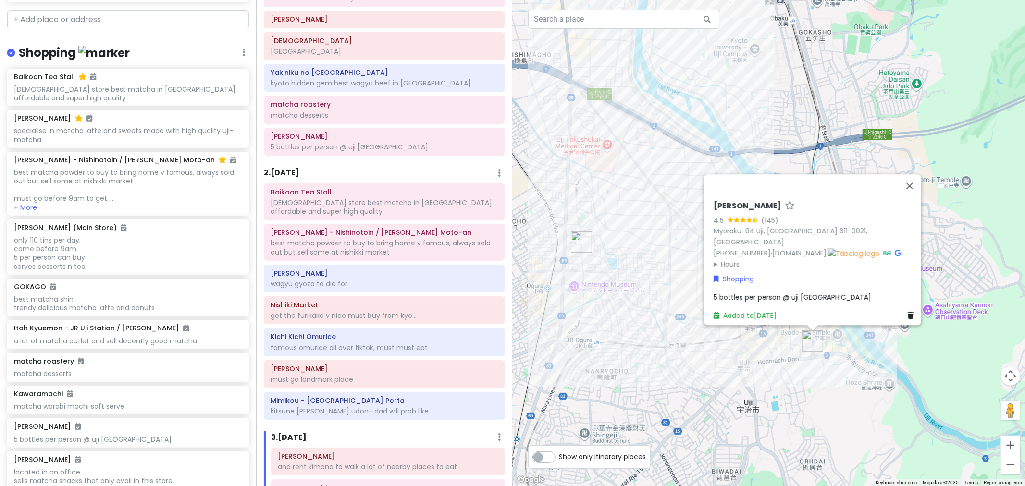
click at [683, 333] on img "Nakamura Tokichi Honten (Main Store)" at bounding box center [772, 327] width 21 height 21
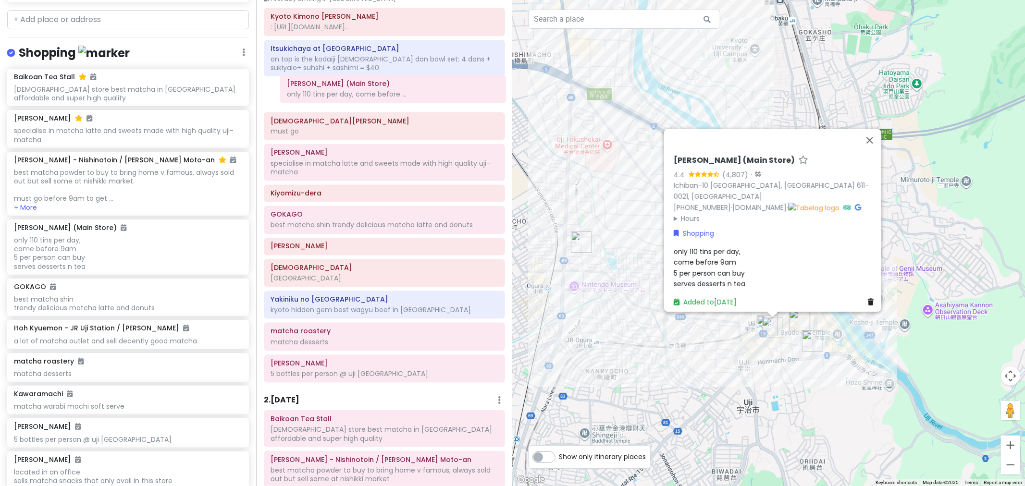
scroll to position [52, 0]
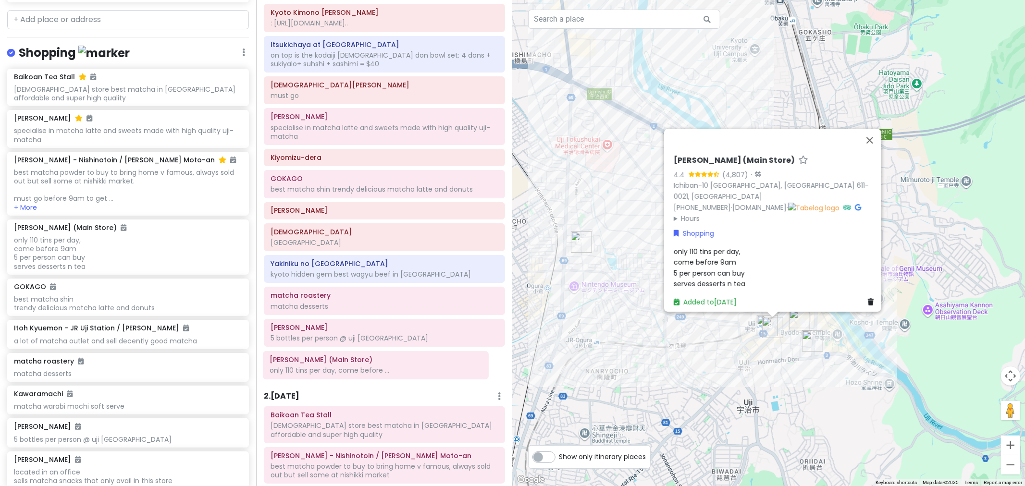
drag, startPoint x: 393, startPoint y: 280, endPoint x: 385, endPoint y: 374, distance: 94.6
click at [385, 336] on div "Itinerary × 1 . [DATE] Edit Day Notes Delete Day First day arriving in [GEOGRAP…" at bounding box center [384, 243] width 256 height 486
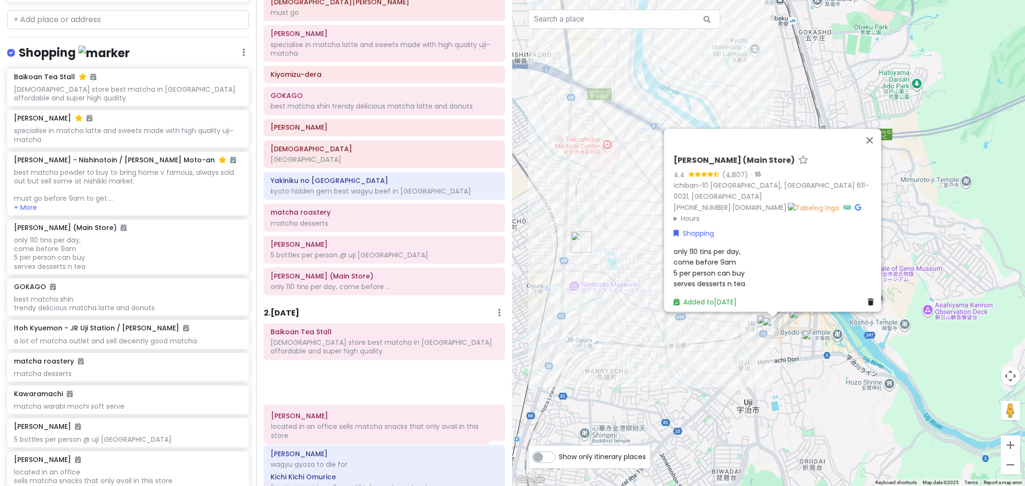
scroll to position [157, 0]
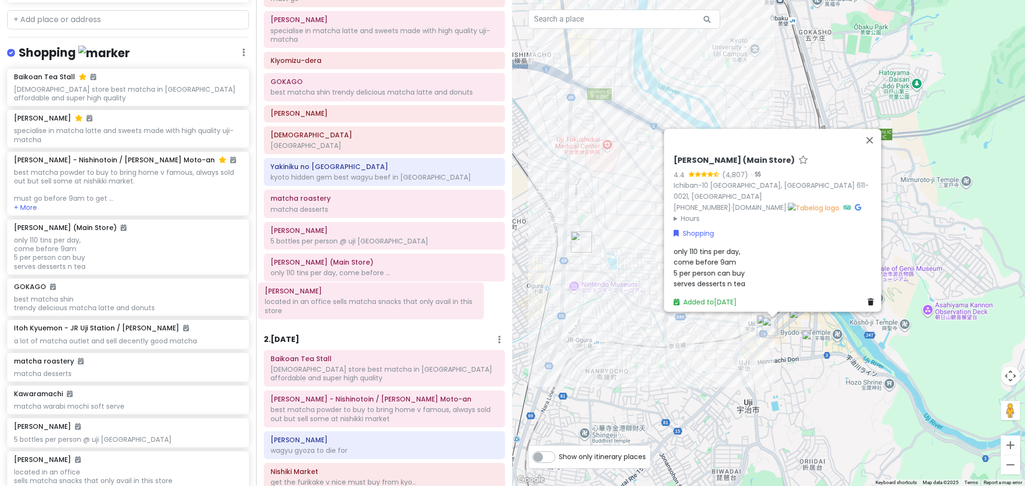
drag, startPoint x: 388, startPoint y: 345, endPoint x: 375, endPoint y: 306, distance: 40.6
click at [375, 306] on div "Itinerary × 1 . [DATE] Edit Day Notes Delete Day First day arriving in [GEOGRAP…" at bounding box center [384, 243] width 256 height 486
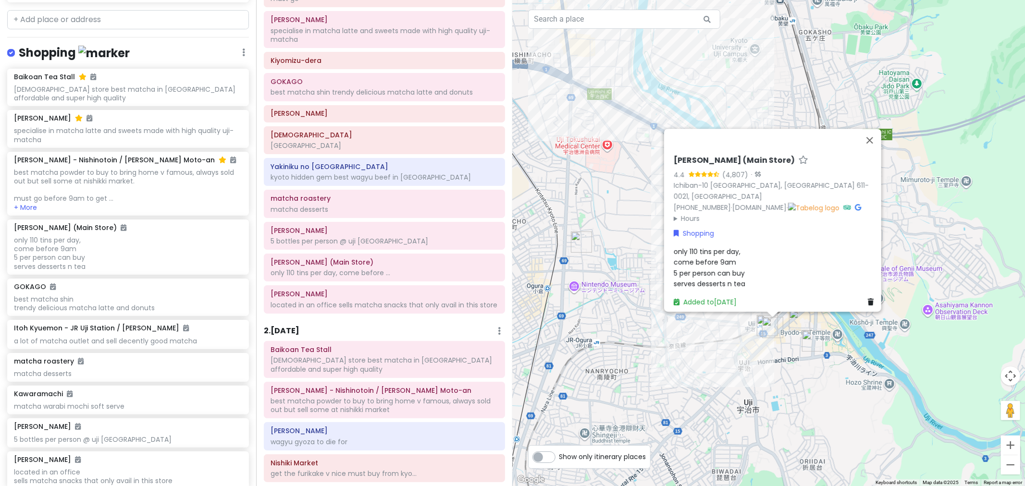
click at [683, 336] on div "[PERSON_NAME] (Main Store) 4.4 (4,807) · Ichiban-10 [GEOGRAPHIC_DATA], [GEOGRAP…" at bounding box center [769, 243] width 513 height 486
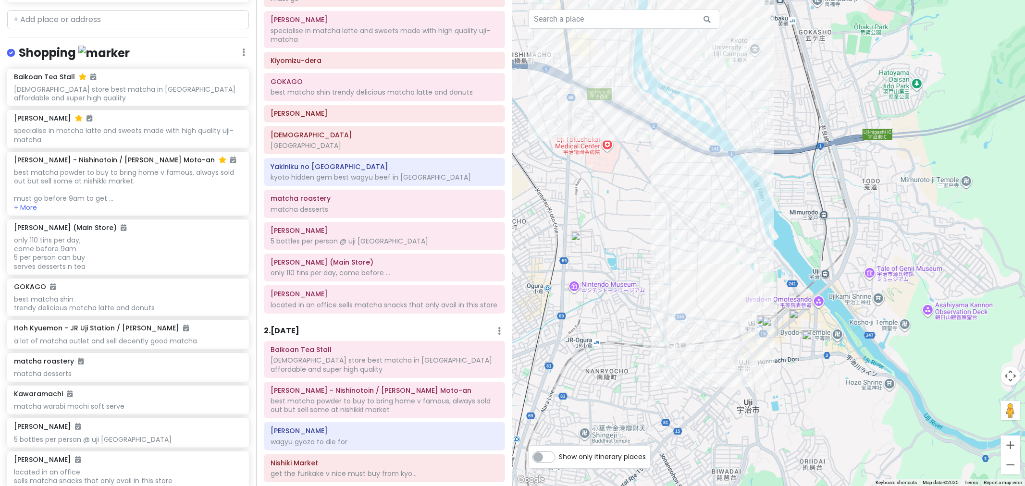
click at [575, 241] on img "Yamamasa Koyamaen" at bounding box center [581, 242] width 21 height 21
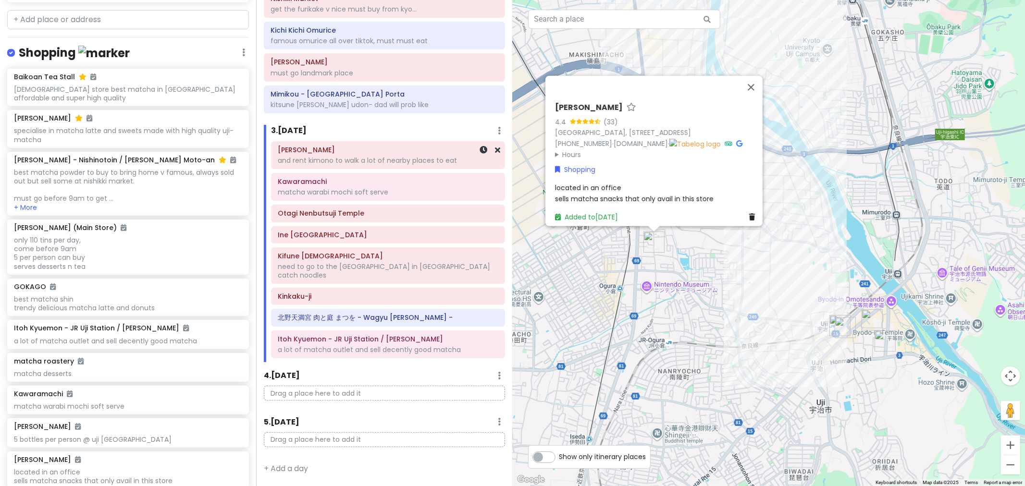
scroll to position [625, 0]
click at [391, 336] on div "a lot of matcha outlet and sell decently good matcha" at bounding box center [388, 350] width 221 height 9
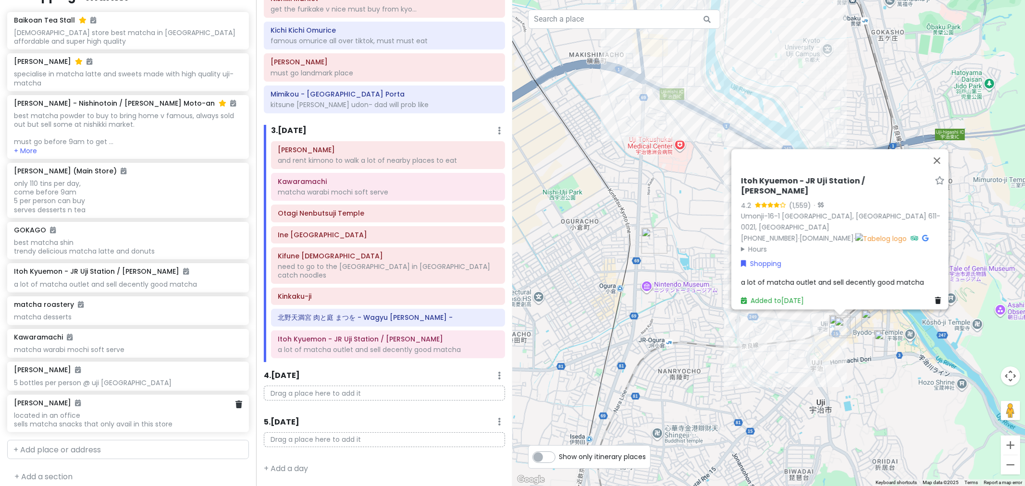
scroll to position [996, 0]
click at [654, 251] on img "Yamamasa Koyamaen" at bounding box center [654, 242] width 21 height 21
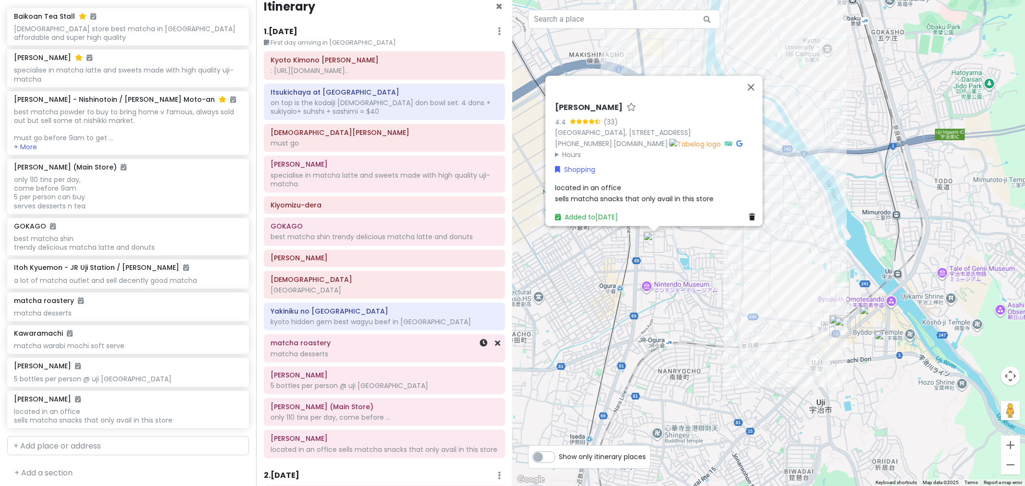
scroll to position [0, 0]
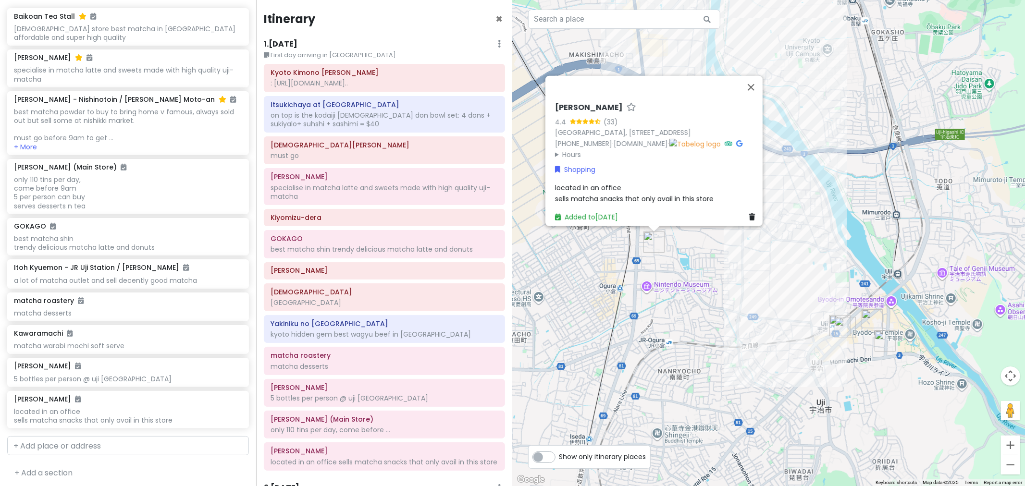
click at [683, 327] on img "Itoh Kyuemon - JR Uji Station / Sabo" at bounding box center [840, 325] width 21 height 21
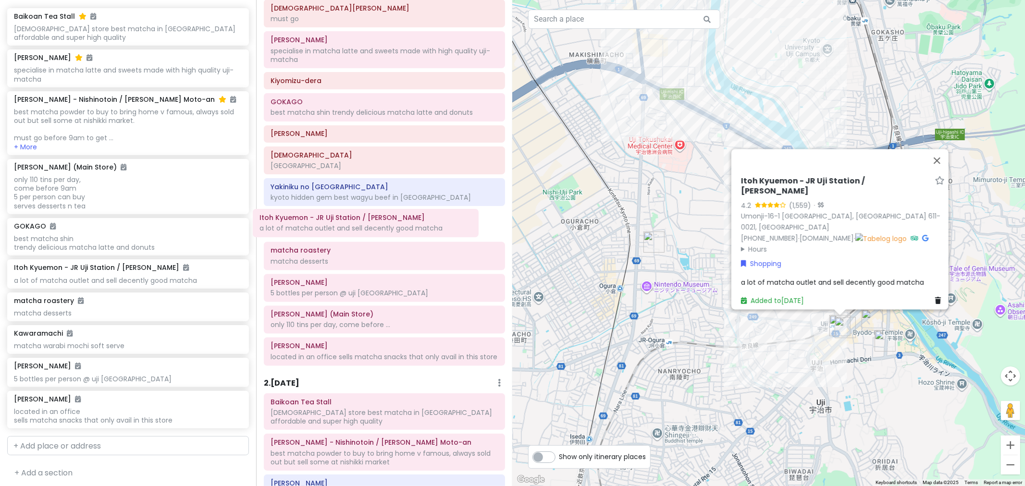
scroll to position [137, 0]
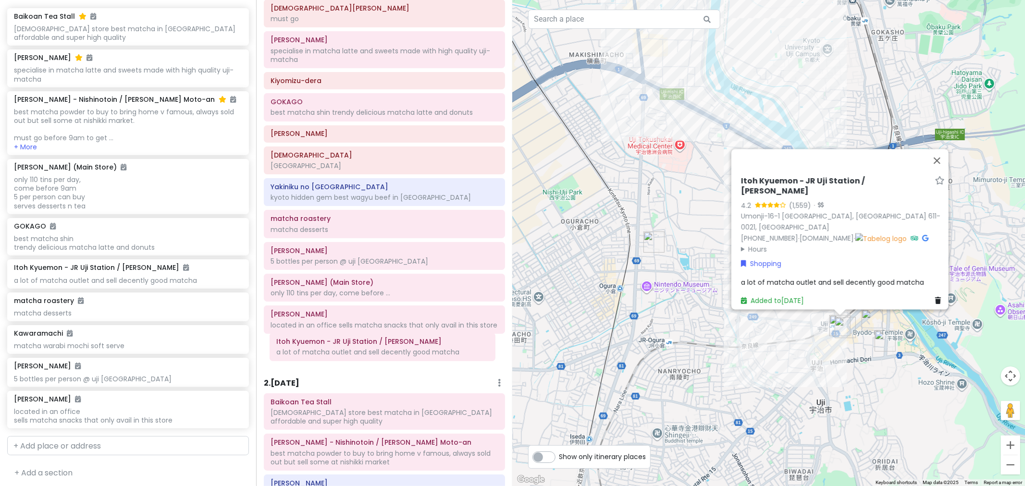
drag, startPoint x: 403, startPoint y: 383, endPoint x: 401, endPoint y: 349, distance: 34.2
click at [401, 336] on div "Itinerary × 1 . [DATE] Edit Day Notes Delete Day First day arriving in [GEOGRAP…" at bounding box center [384, 243] width 256 height 486
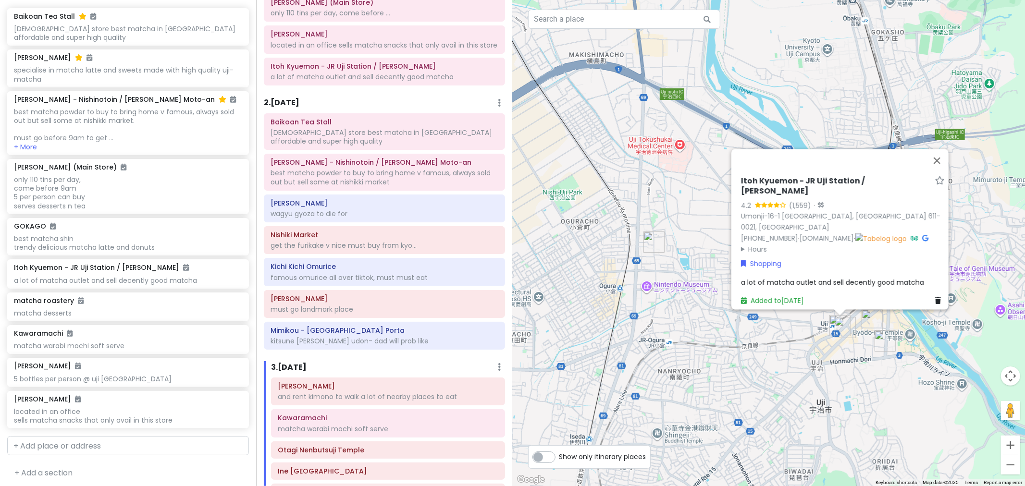
scroll to position [411, 0]
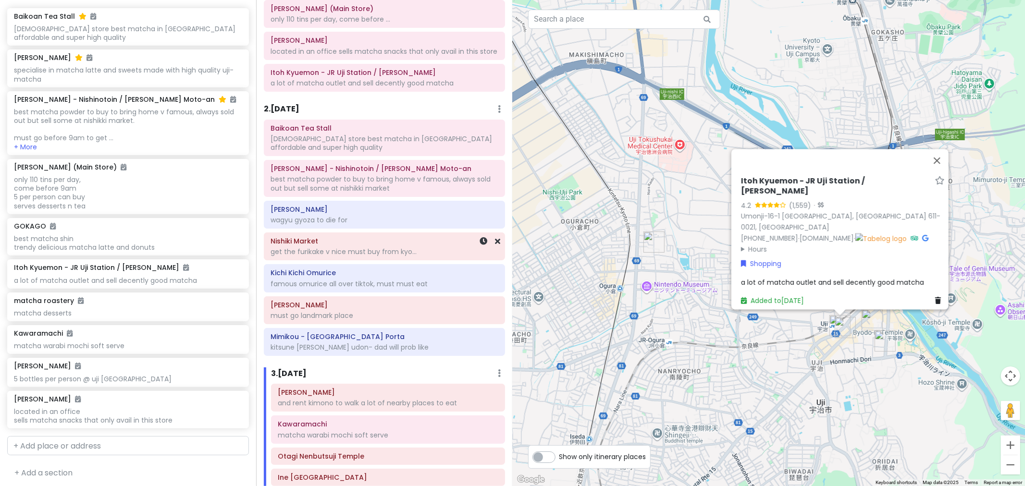
click at [469, 260] on div at bounding box center [485, 246] width 32 height 27
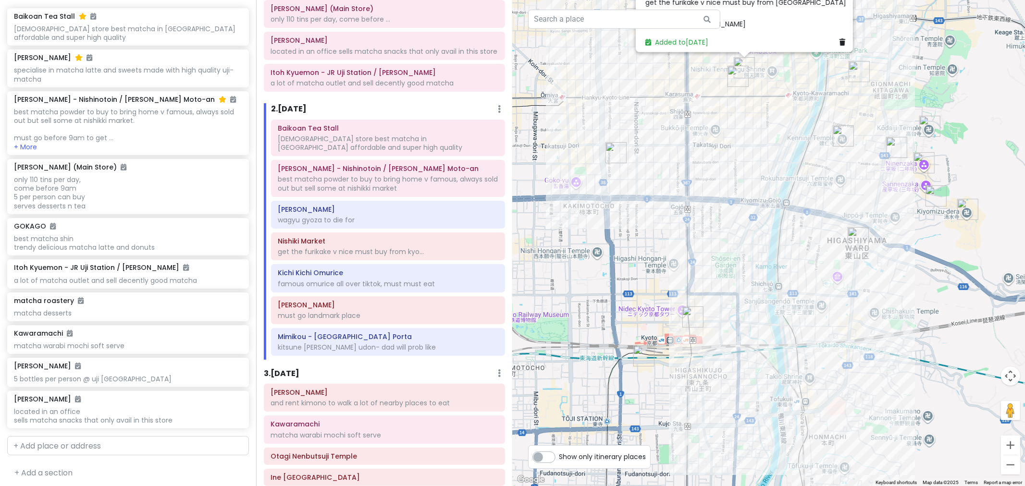
drag, startPoint x: 661, startPoint y: 337, endPoint x: 757, endPoint y: 199, distance: 168.3
click at [683, 199] on div "Nishiki Market [STREET_ADDRESS][PERSON_NAME] [PHONE_NUMBER] · [DOMAIN_NAME] · A…" at bounding box center [769, 243] width 513 height 486
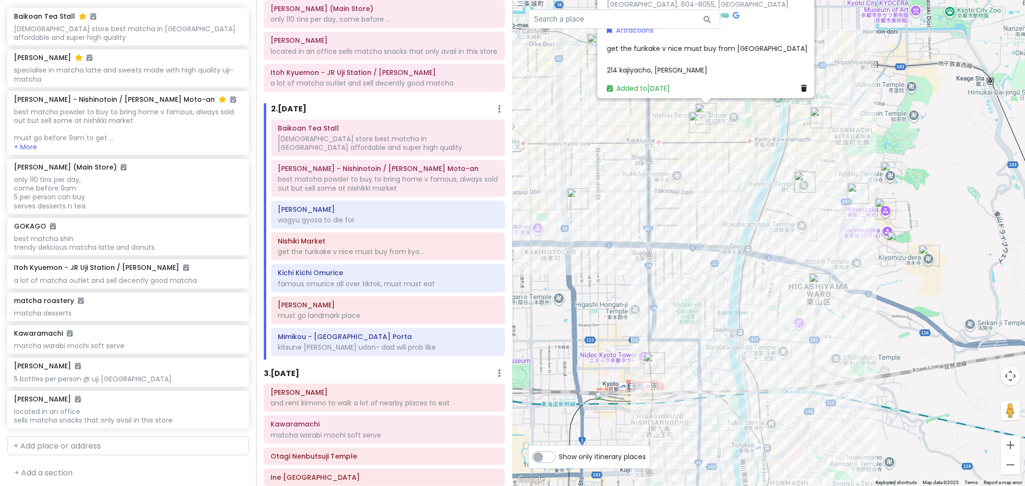
drag, startPoint x: 877, startPoint y: 356, endPoint x: 837, endPoint y: 402, distance: 60.7
click at [683, 336] on div "Nishiki Market [STREET_ADDRESS][PERSON_NAME] [PHONE_NUMBER] · [DOMAIN_NAME] · A…" at bounding box center [769, 243] width 513 height 486
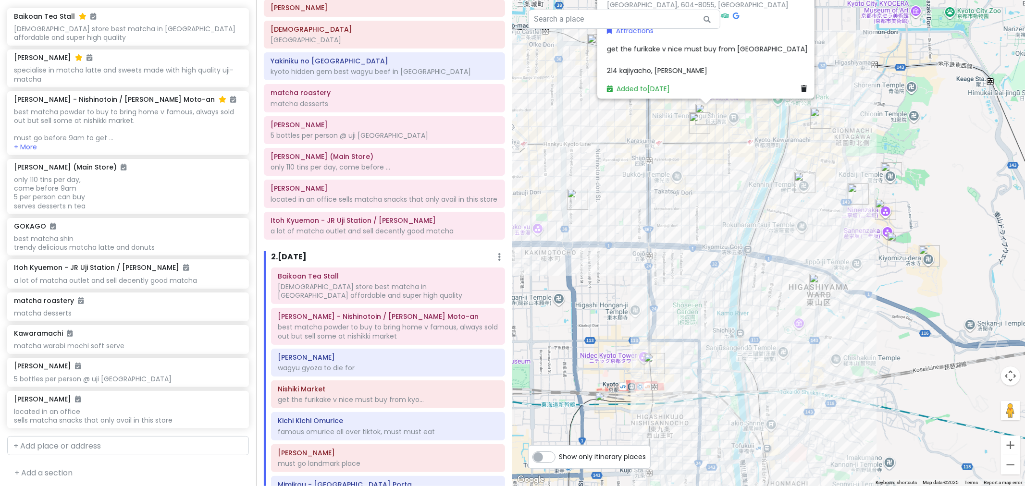
scroll to position [251, 0]
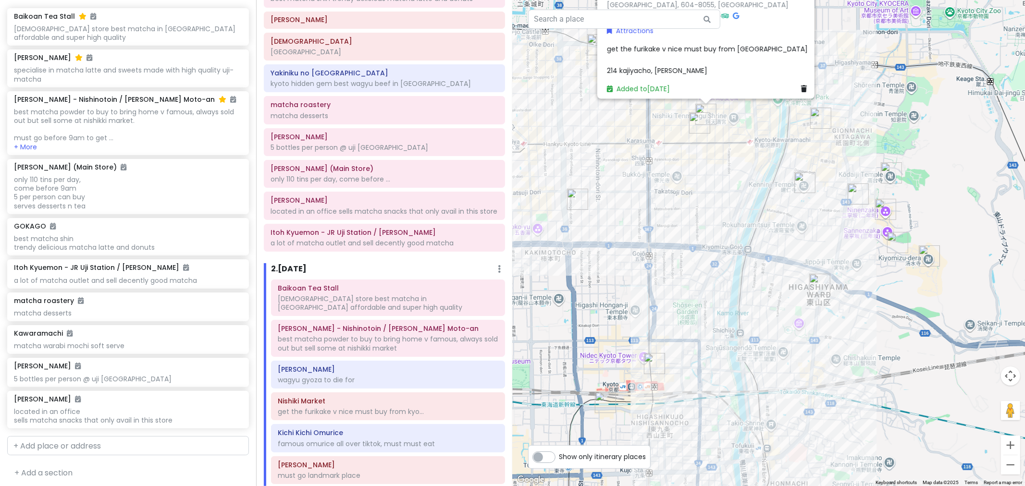
click at [361, 203] on div "Kyoto Kimono Rental HANAEMI : [URL][DOMAIN_NAME].. Itsukichaya at [GEOGRAPHIC_D…" at bounding box center [384, 34] width 255 height 443
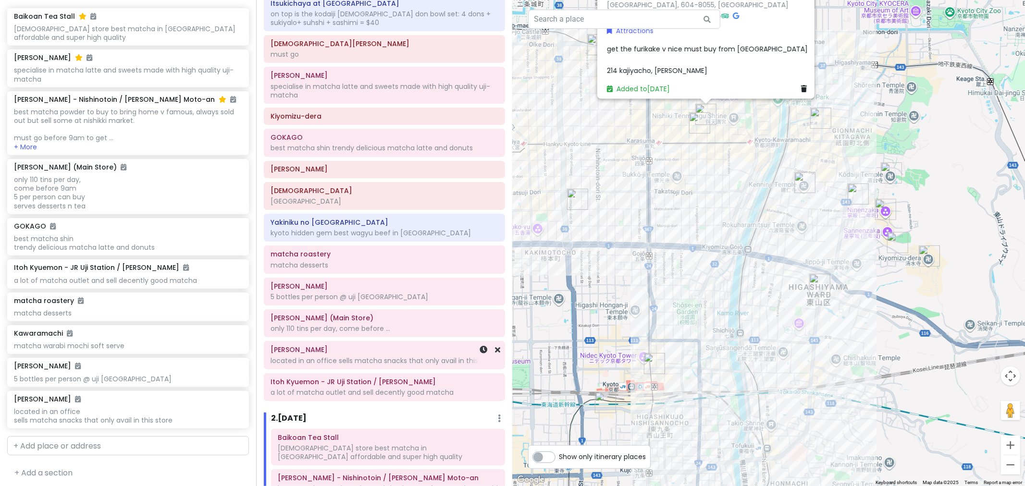
scroll to position [90, 0]
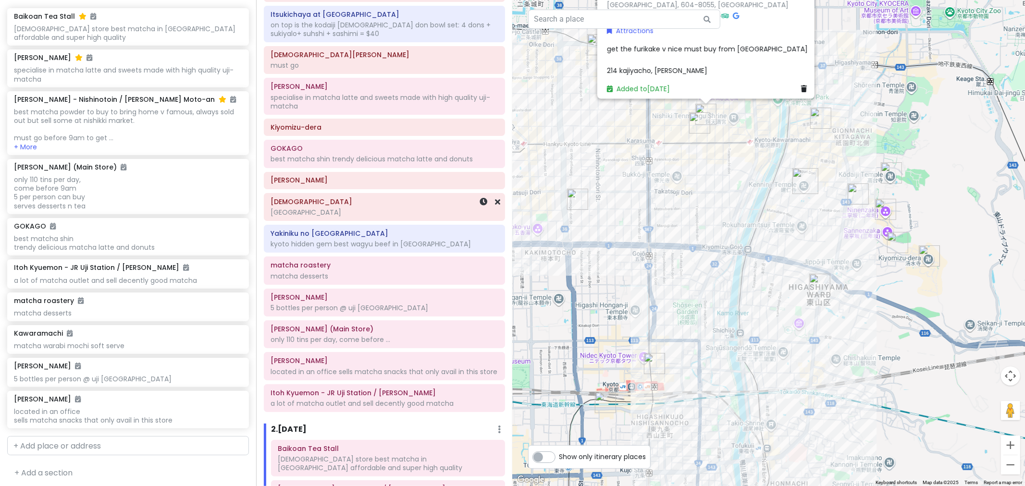
click at [357, 207] on div "[GEOGRAPHIC_DATA] [GEOGRAPHIC_DATA]" at bounding box center [385, 207] width 228 height 24
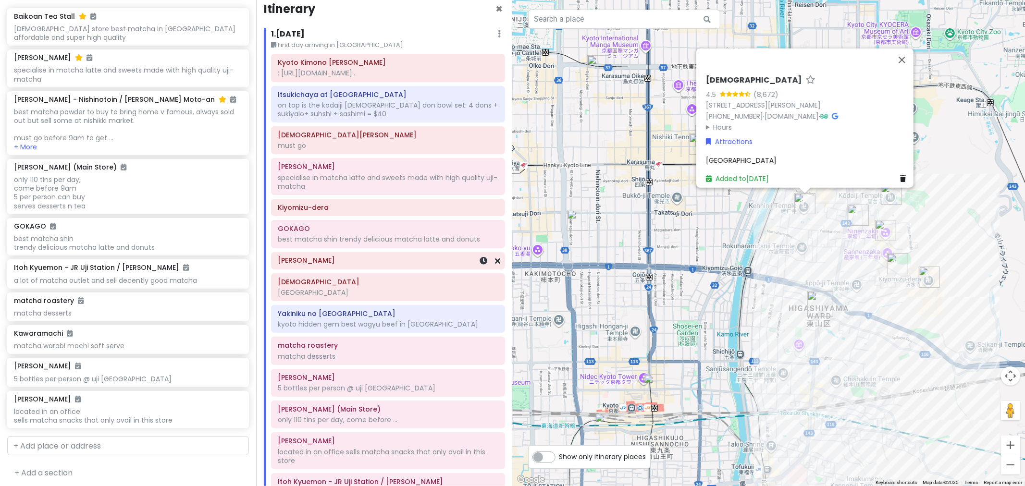
scroll to position [0, 0]
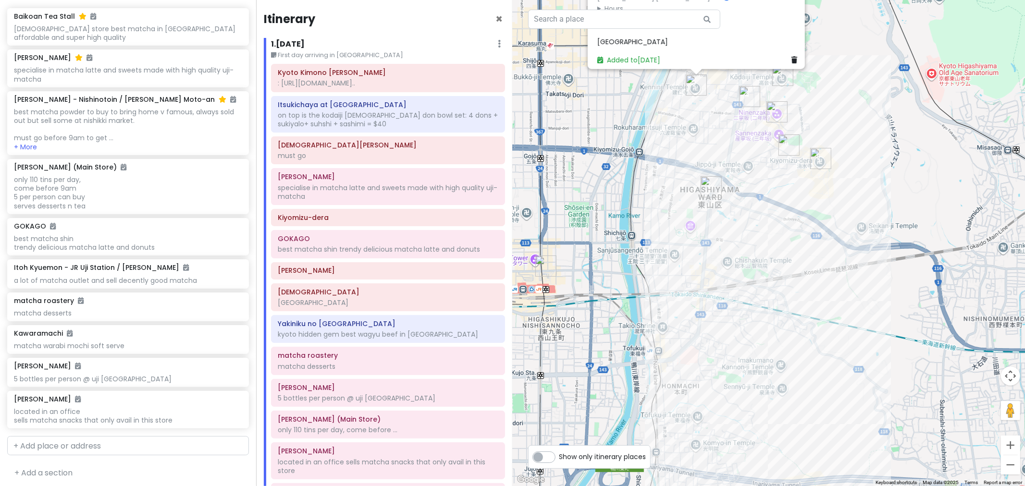
drag, startPoint x: 759, startPoint y: 338, endPoint x: 652, endPoint y: 216, distance: 161.8
click at [651, 228] on div "[GEOGRAPHIC_DATA] 4.5 (8,672) ５８４番地 Komatsuchō, [GEOGRAPHIC_DATA][PERSON_NAME]-…" at bounding box center [769, 243] width 513 height 486
